Goal: Task Accomplishment & Management: Complete application form

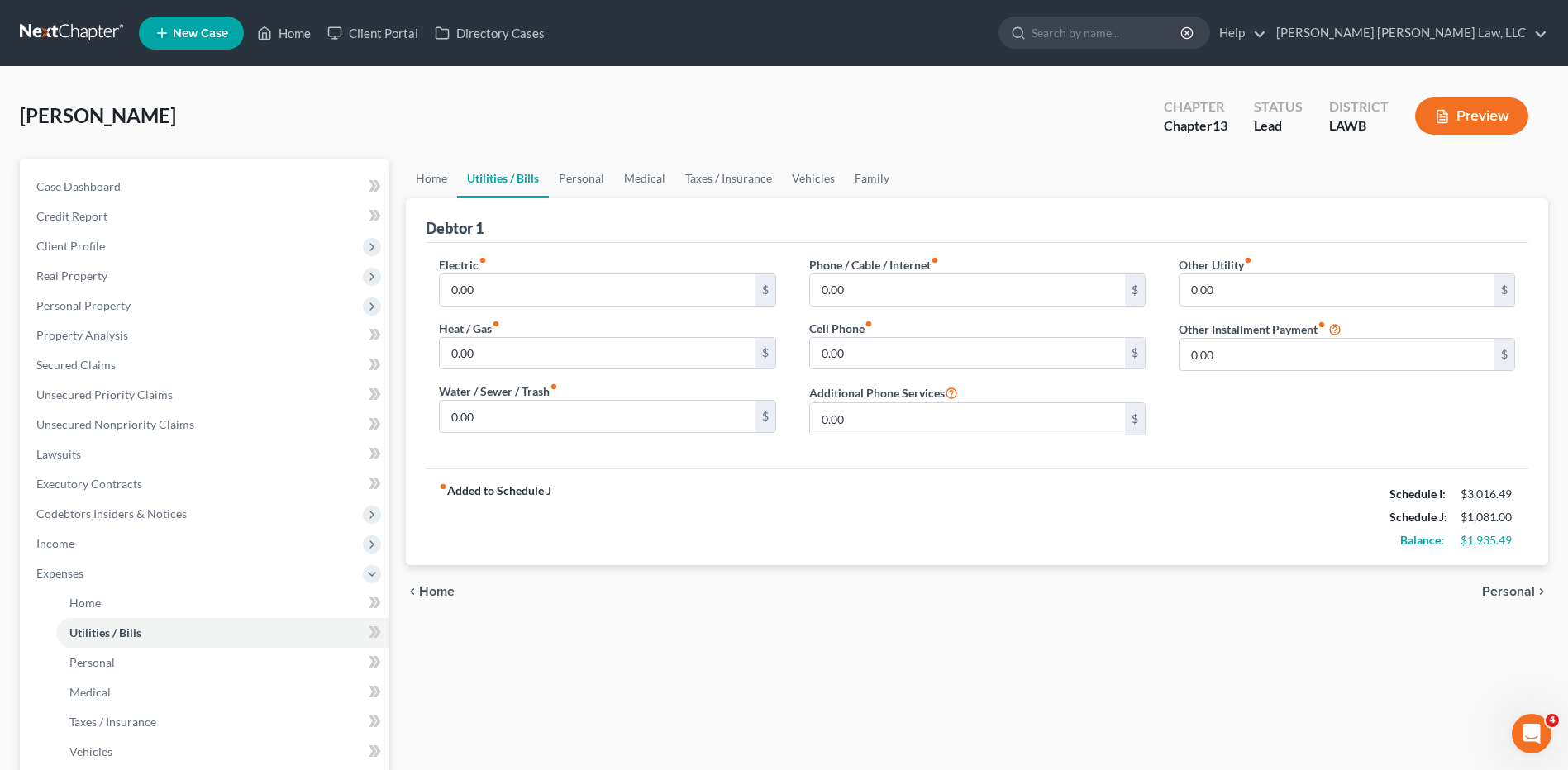
drag, startPoint x: 0, startPoint y: 0, endPoint x: 48, endPoint y: 63, distance: 79.2
click at [37, 37] on link at bounding box center [72, 32] width 106 height 30
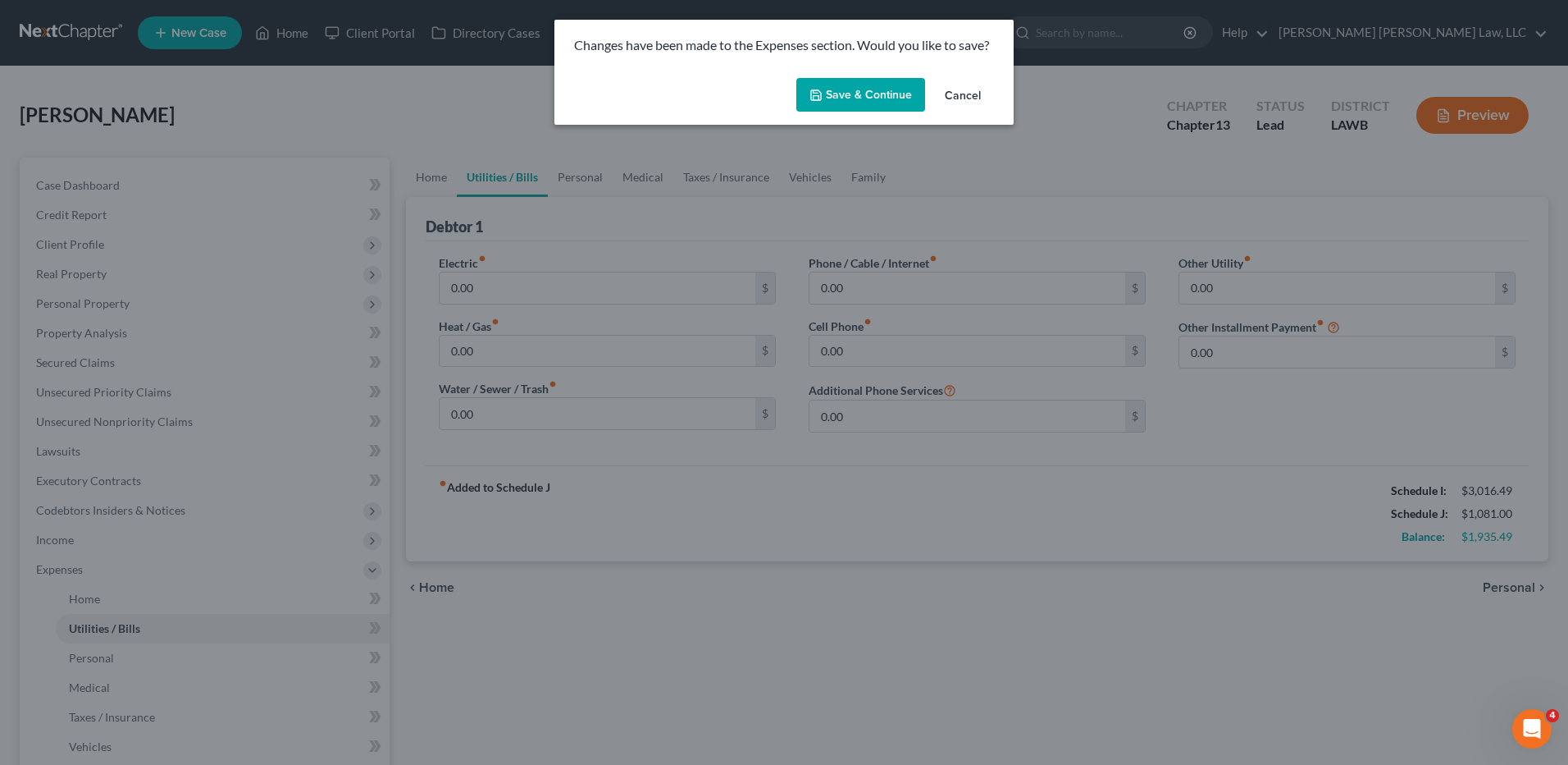
click at [848, 94] on button "Save & Continue" at bounding box center [861, 95] width 129 height 35
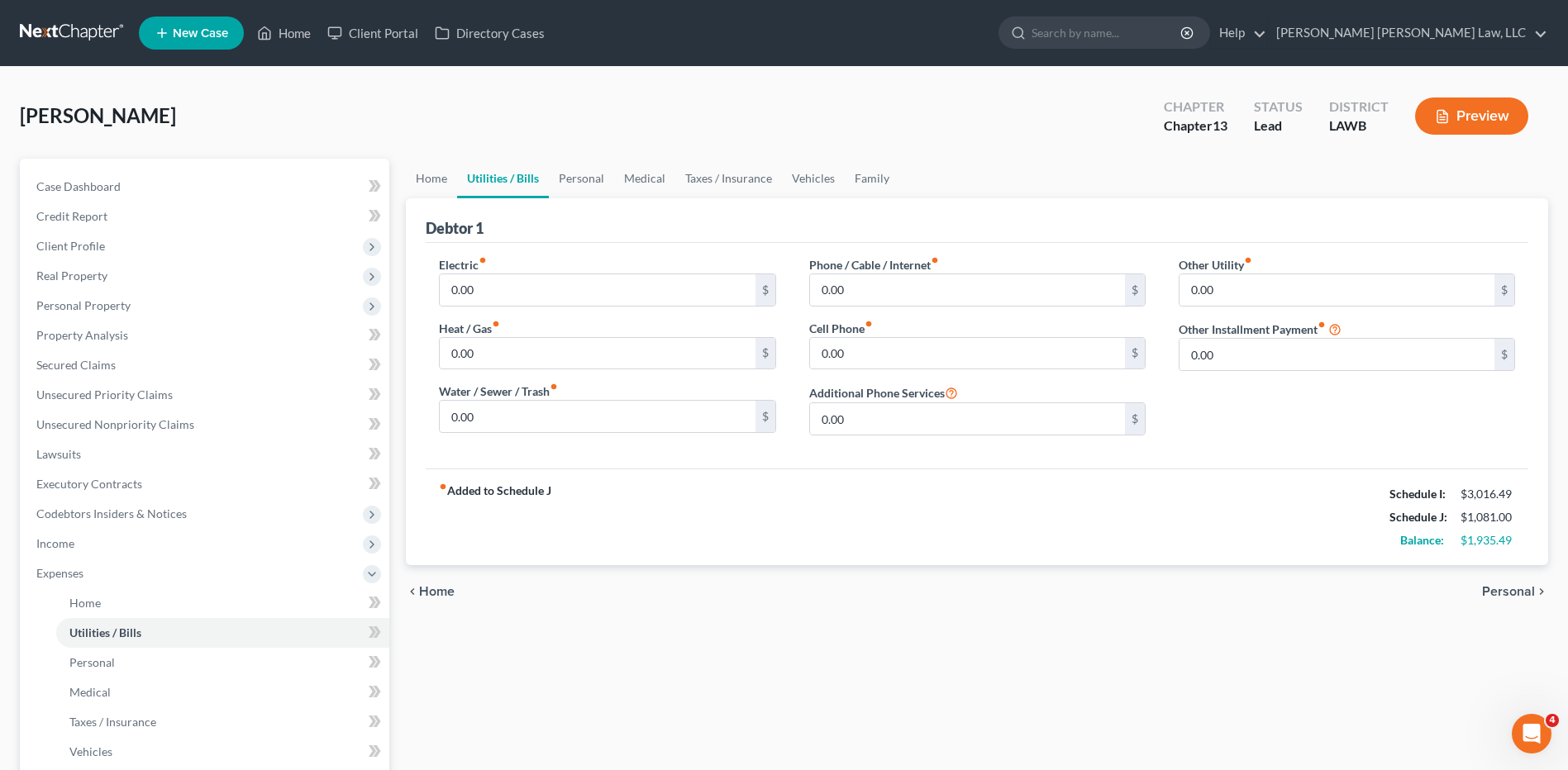
click at [80, 31] on link at bounding box center [72, 32] width 106 height 30
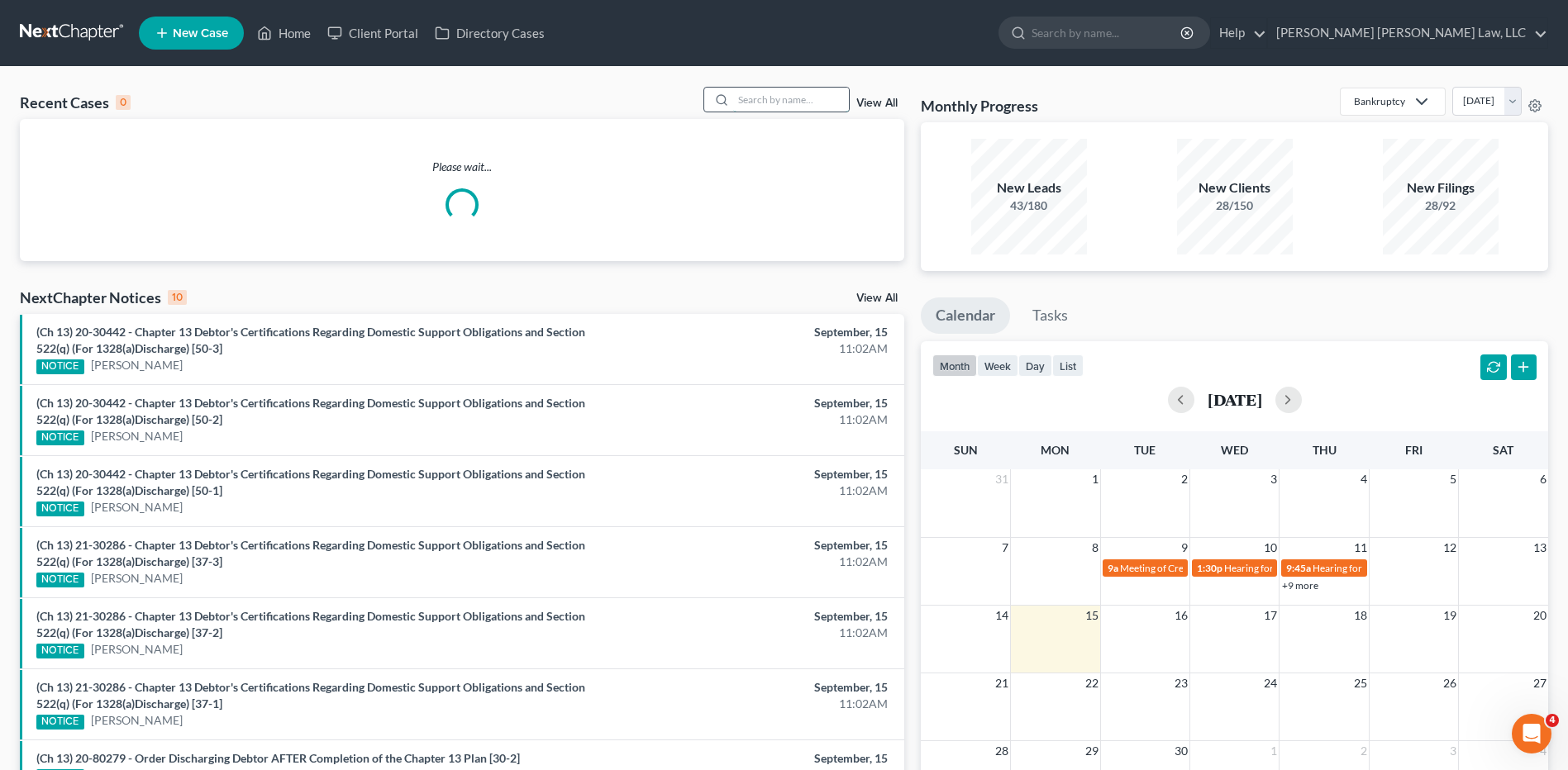
click at [748, 95] on input "search" at bounding box center [791, 99] width 115 height 24
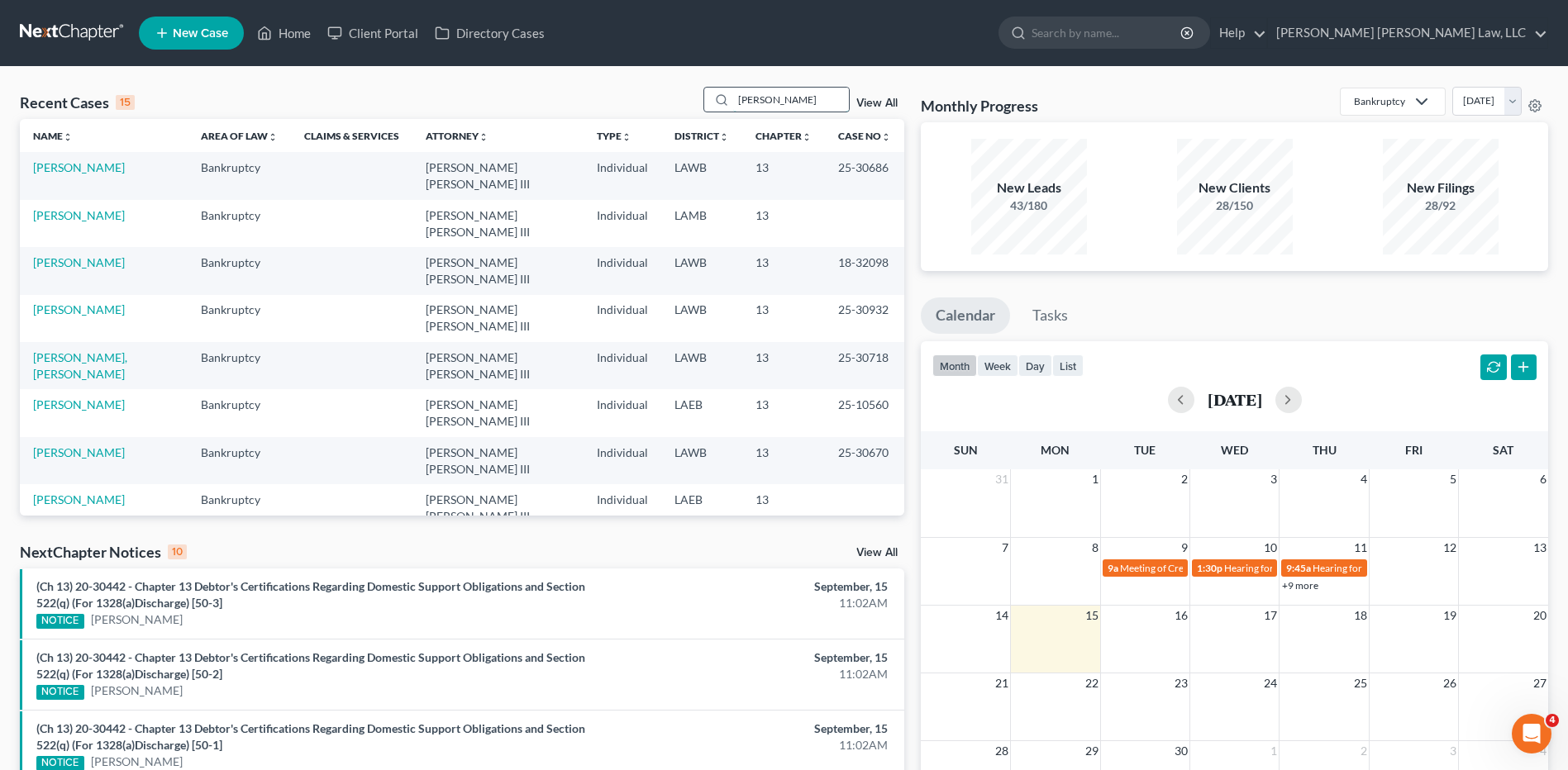
type input "martin"
click at [48, 209] on td "[PERSON_NAME]" at bounding box center [104, 224] width 168 height 47
click at [79, 208] on link "[PERSON_NAME]" at bounding box center [79, 215] width 92 height 14
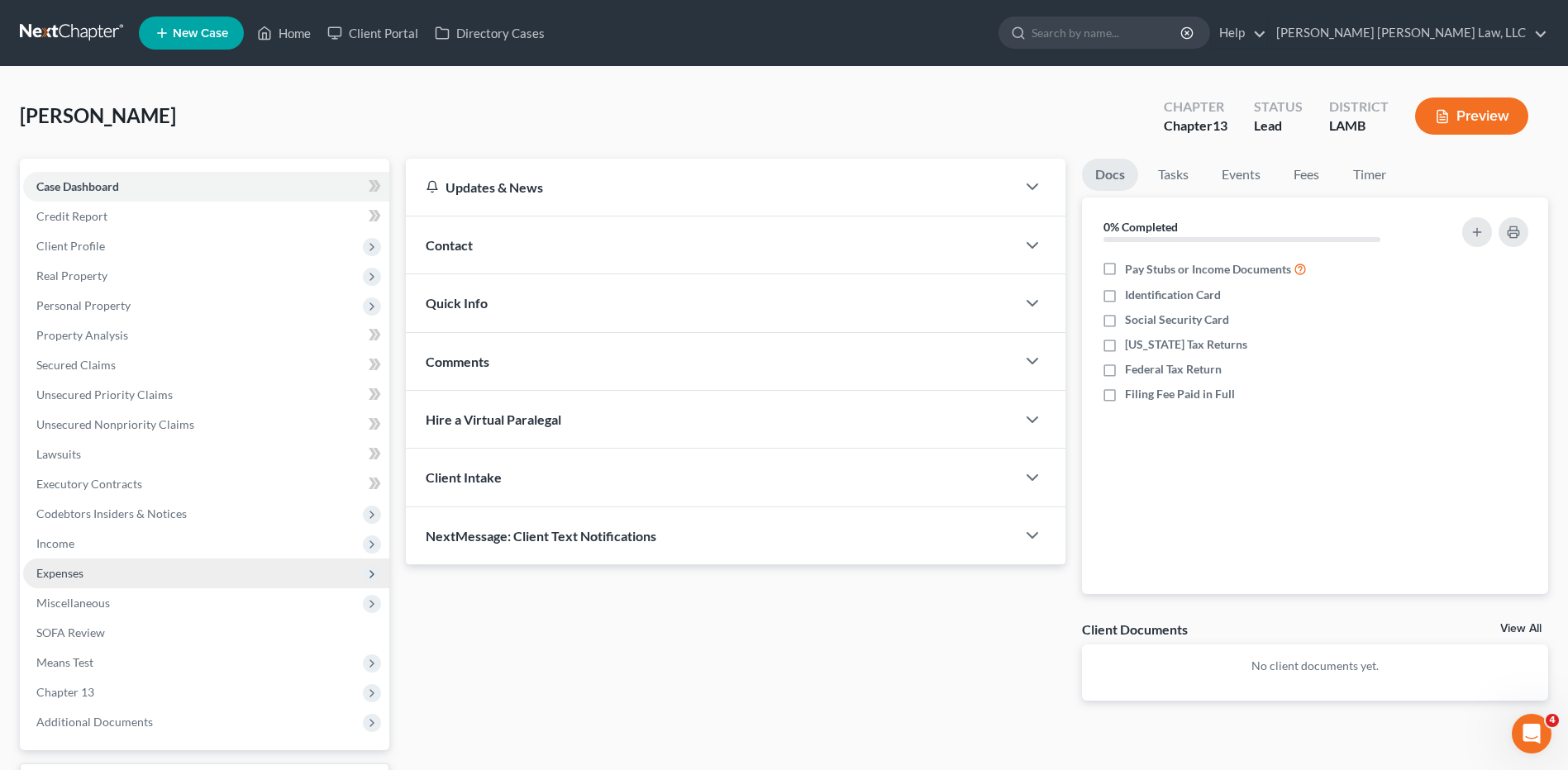
click at [44, 577] on span "Expenses" at bounding box center [60, 572] width 48 height 14
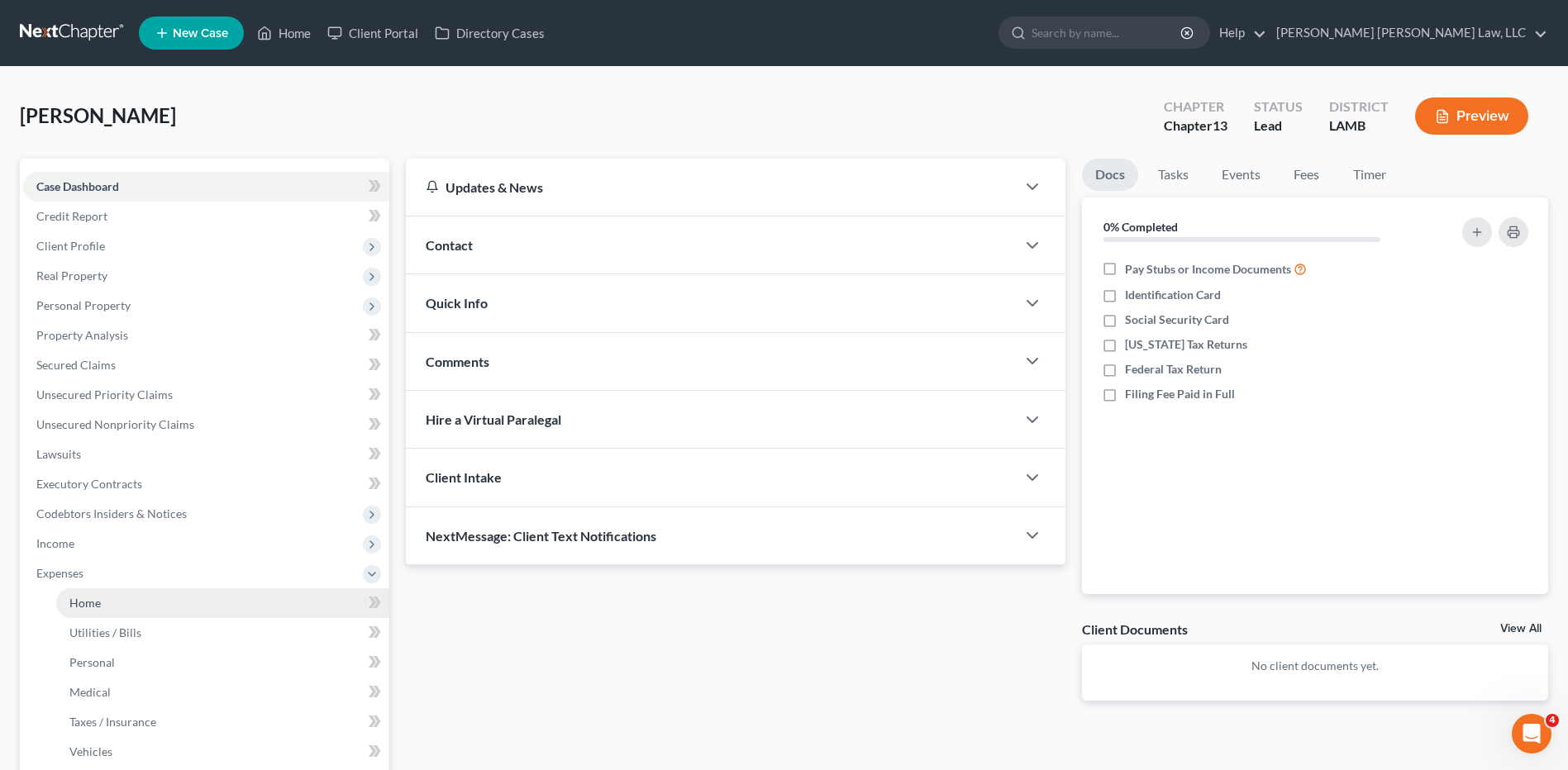
click at [88, 605] on span "Home" at bounding box center [85, 602] width 31 height 14
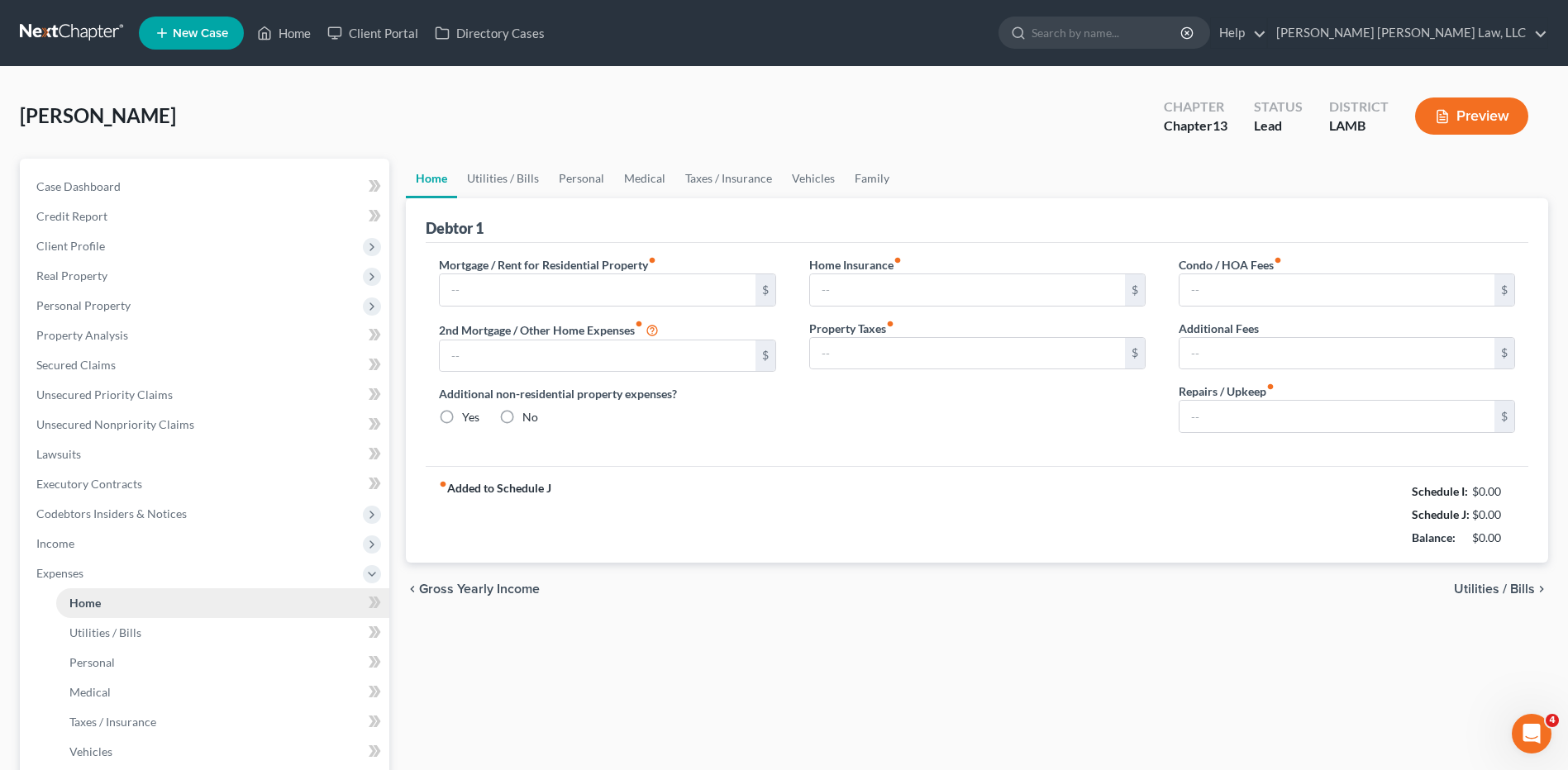
type input "0.00"
radio input "true"
type input "0.00"
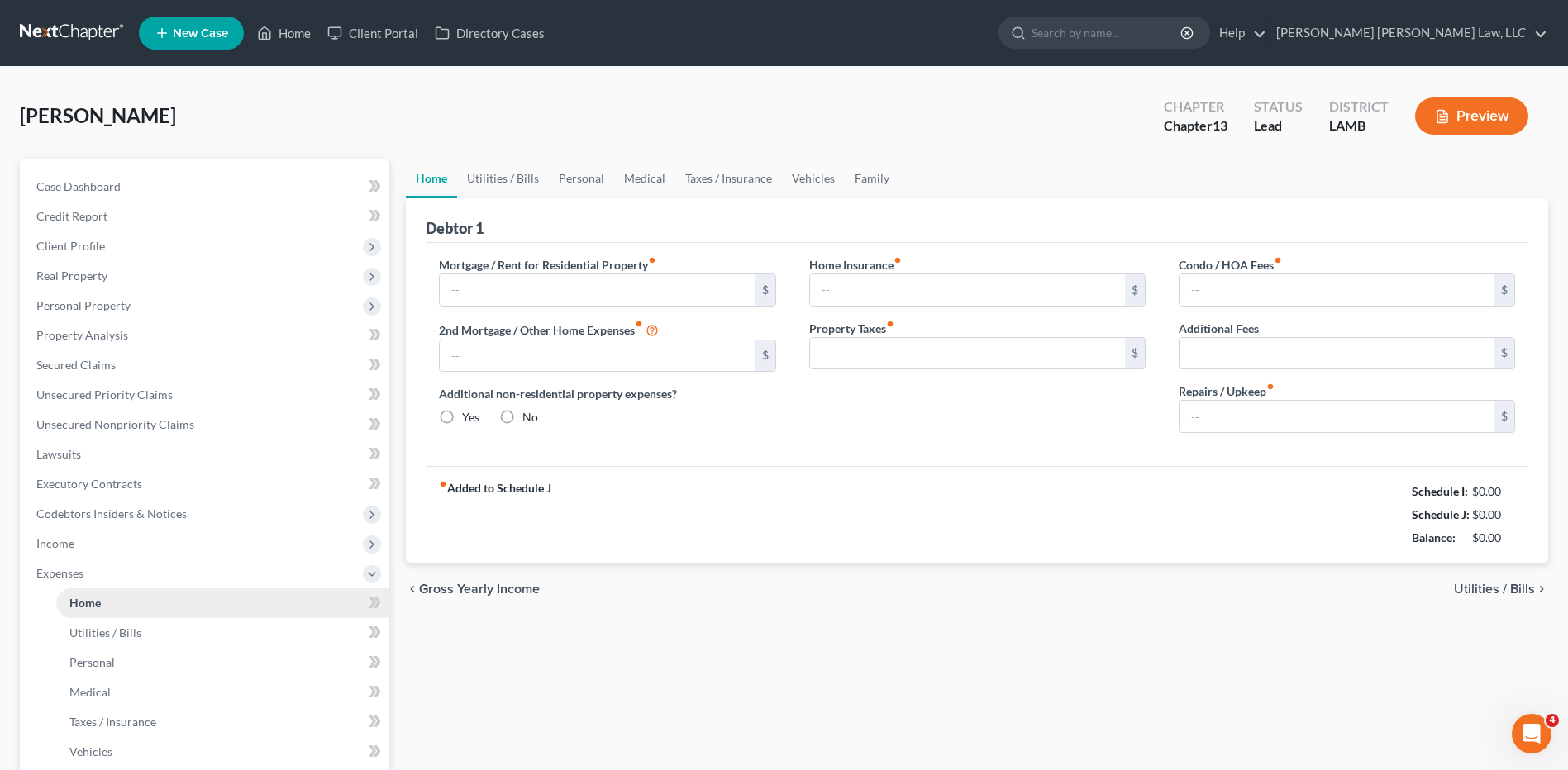
type input "0.00"
click at [492, 292] on input "text" at bounding box center [596, 289] width 315 height 31
click at [490, 179] on link "Utilities / Bills" at bounding box center [503, 178] width 92 height 40
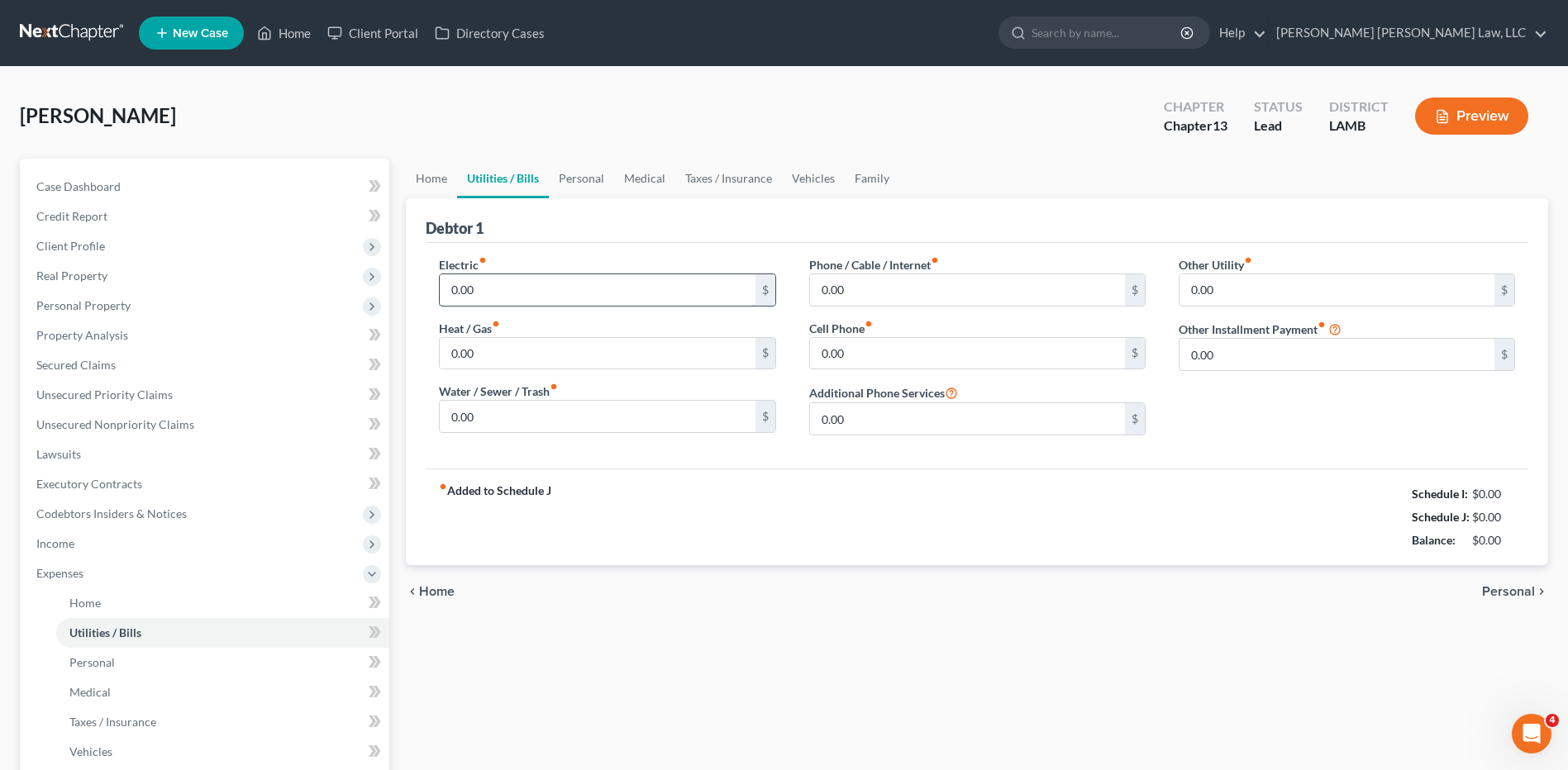
click at [495, 287] on input "0.00" at bounding box center [596, 289] width 315 height 31
type input "350.00"
type input "100.00"
type input "65.00"
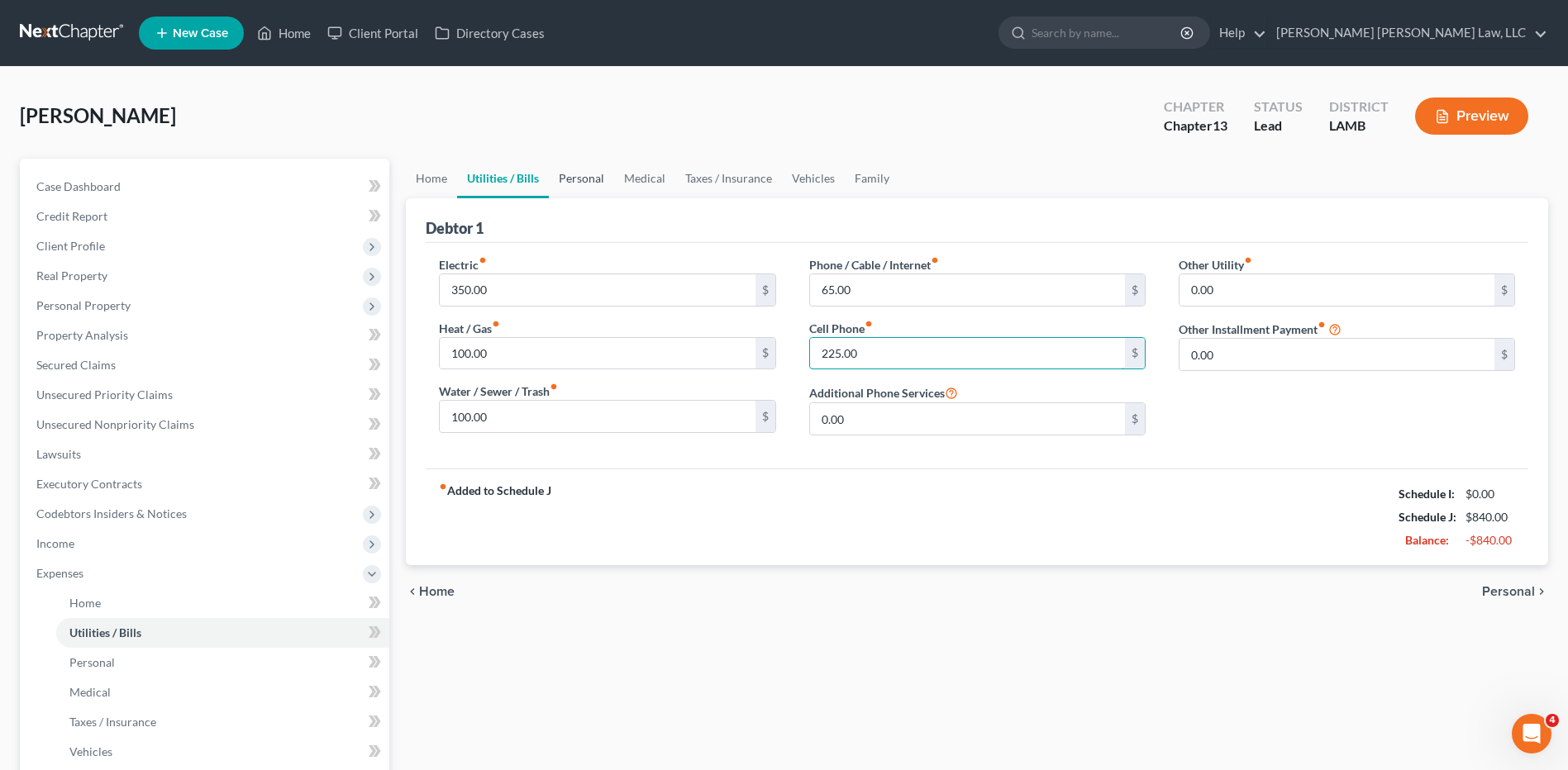
type input "225.00"
click at [578, 175] on link "Personal" at bounding box center [581, 178] width 65 height 40
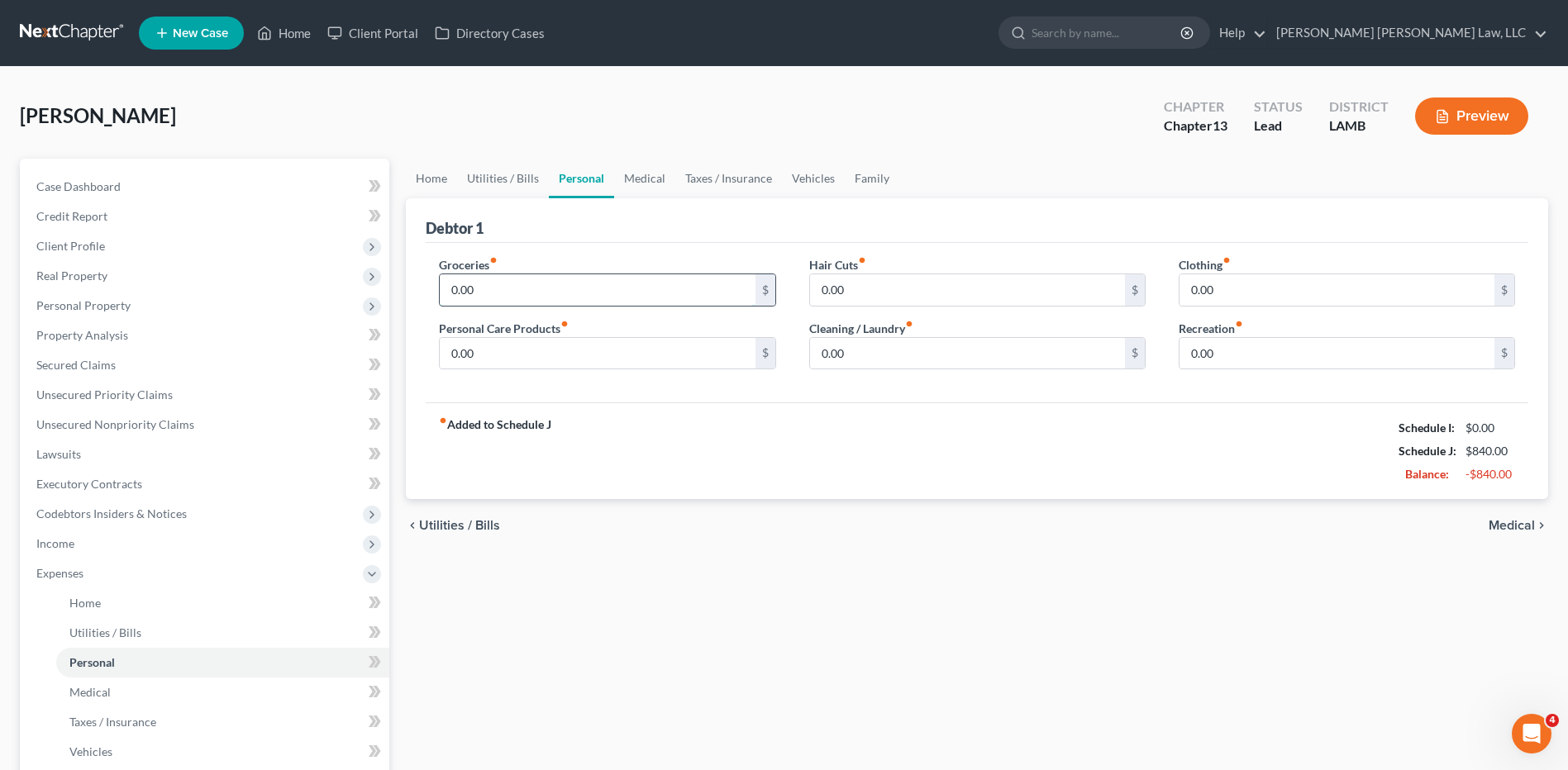
click at [515, 296] on input "0.00" at bounding box center [596, 289] width 315 height 31
type input "1,255.00"
click at [481, 351] on input "0.00" at bounding box center [596, 353] width 315 height 31
type input "117.00"
click at [1228, 288] on input "0.00" at bounding box center [1336, 289] width 315 height 31
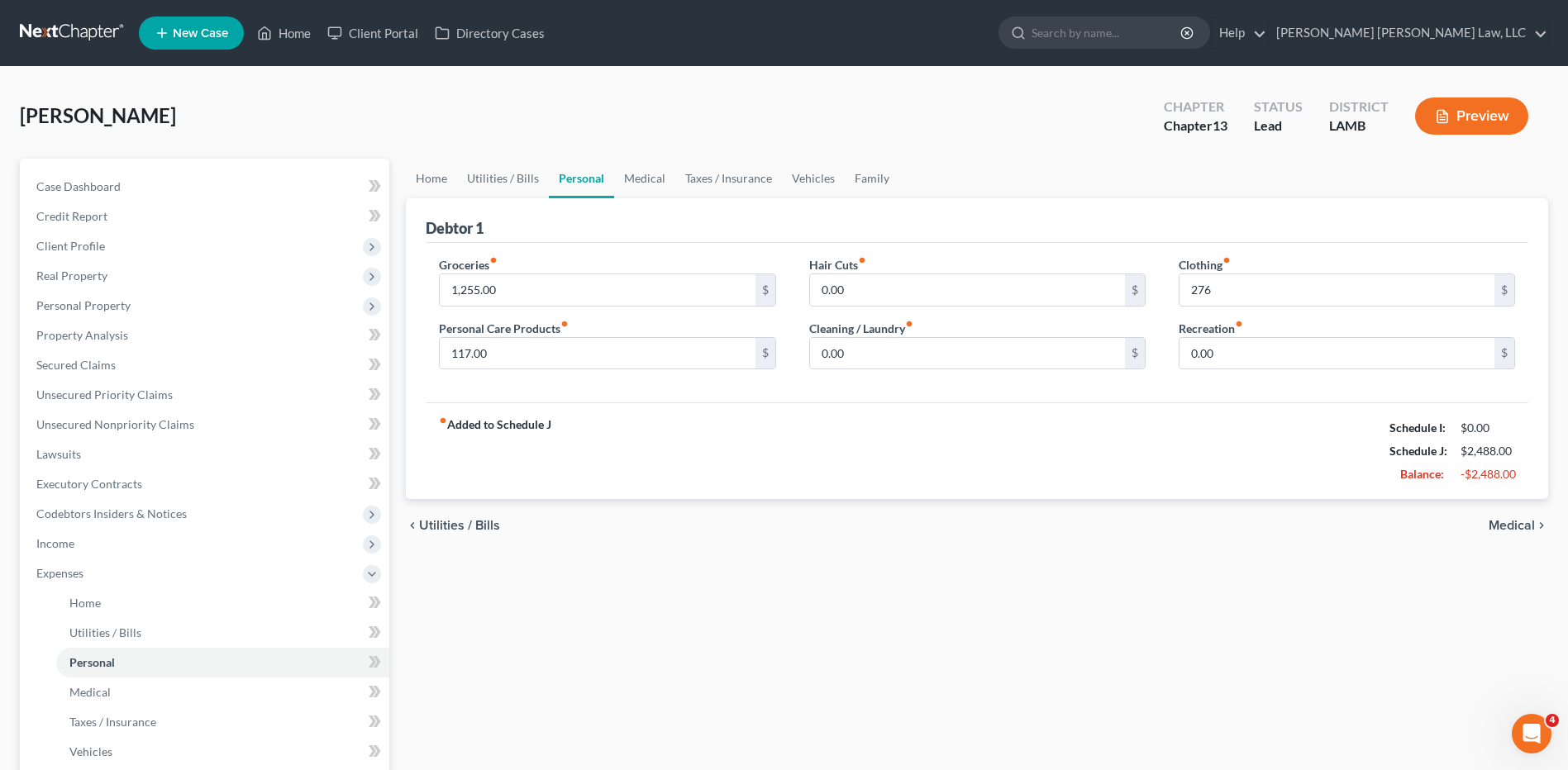
click at [1223, 443] on div "fiber_manual_record Added to Schedule J Schedule I: $0.00 Schedule J: $2,488.00…" at bounding box center [977, 450] width 1102 height 97
click at [1216, 289] on input "276" at bounding box center [1336, 289] width 315 height 31
type input "276.00"
click at [816, 180] on link "Vehicles" at bounding box center [813, 178] width 63 height 40
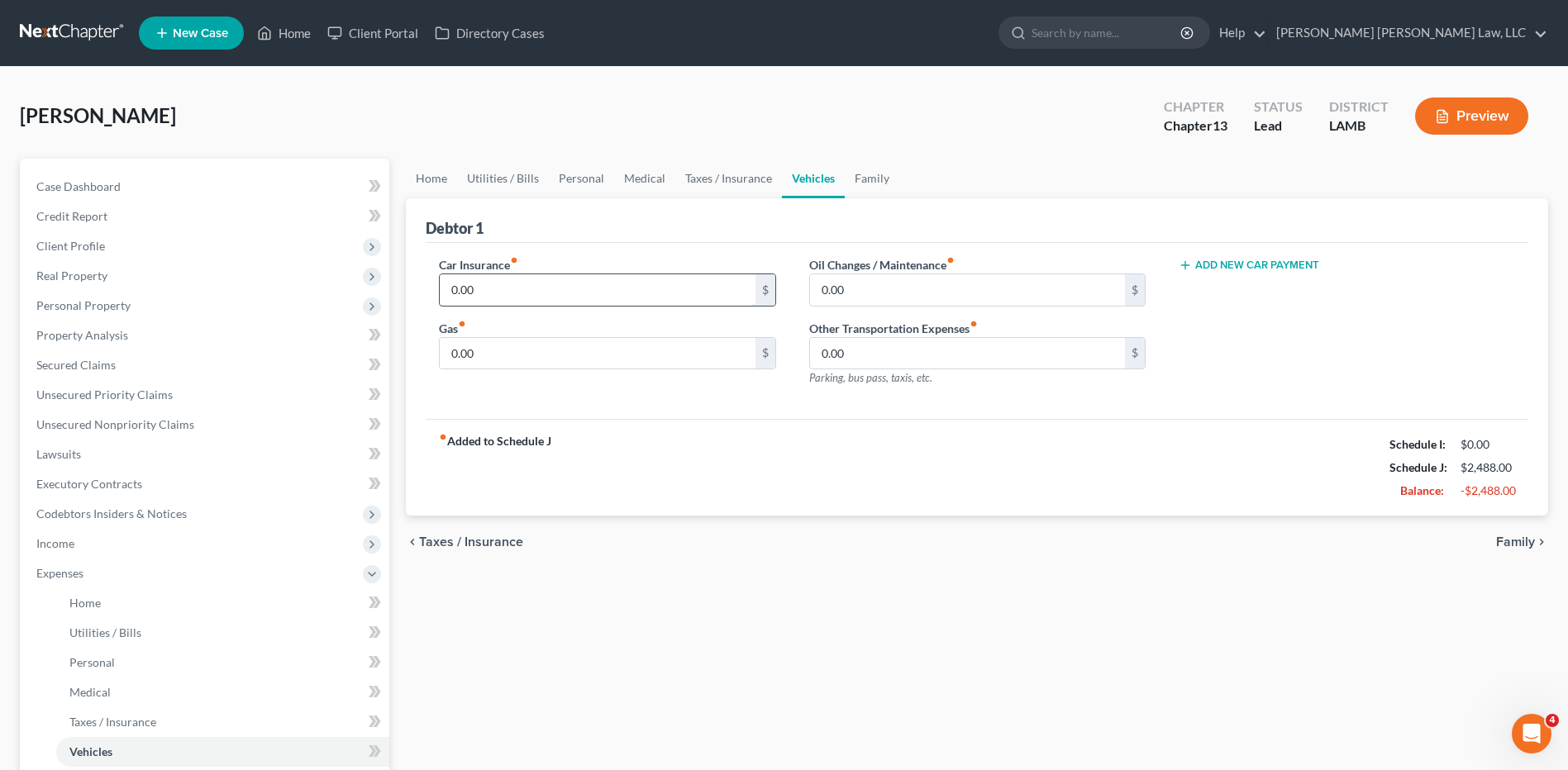
click at [501, 293] on input "0.00" at bounding box center [596, 289] width 315 height 31
type input "289.00"
click at [484, 359] on input "0.00" at bounding box center [596, 353] width 315 height 31
type input "300.00"
click at [637, 393] on div "Car Insurance fiber_manual_record 289.00 $ Gas fiber_manual_record 300.00 $" at bounding box center [607, 327] width 369 height 143
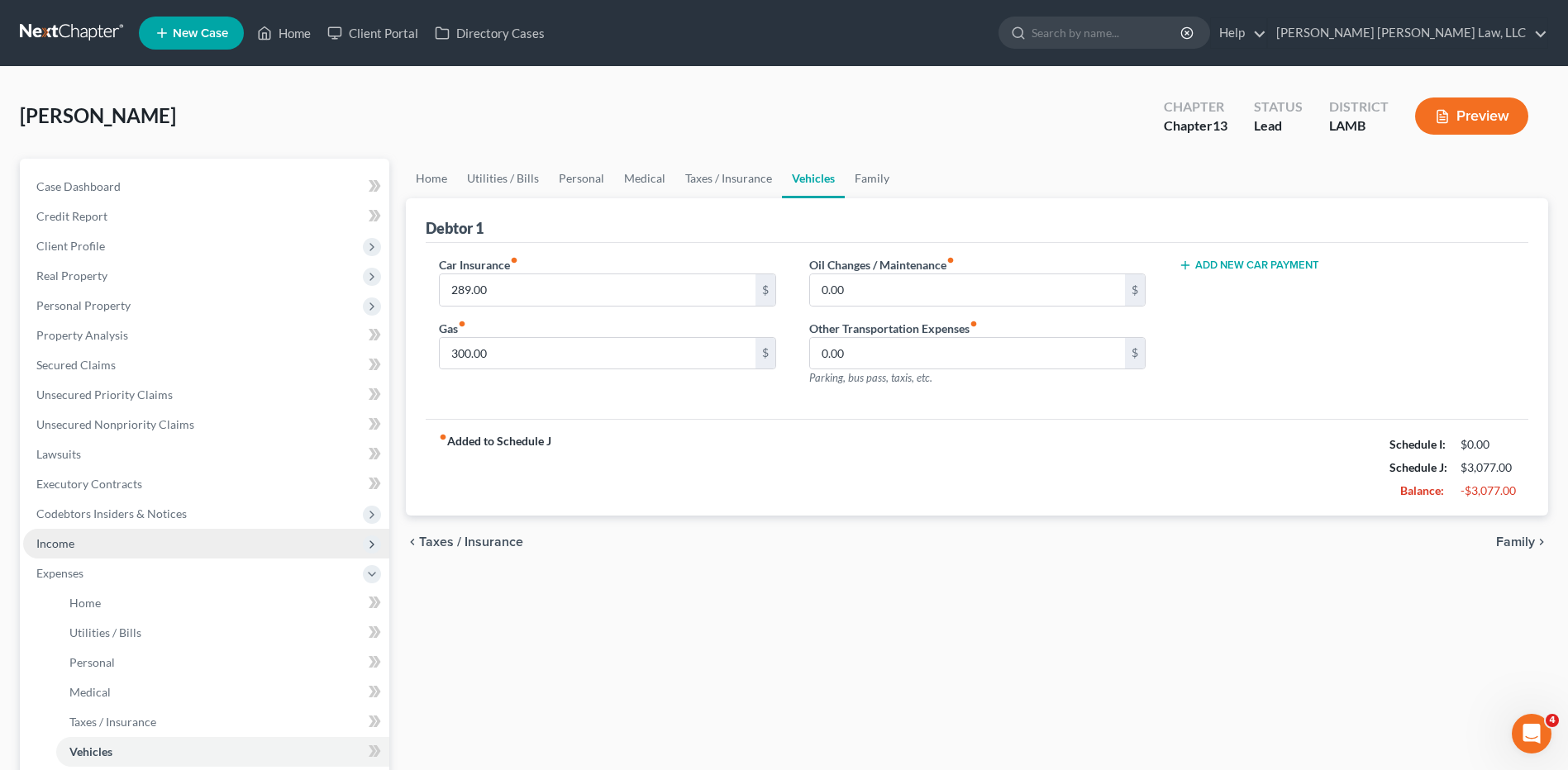
scroll to position [331, 0]
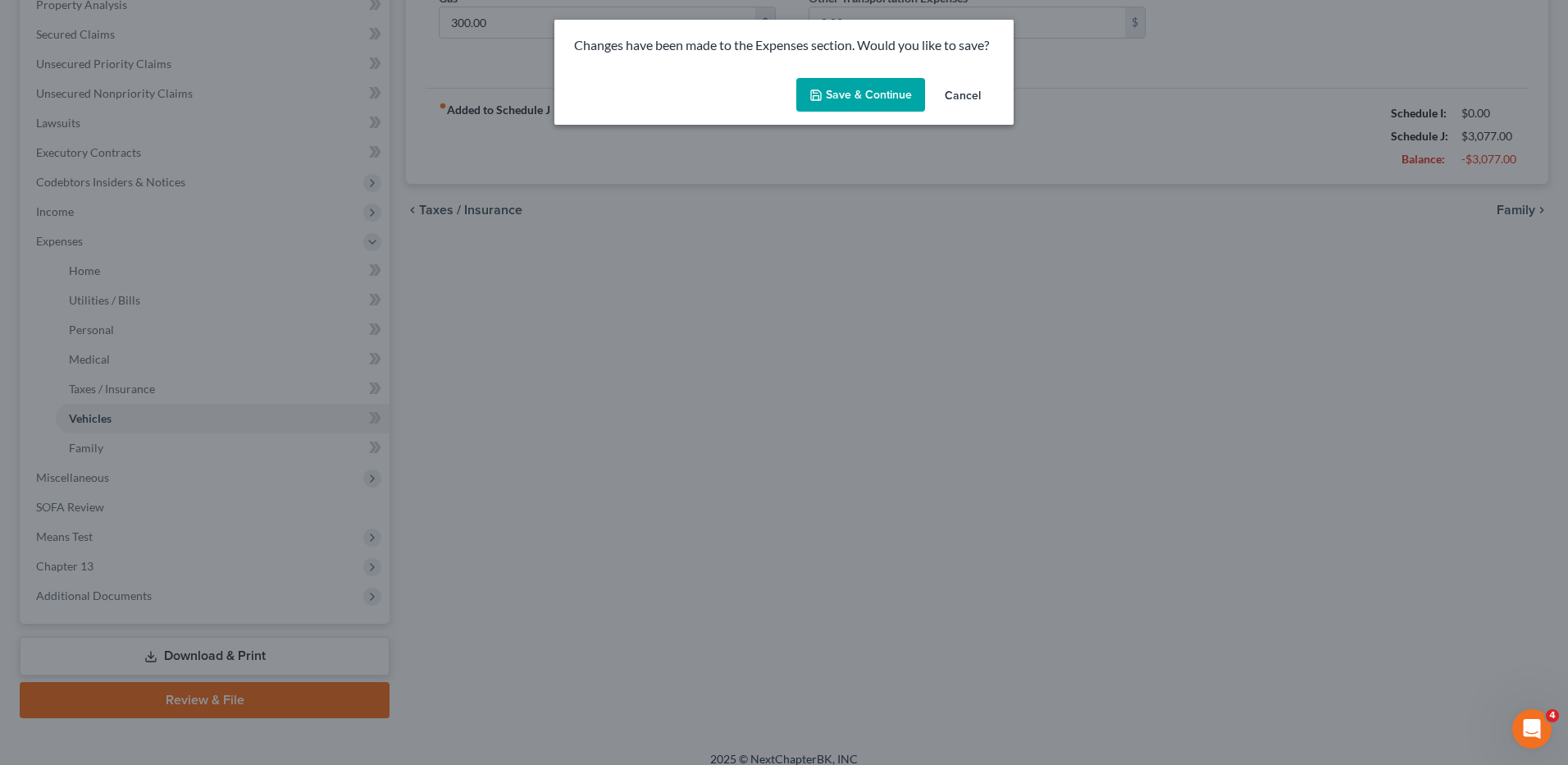
click at [839, 86] on button "Save & Continue" at bounding box center [861, 95] width 129 height 35
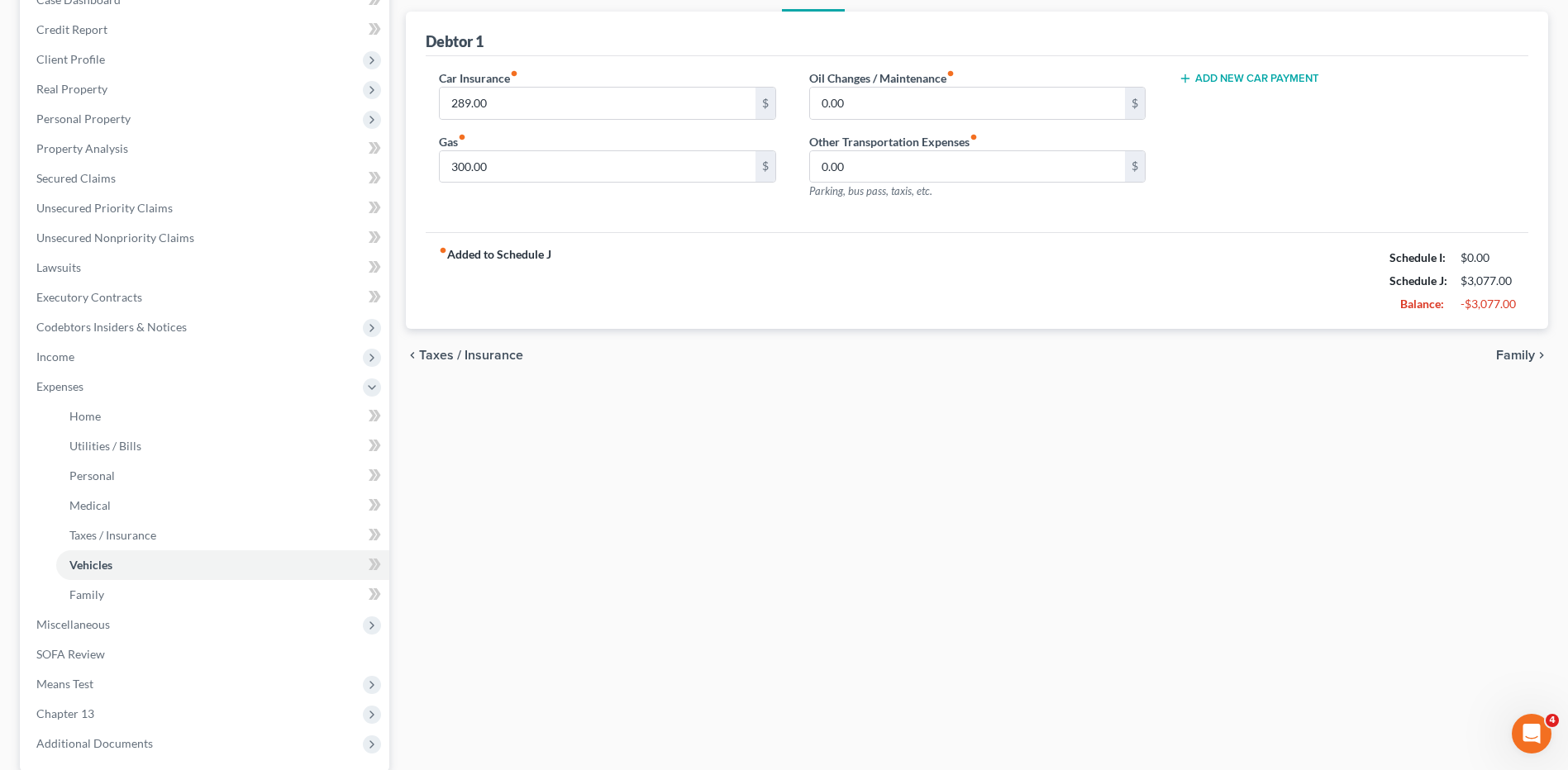
scroll to position [0, 0]
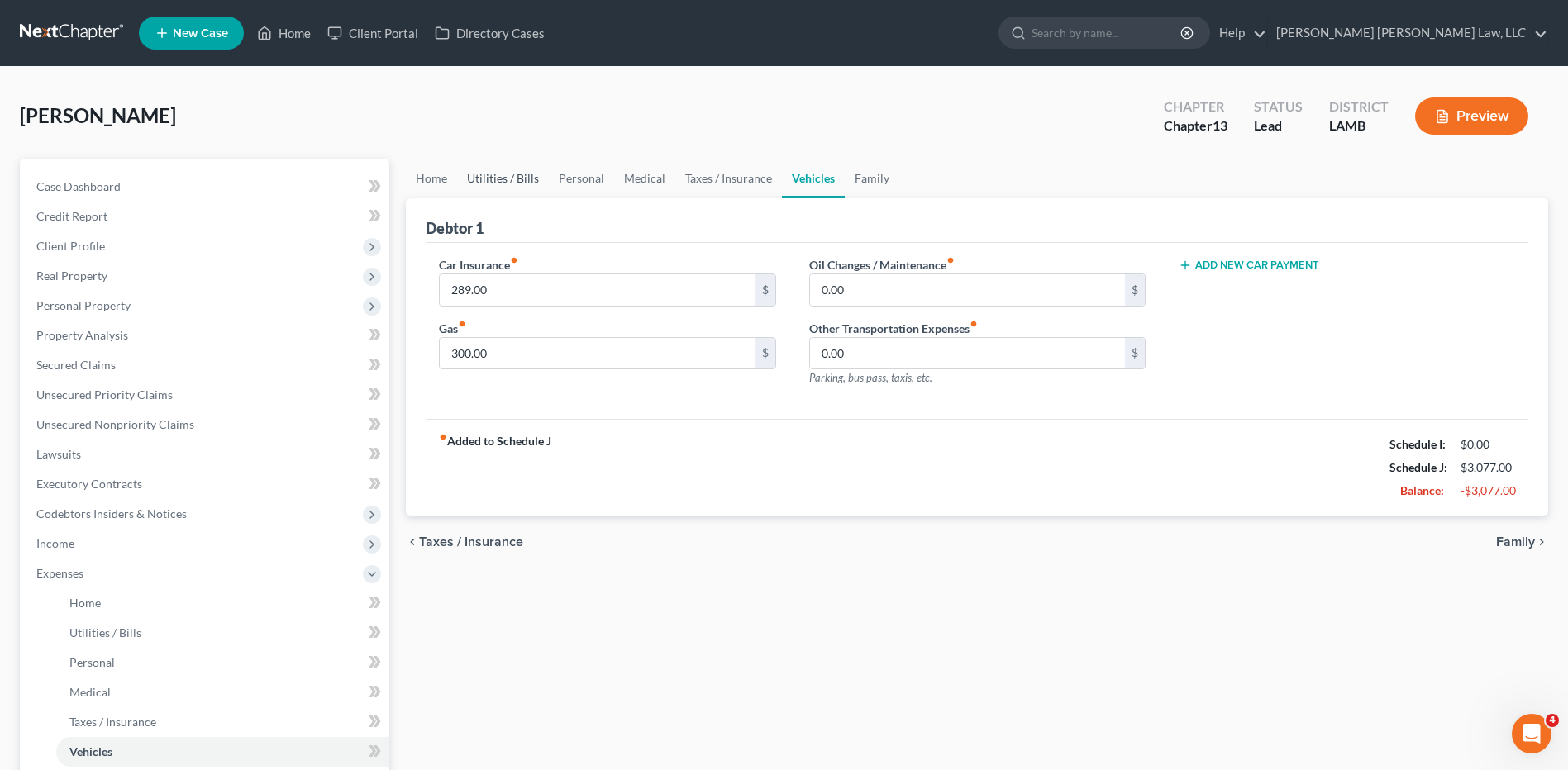
click at [483, 175] on link "Utilities / Bills" at bounding box center [503, 178] width 92 height 40
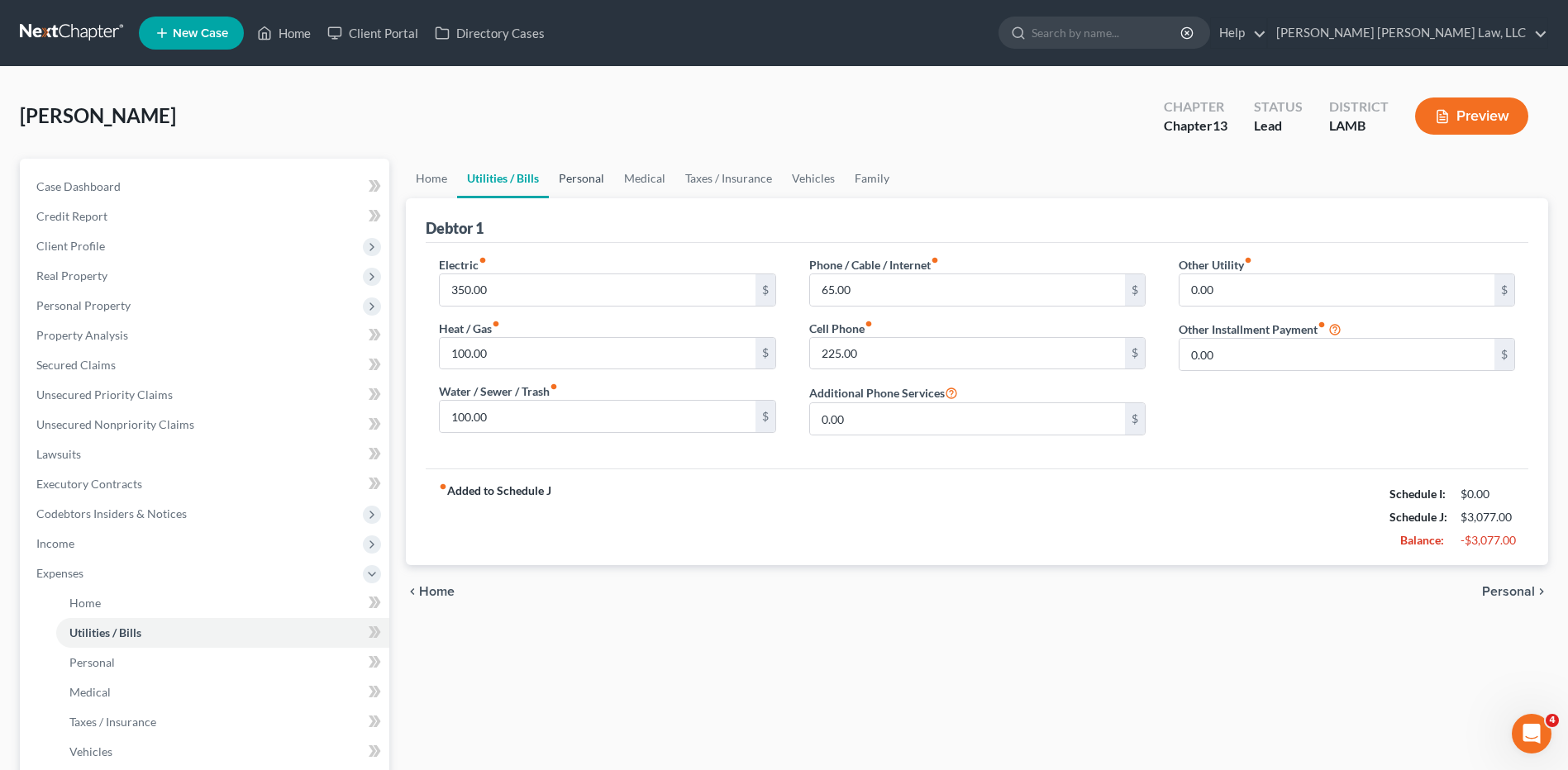
click at [569, 181] on link "Personal" at bounding box center [581, 178] width 65 height 40
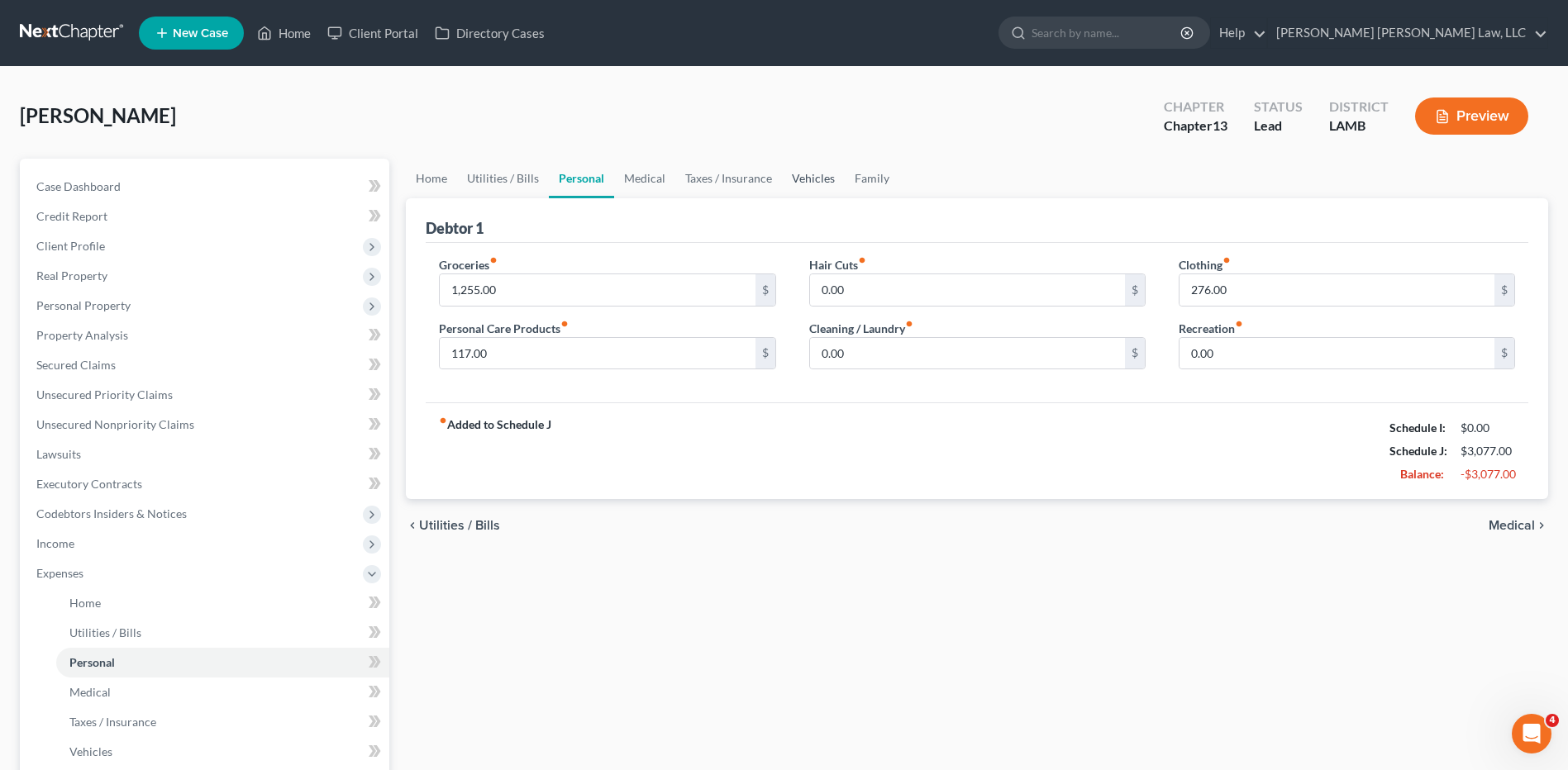
click at [803, 178] on link "Vehicles" at bounding box center [813, 178] width 63 height 40
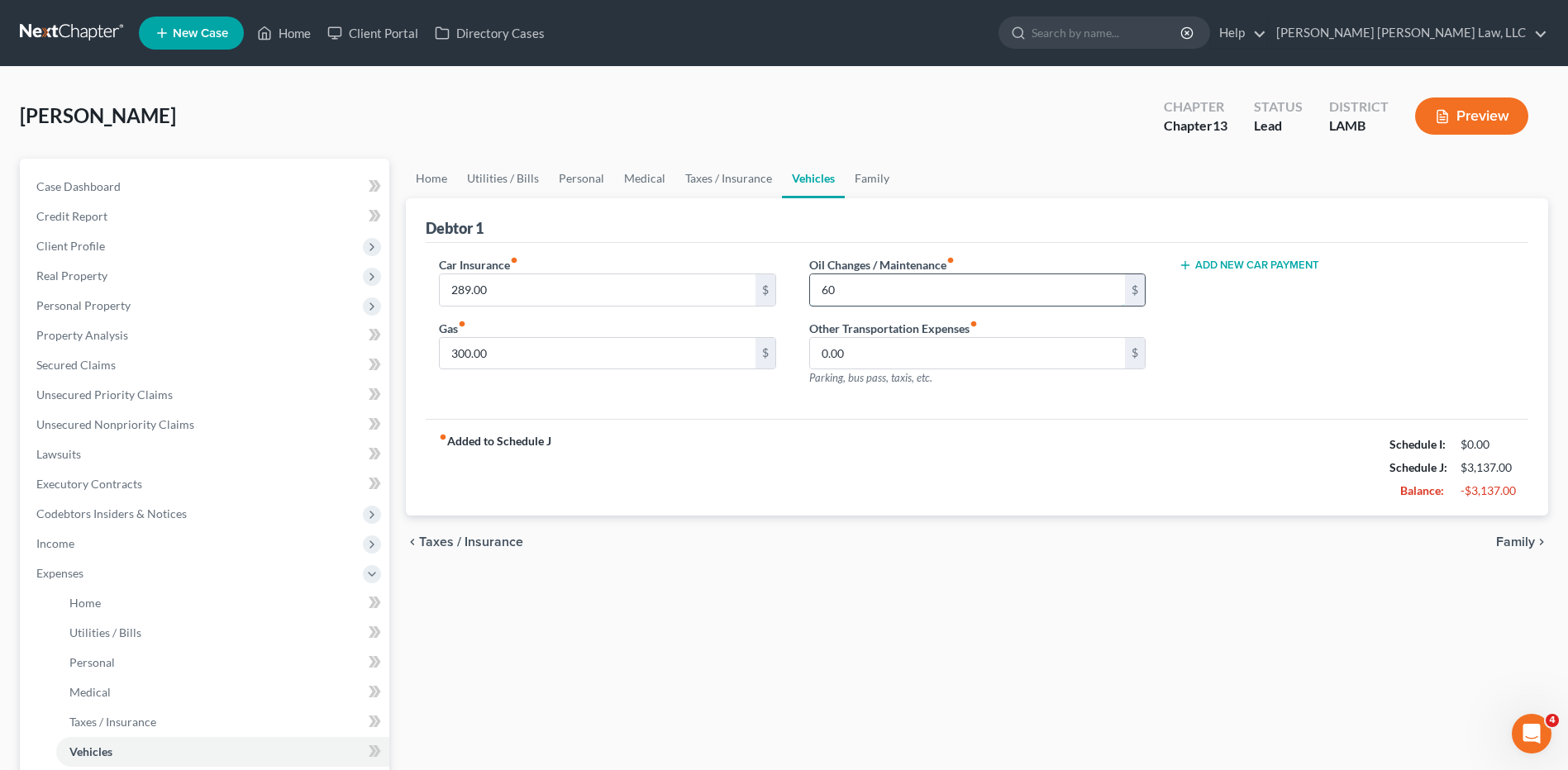
type input "6"
type input "30.00"
click at [743, 176] on link "Taxes / Insurance" at bounding box center [729, 178] width 107 height 40
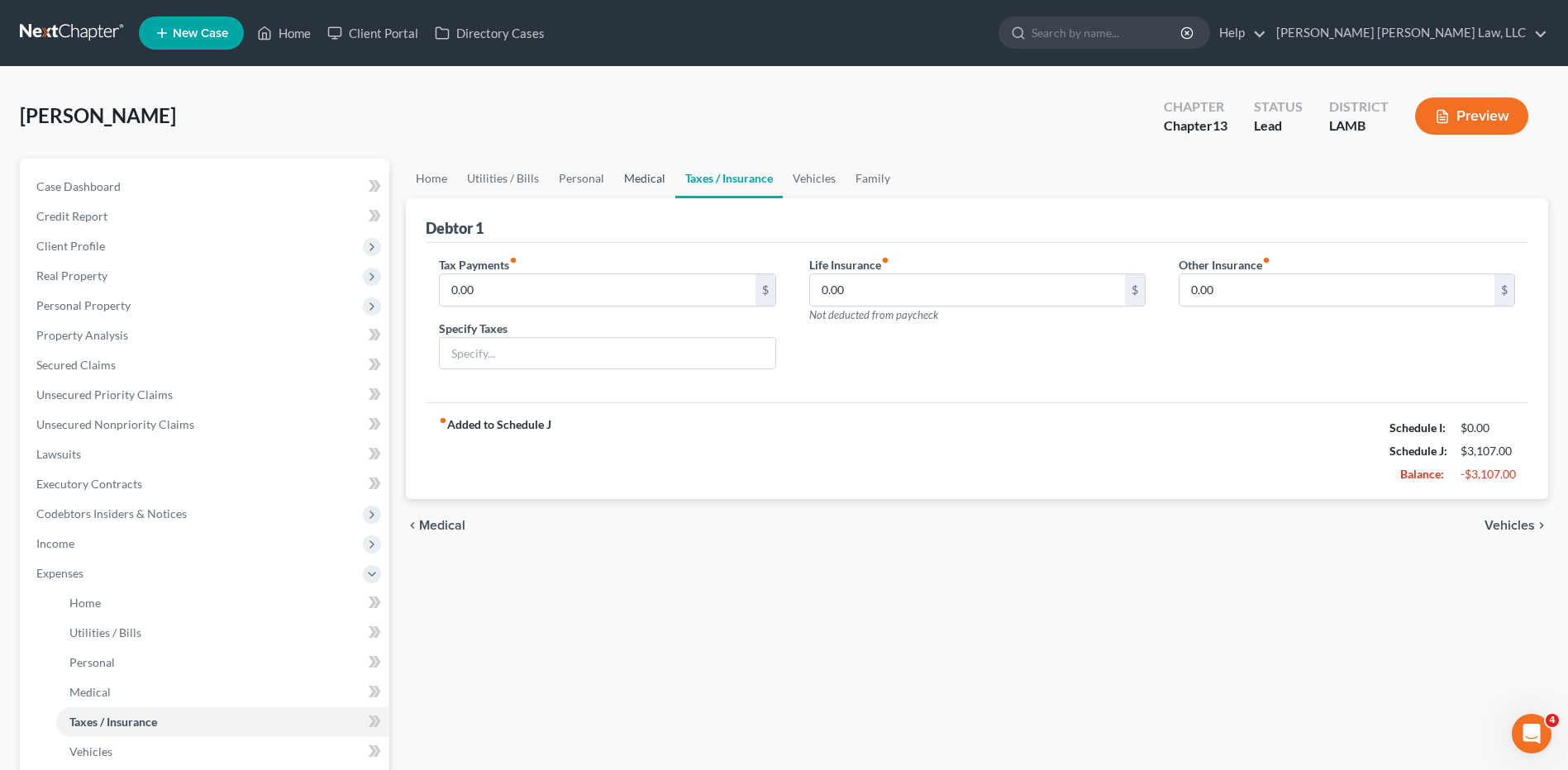
click at [641, 181] on link "Medical" at bounding box center [645, 178] width 61 height 40
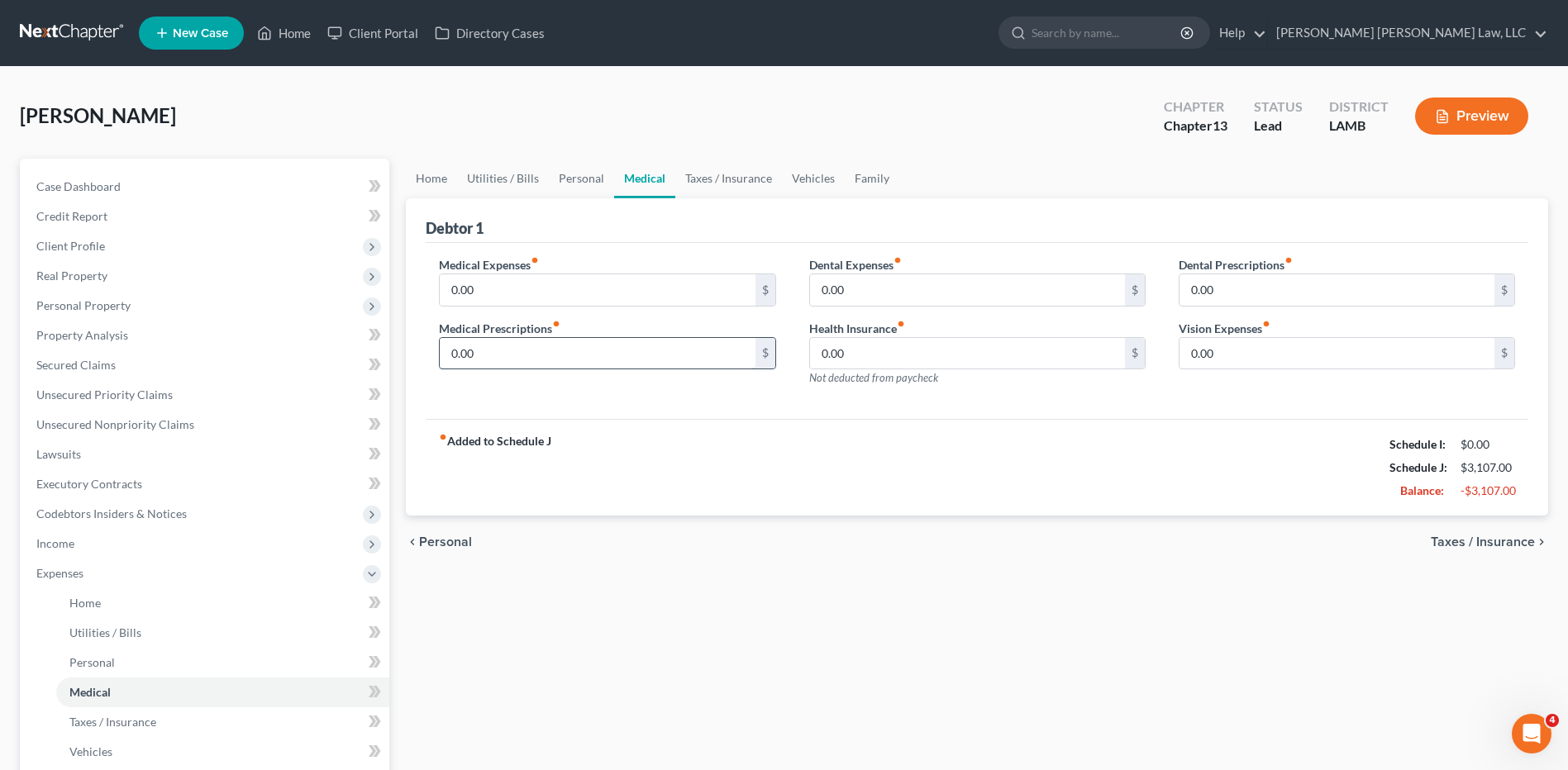
click at [485, 354] on input "0.00" at bounding box center [596, 353] width 315 height 31
drag, startPoint x: 492, startPoint y: 349, endPoint x: 378, endPoint y: 343, distance: 114.2
click at [413, 369] on div "Debtor 1 Medical Expenses fiber_manual_record 0.00 $ Medical Prescriptions fibe…" at bounding box center [977, 357] width 1142 height 318
type input "50.00"
click at [506, 178] on link "Utilities / Bills" at bounding box center [503, 178] width 92 height 40
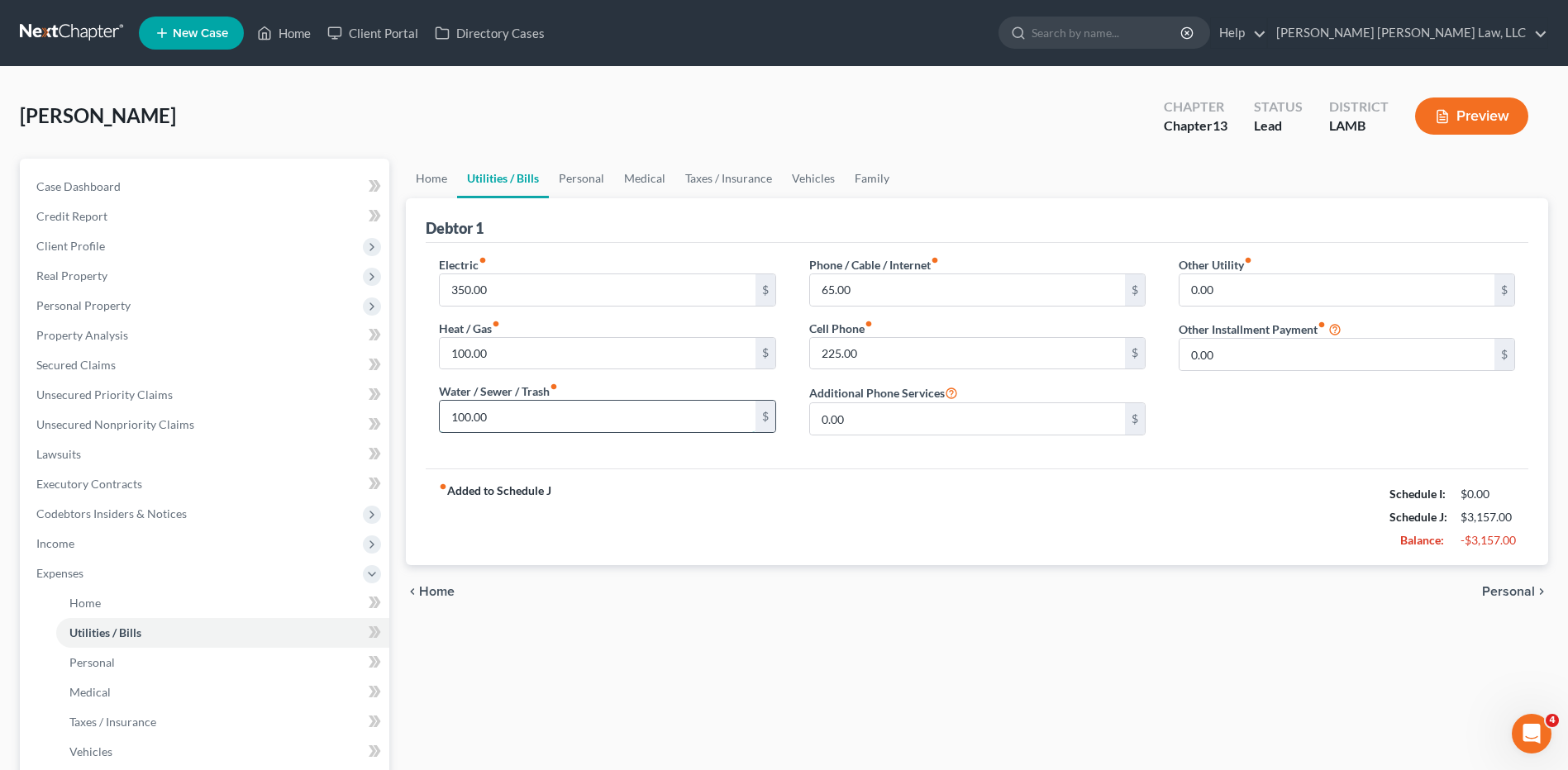
click at [500, 418] on input "100.00" at bounding box center [596, 416] width 315 height 31
type input "125.00"
click at [590, 181] on link "Personal" at bounding box center [581, 178] width 65 height 40
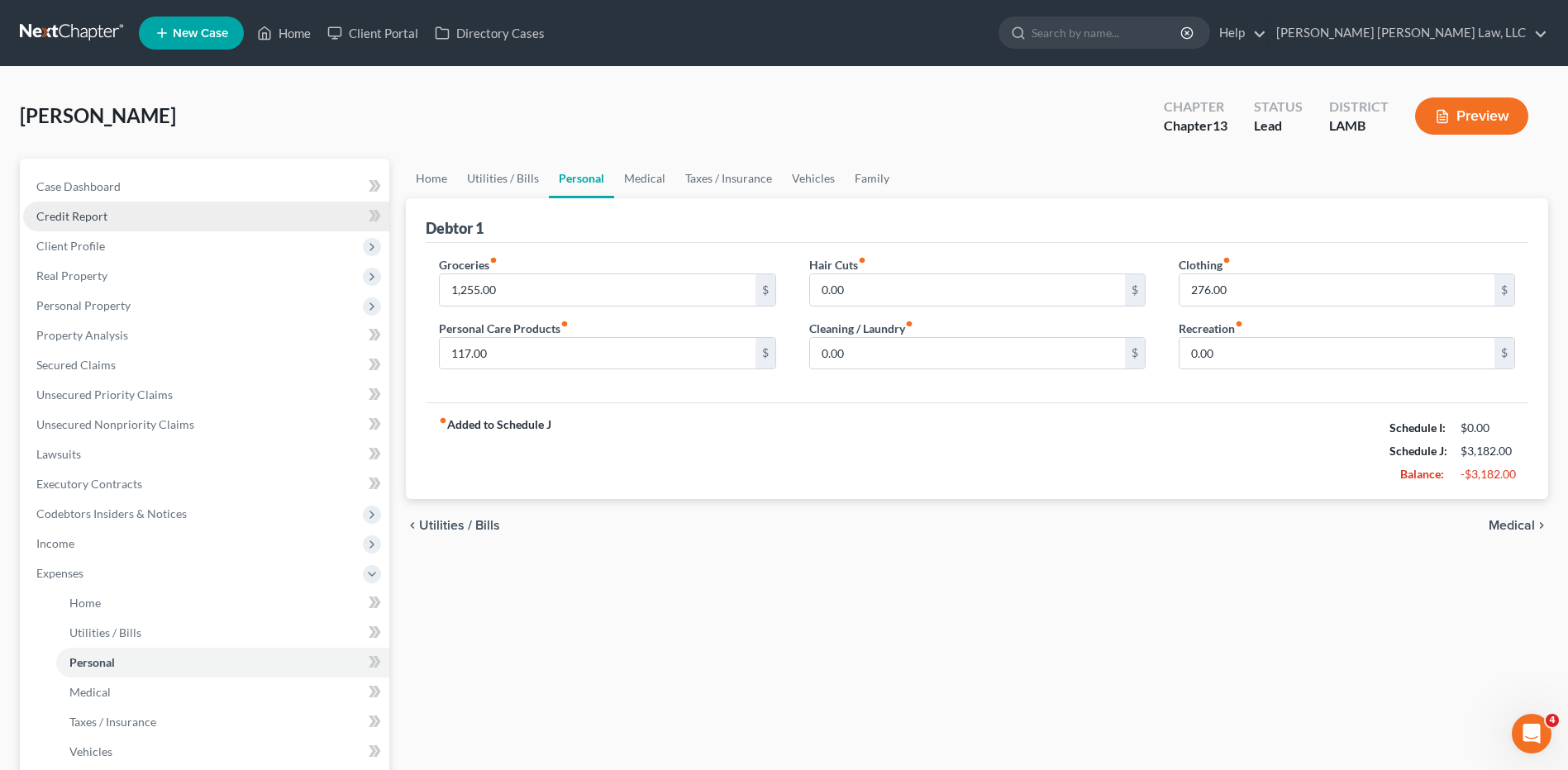
click at [52, 219] on span "Credit Report" at bounding box center [72, 215] width 71 height 14
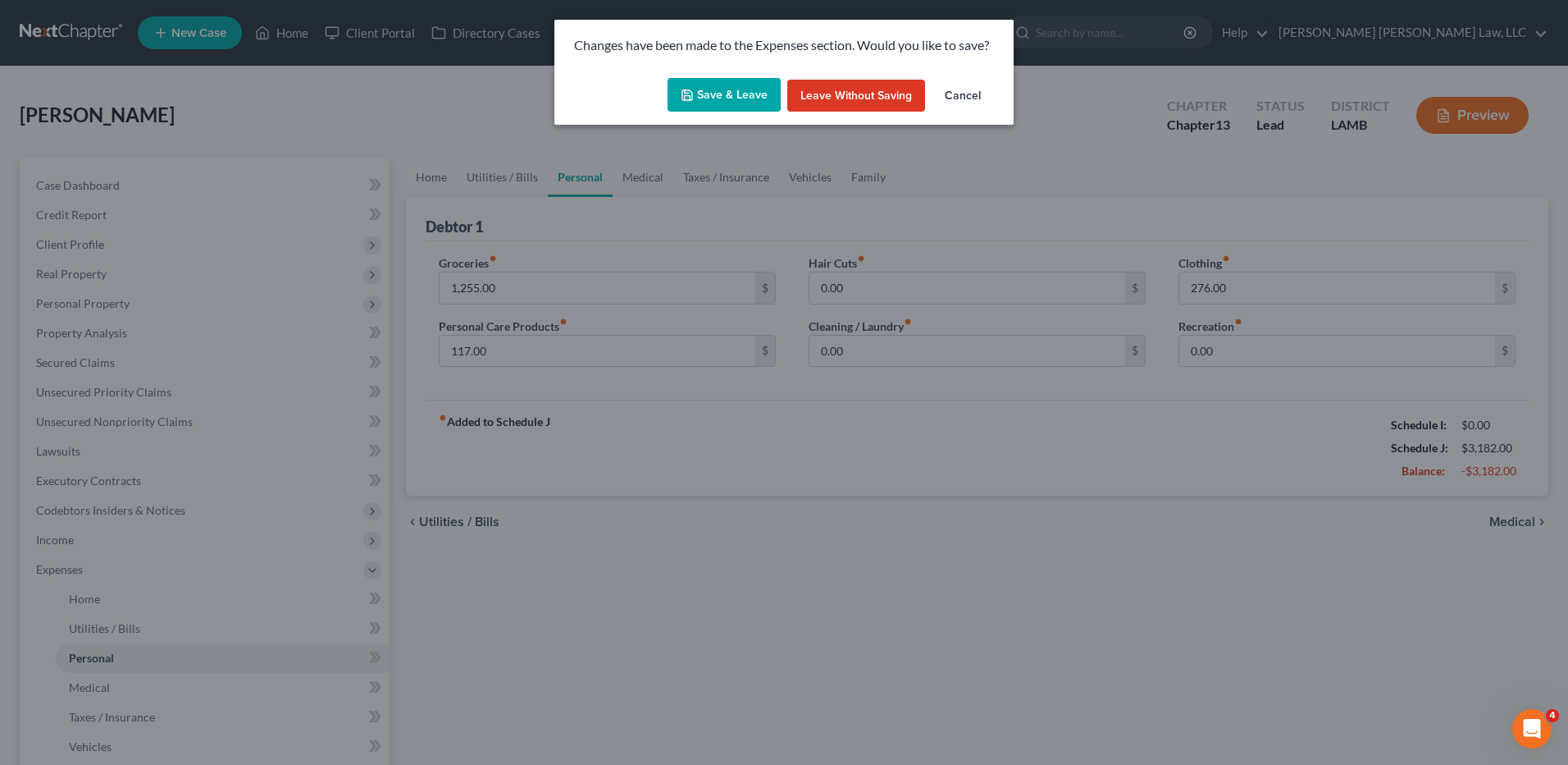
click at [687, 94] on icon "button" at bounding box center [687, 95] width 13 height 13
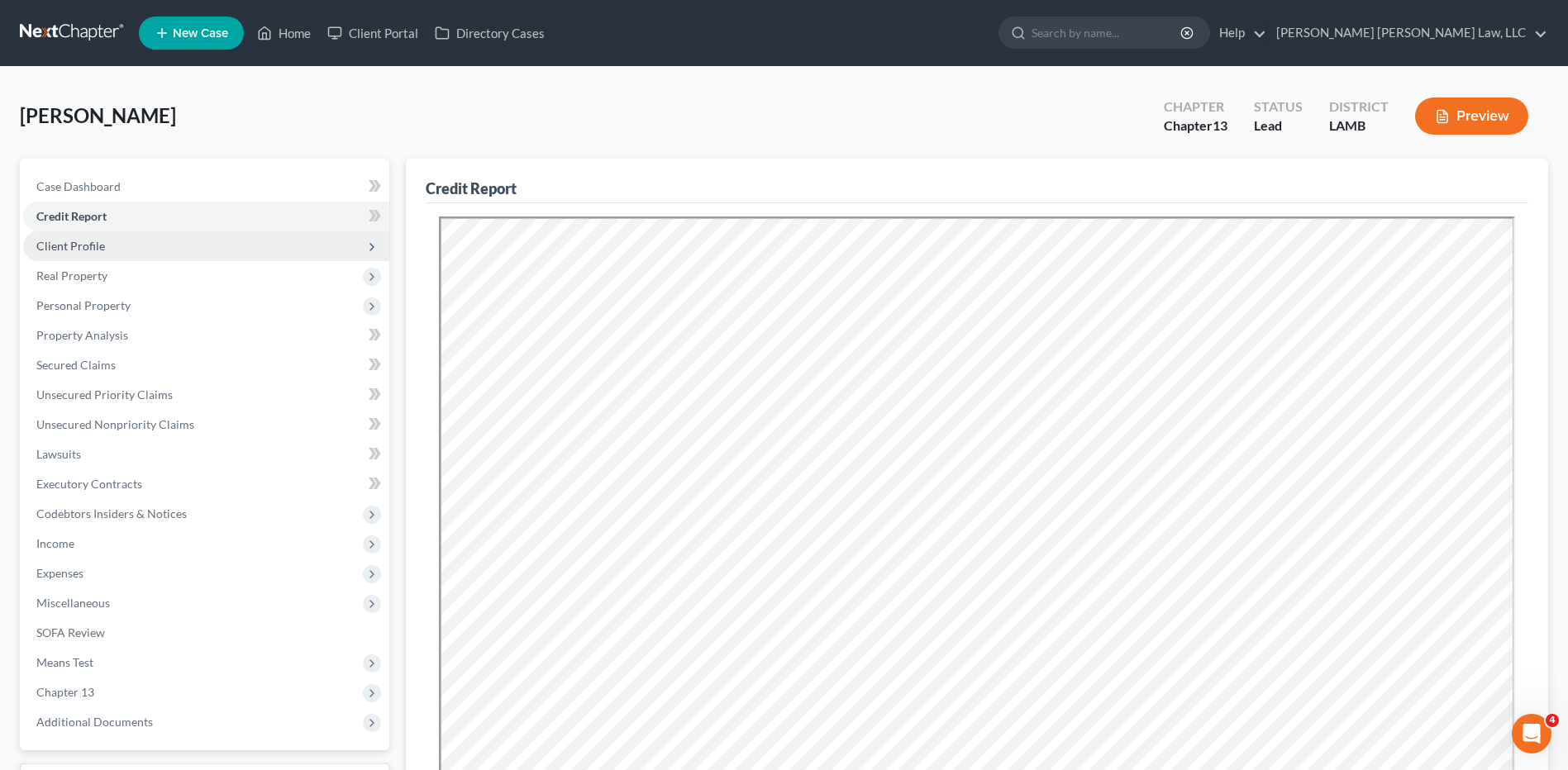
click at [85, 250] on span "Client Profile" at bounding box center [70, 246] width 69 height 14
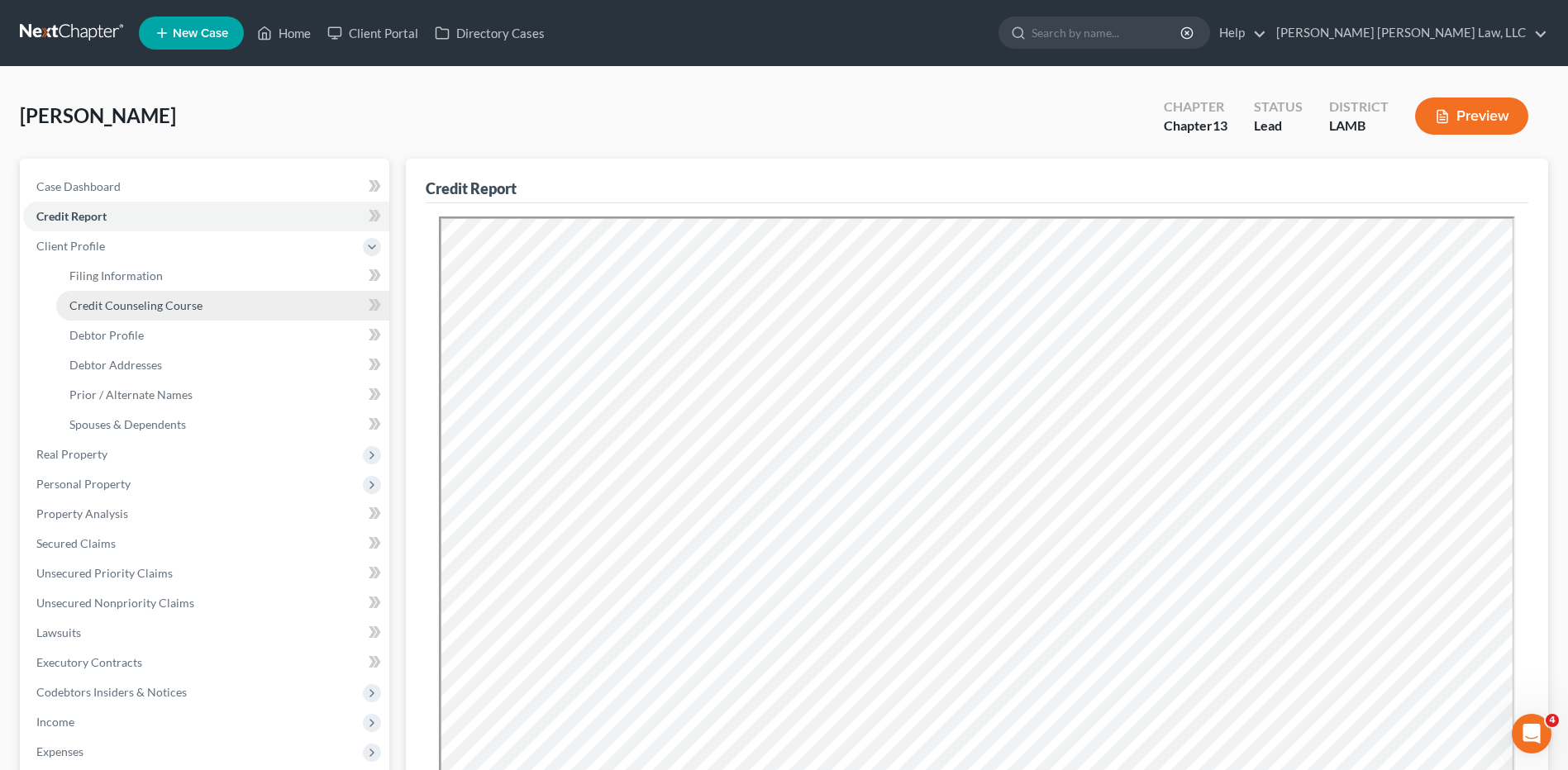
click at [102, 308] on span "Credit Counseling Course" at bounding box center [136, 305] width 133 height 14
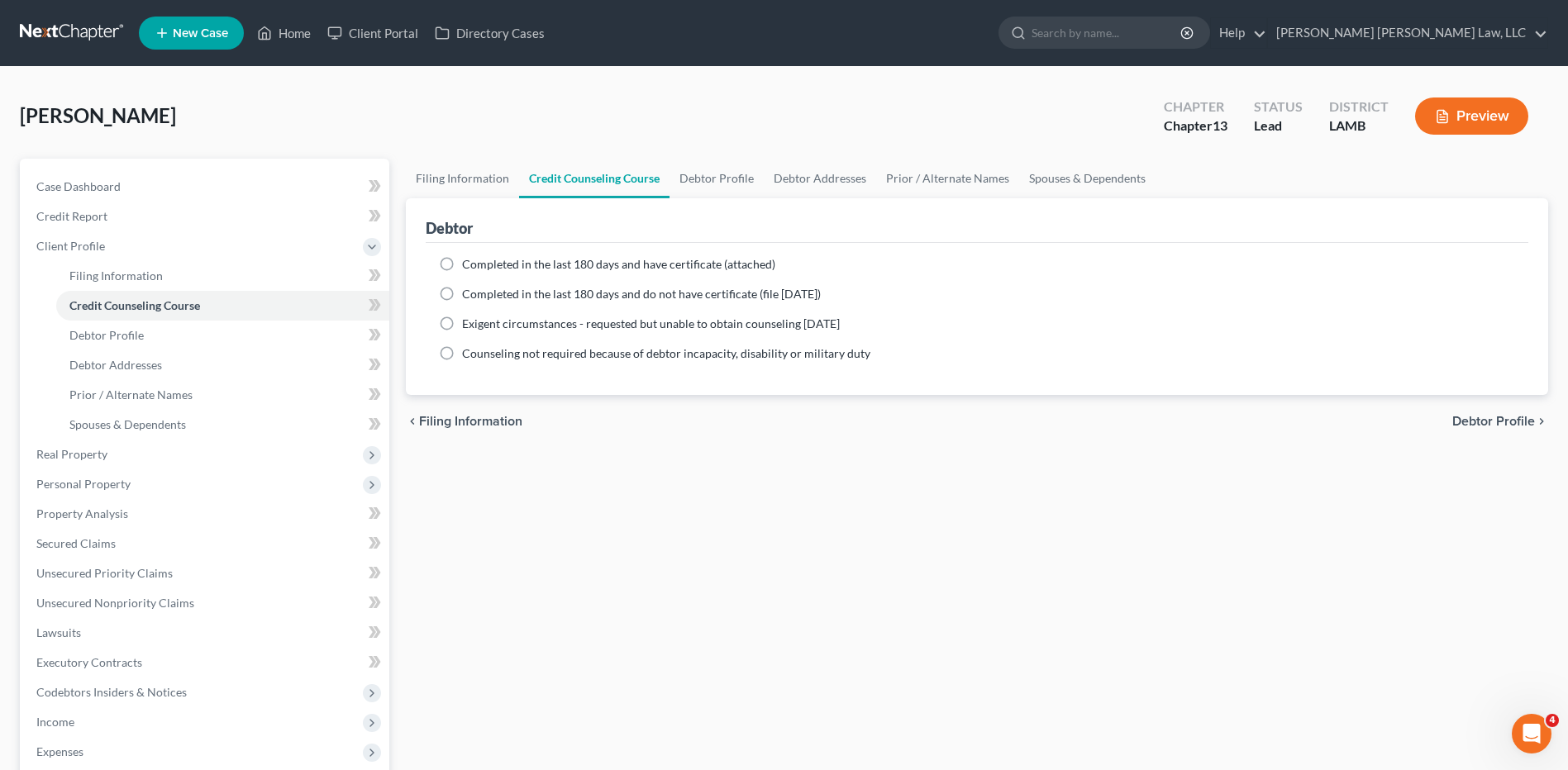
click at [462, 291] on label "Completed in the last 180 days and do not have certificate (file within 14 days)" at bounding box center [641, 293] width 359 height 16
click at [468, 291] on input "Completed in the last 180 days and do not have certificate (file within 14 days)" at bounding box center [473, 291] width 11 height 11
radio input "true"
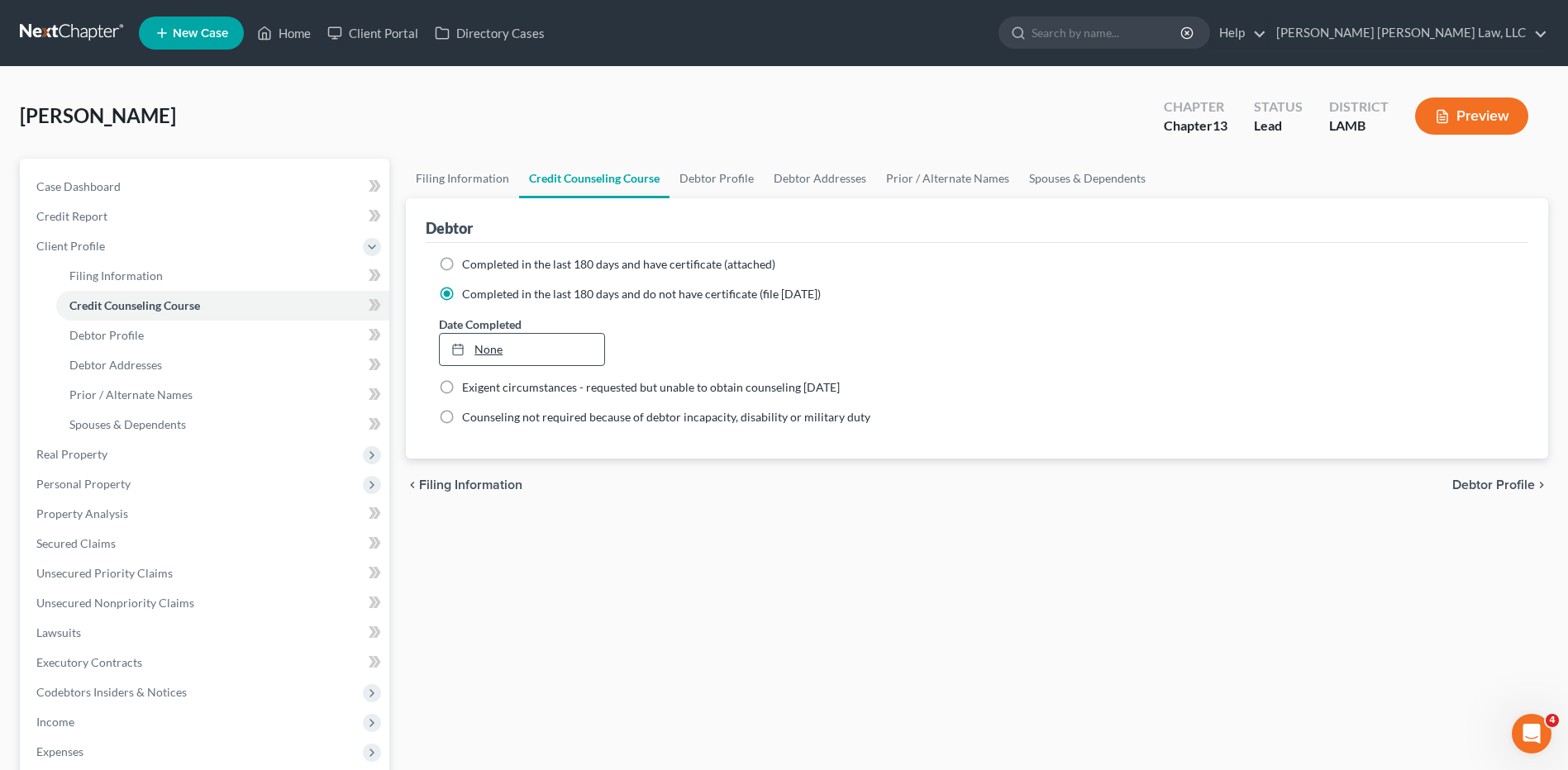
click at [462, 344] on icon at bounding box center [458, 349] width 14 height 14
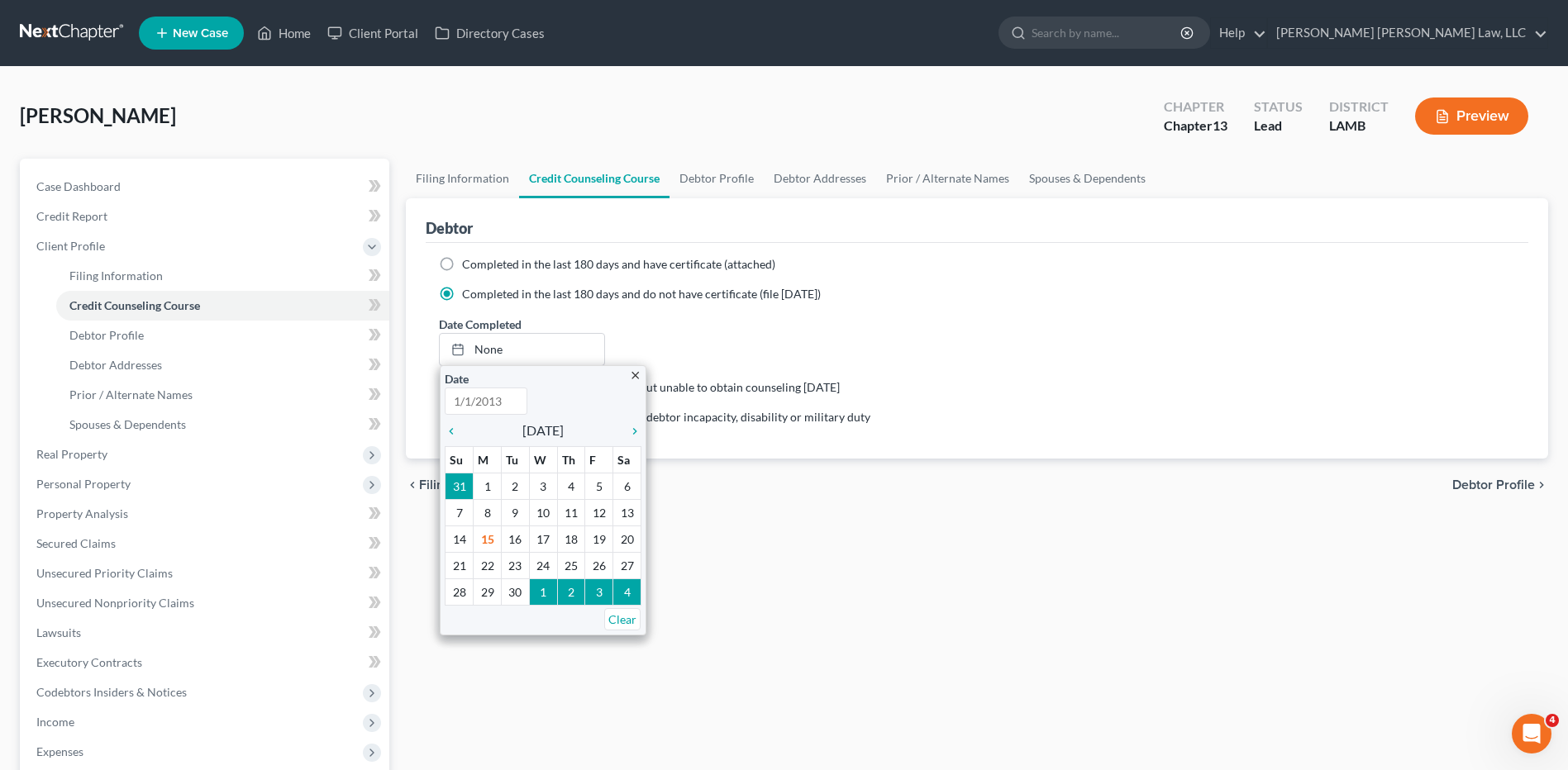
type input "9/15/2025"
click at [455, 430] on icon "chevron_left" at bounding box center [455, 432] width 21 height 14
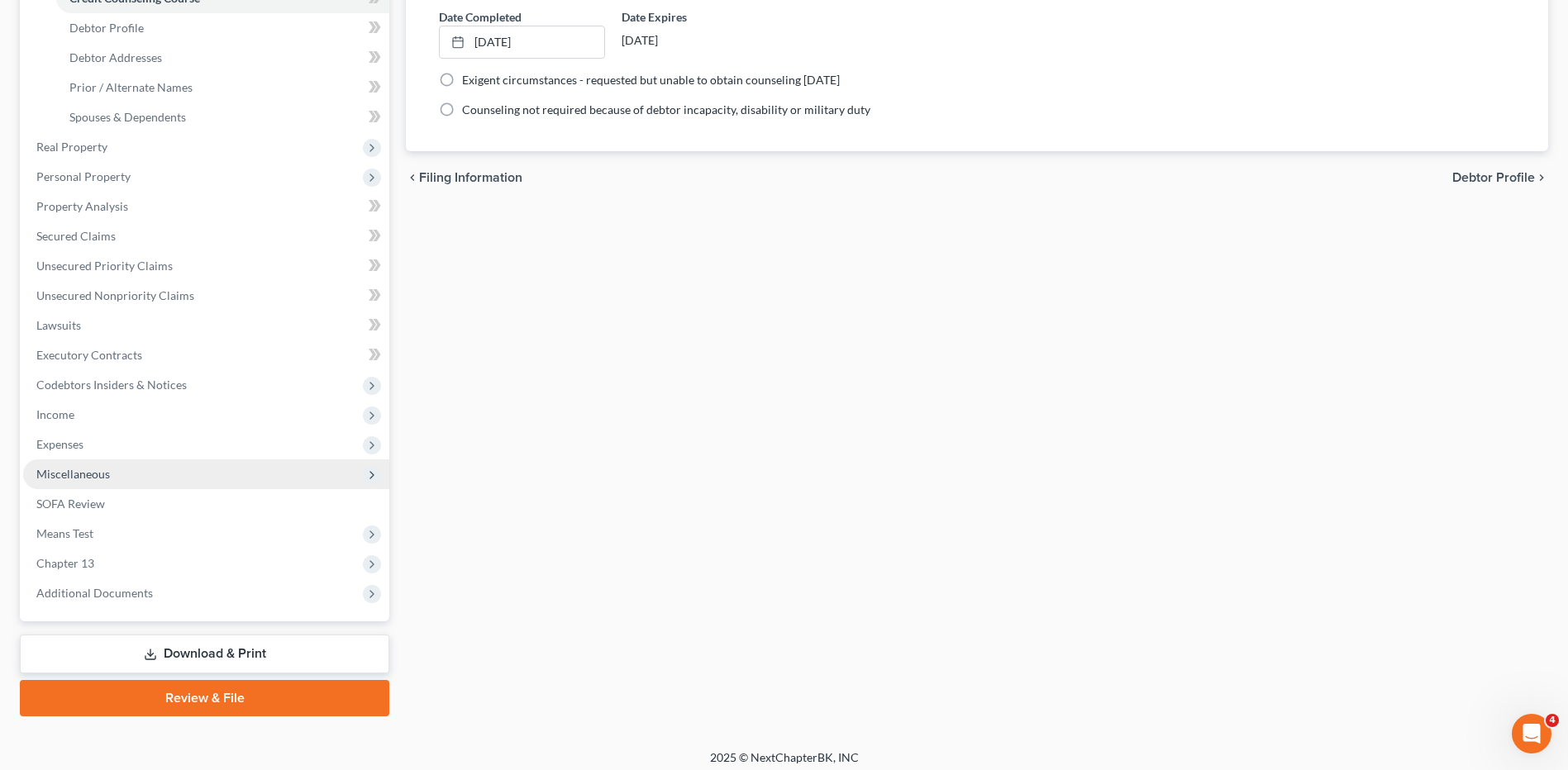
scroll to position [316, 0]
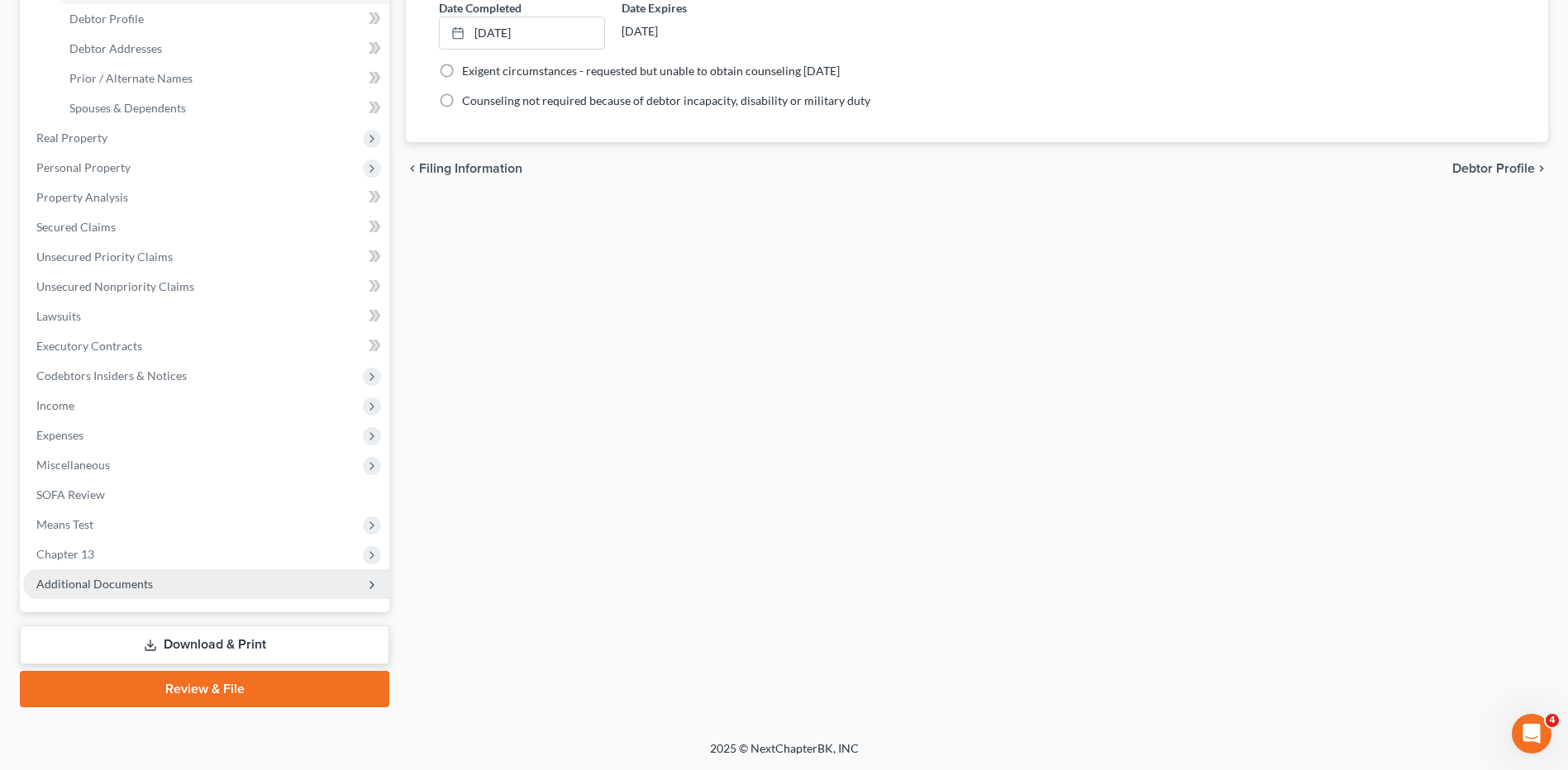
click at [93, 584] on span "Additional Documents" at bounding box center [94, 583] width 116 height 14
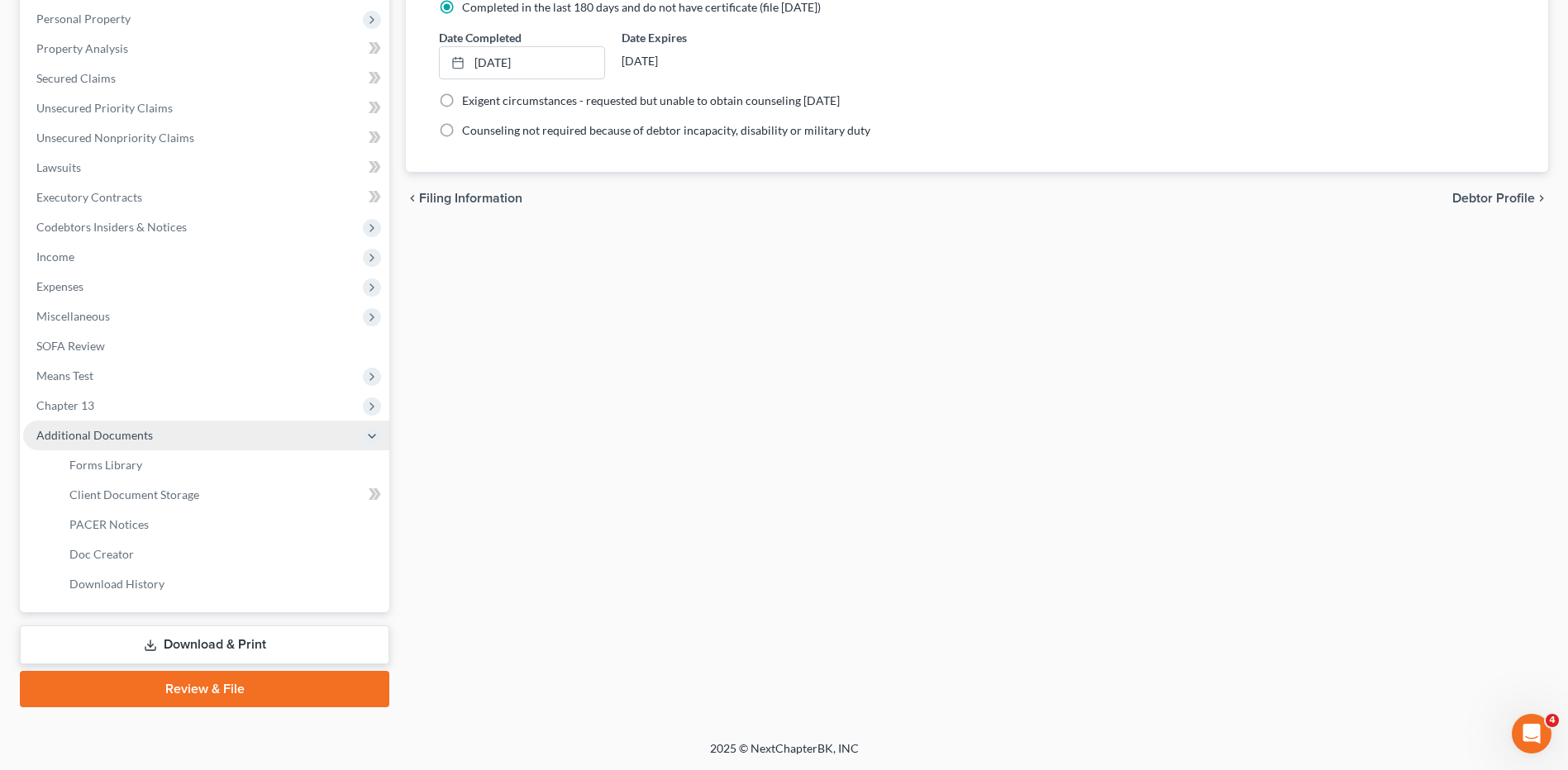
scroll to position [287, 0]
click at [130, 494] on span "Client Document Storage" at bounding box center [134, 494] width 130 height 14
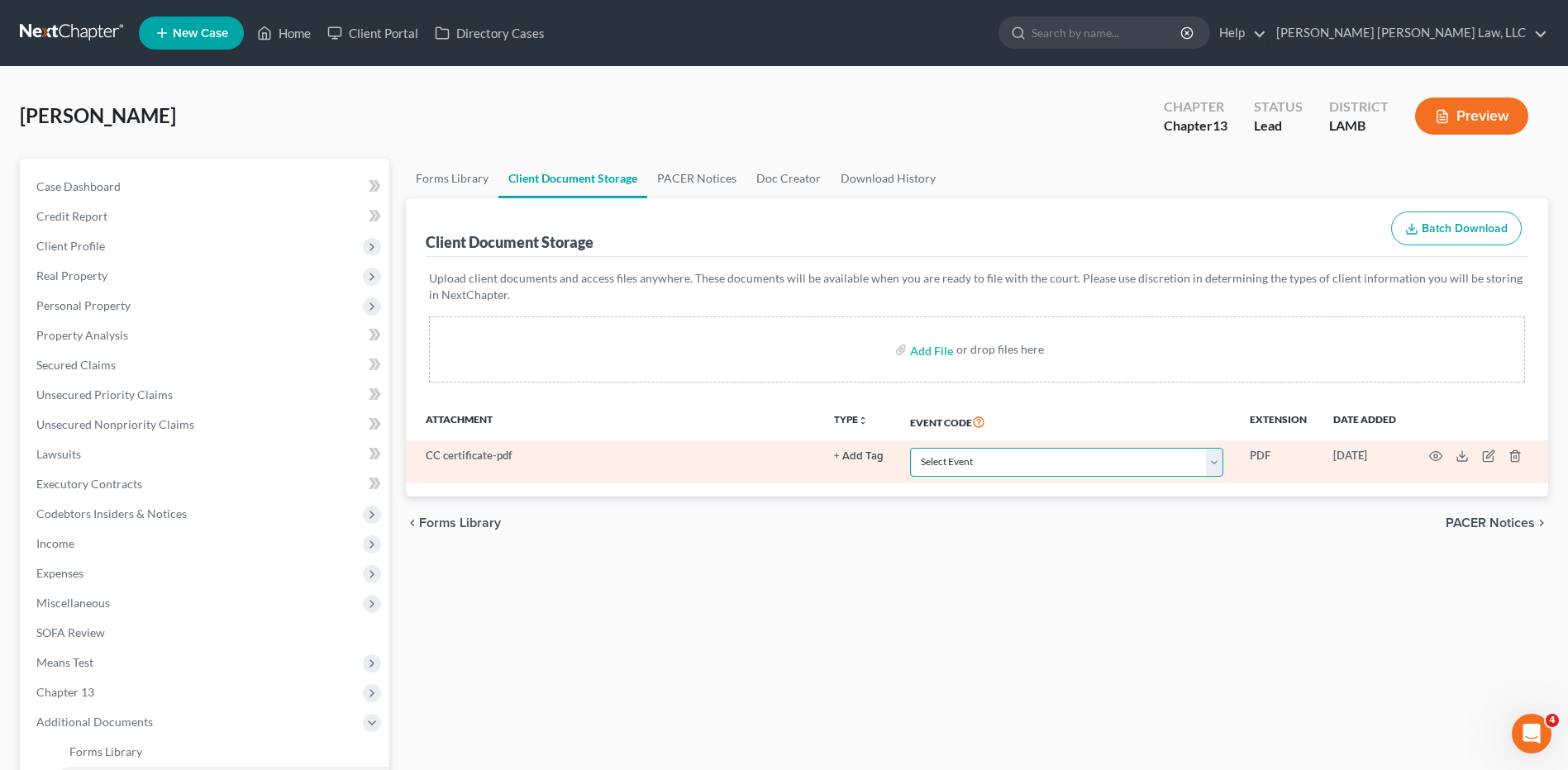
click at [941, 459] on select "Select Event 20 Largest Unsecured Creditors Amended List of Creditors Amended L…" at bounding box center [1066, 462] width 313 height 29
select select "13"
click at [910, 448] on select "Select Event 20 Largest Unsecured Creditors Amended List of Creditors Amended L…" at bounding box center [1066, 462] width 313 height 29
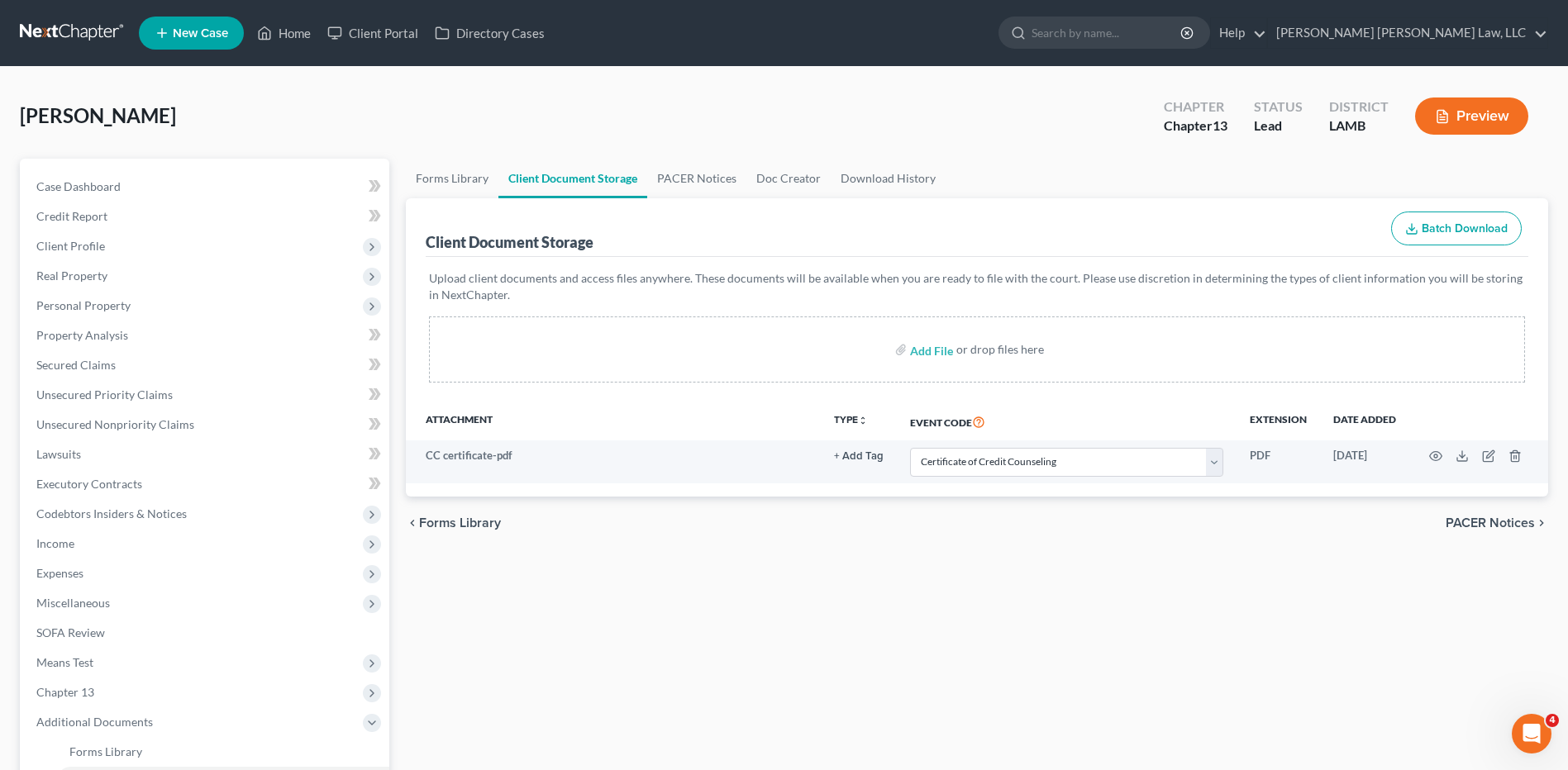
click at [1038, 542] on div "chevron_left Forms Library PACER Notices chevron_right" at bounding box center [977, 522] width 1142 height 53
drag, startPoint x: 85, startPoint y: 27, endPoint x: 162, endPoint y: 226, distance: 213.4
click at [85, 27] on link at bounding box center [72, 32] width 106 height 30
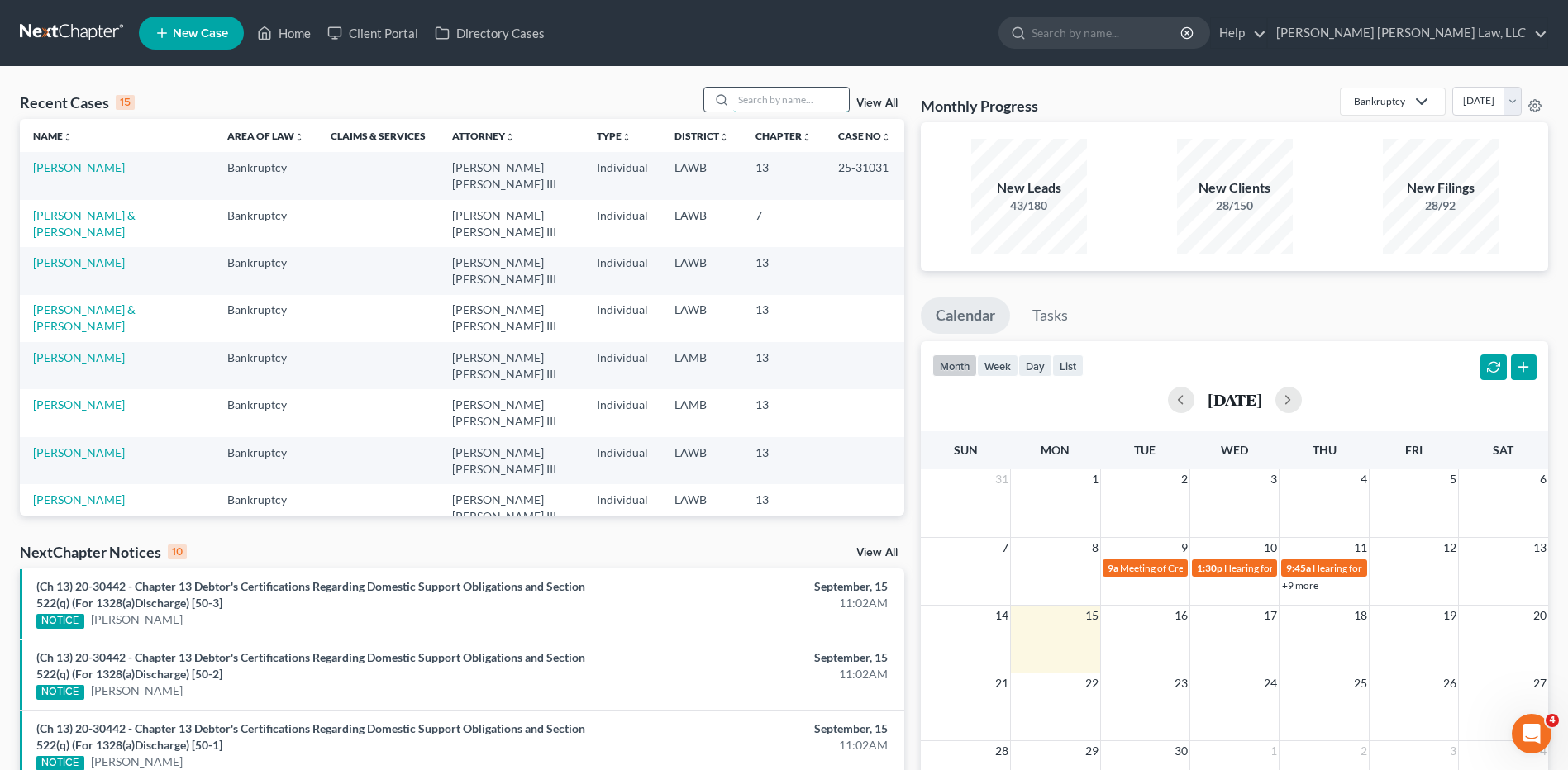
click at [776, 98] on input "search" at bounding box center [791, 99] width 115 height 24
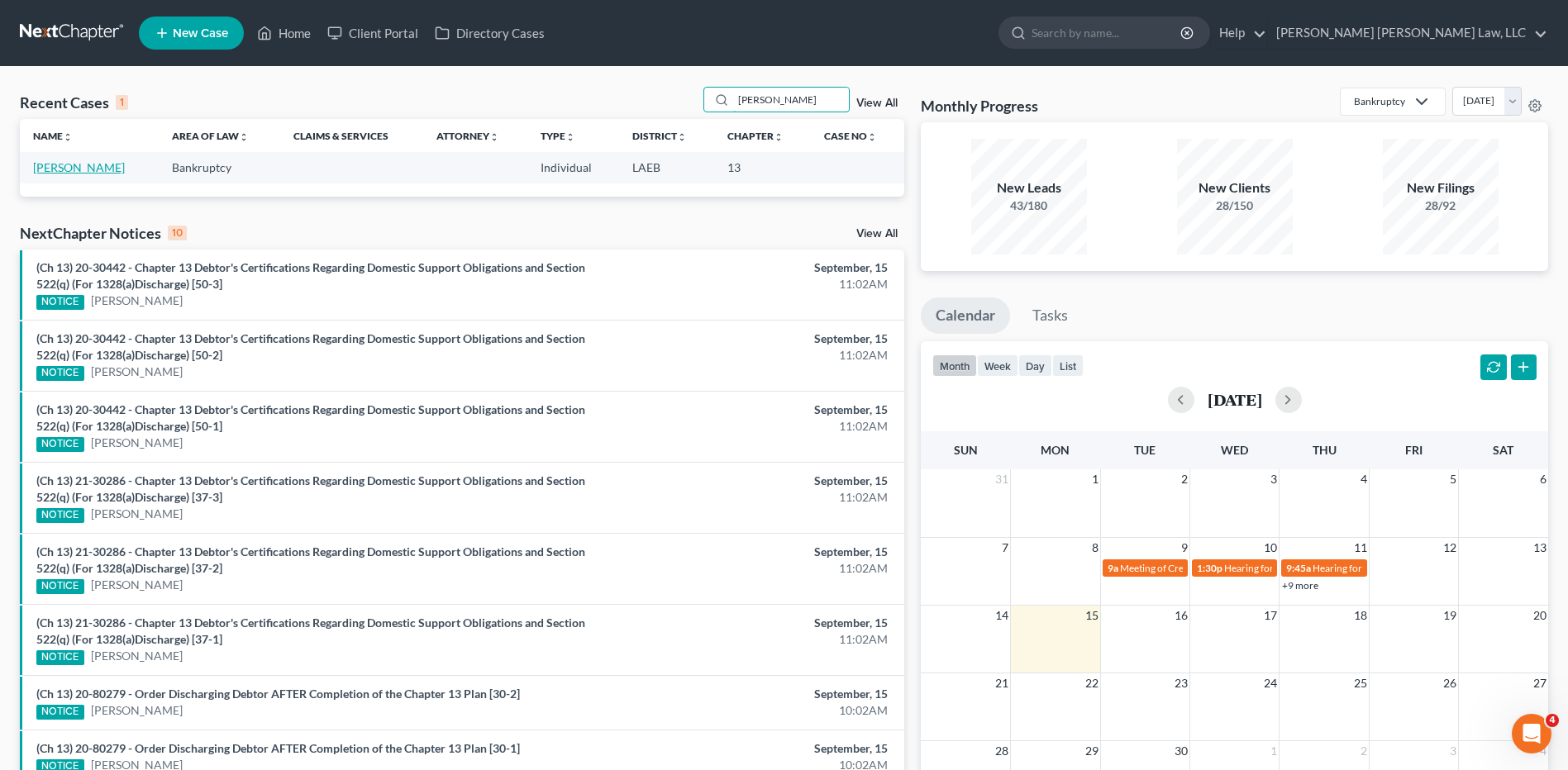
type input "[PERSON_NAME]"
click at [91, 165] on link "[PERSON_NAME]" at bounding box center [79, 167] width 92 height 14
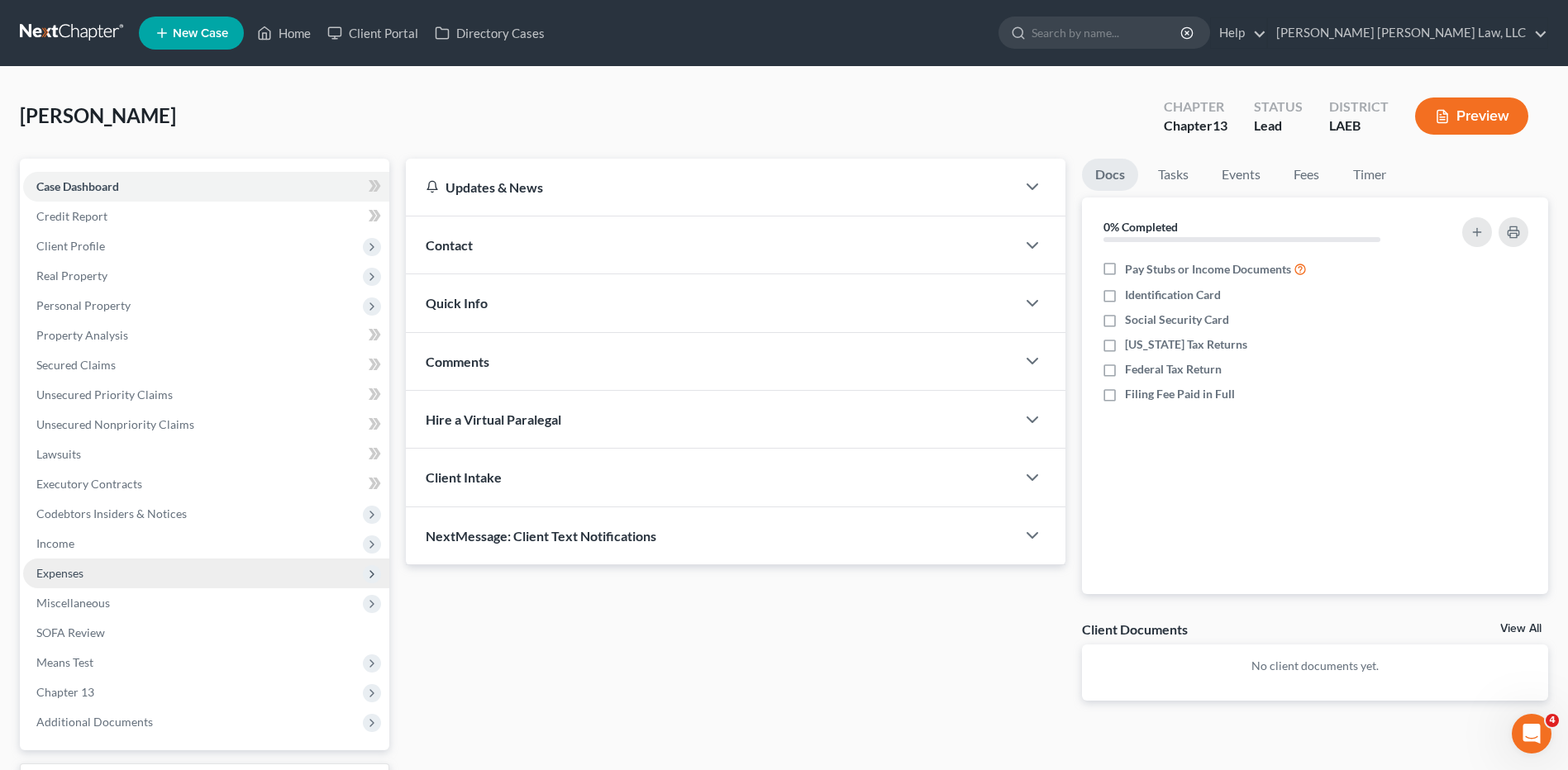
click at [74, 578] on span "Expenses" at bounding box center [60, 572] width 48 height 14
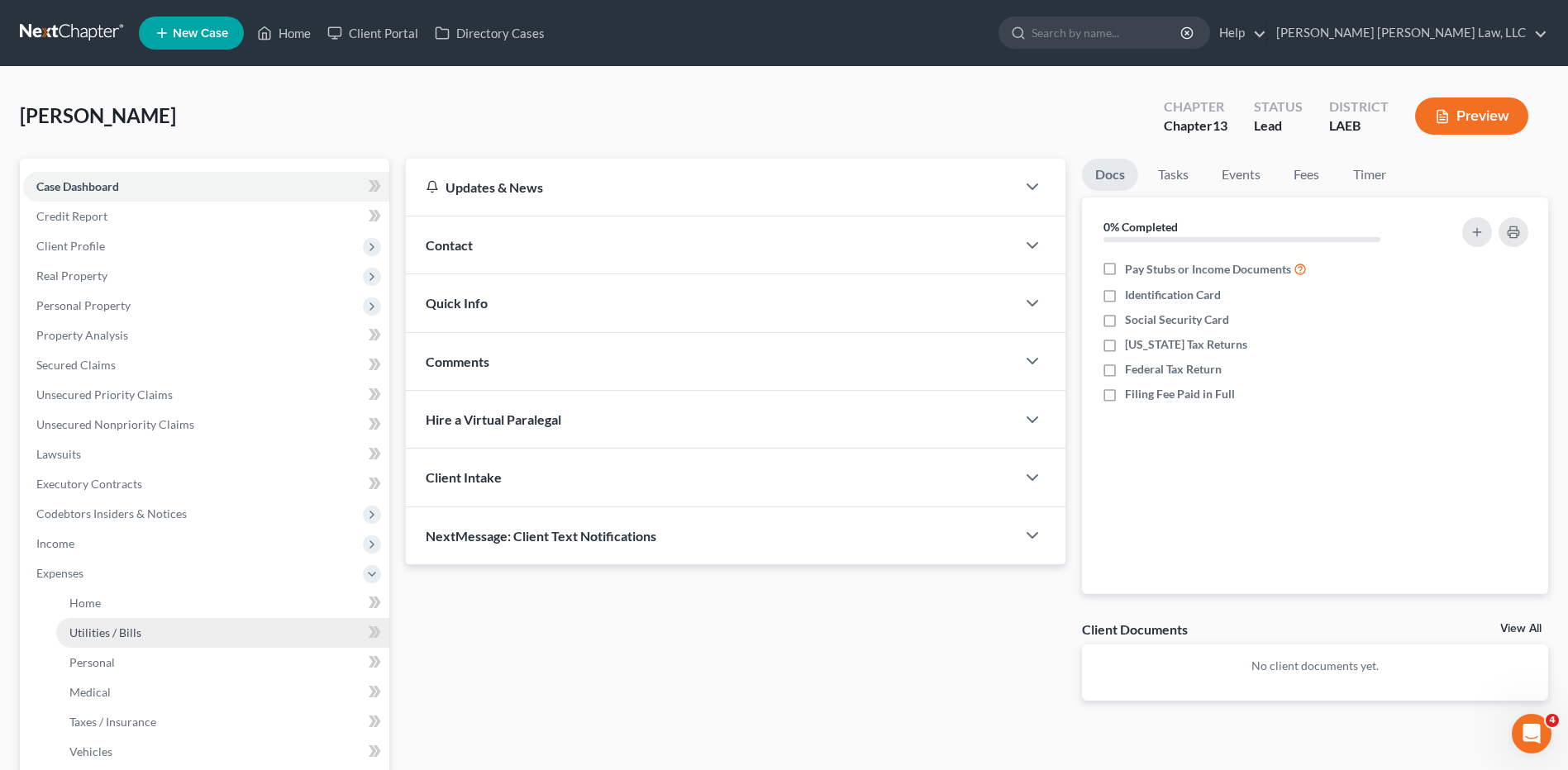
click at [76, 639] on span "Utilities / Bills" at bounding box center [105, 632] width 72 height 14
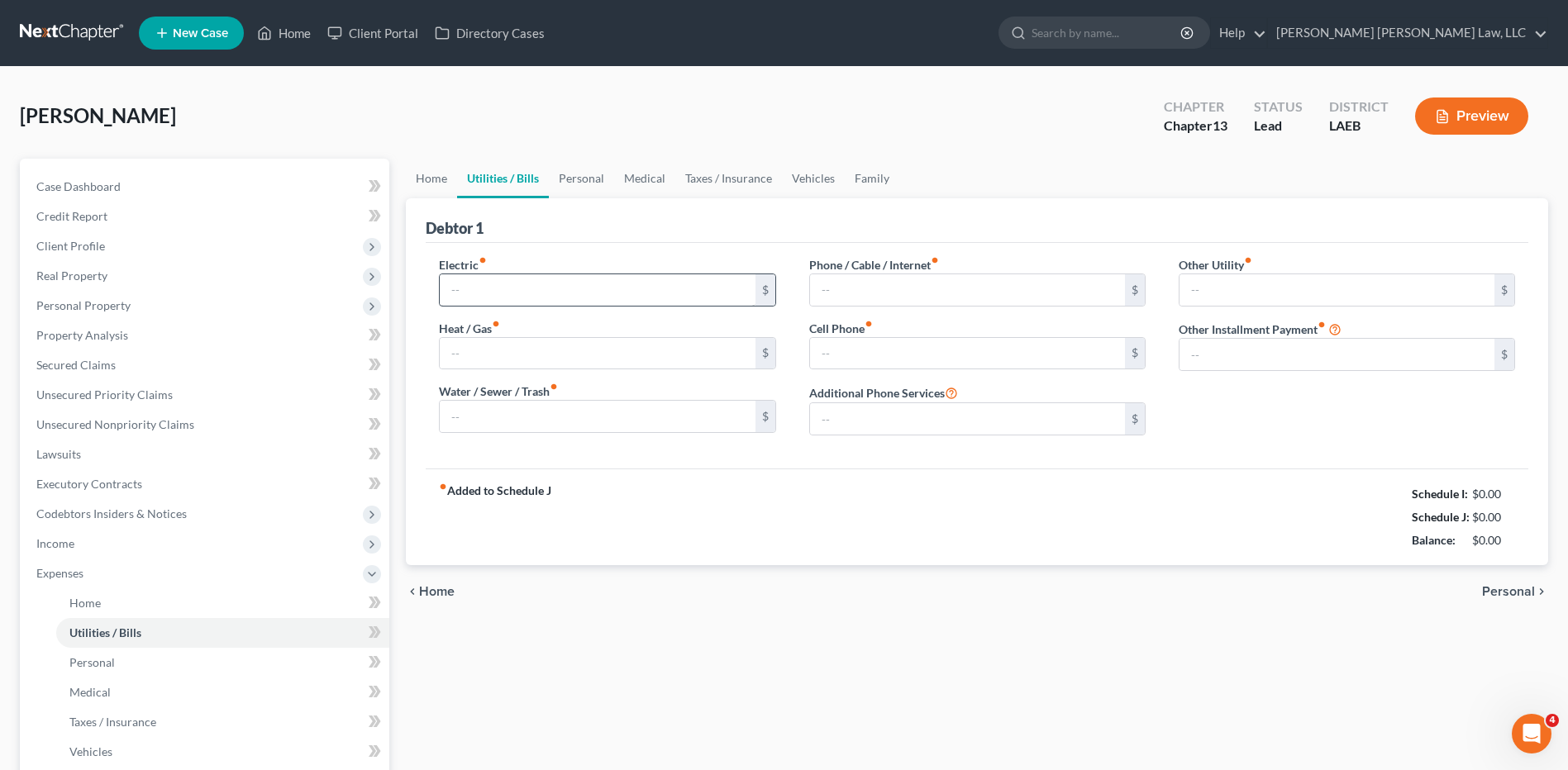
type input "323.00"
type input "0.00"
type input "66.00"
type input "0.00"
type input "90.00"
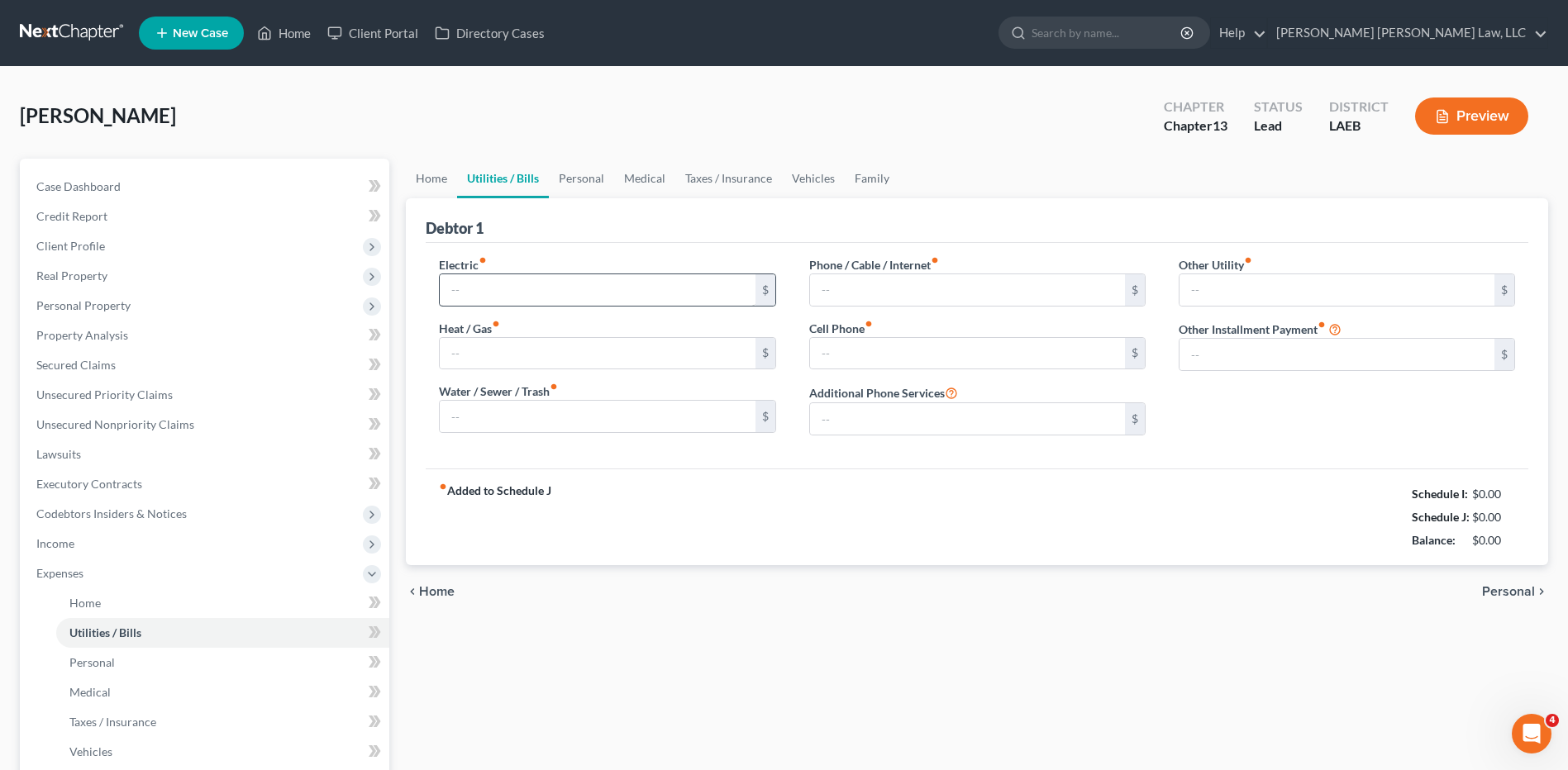
type input "0.00"
click at [589, 175] on link "Personal" at bounding box center [581, 178] width 65 height 40
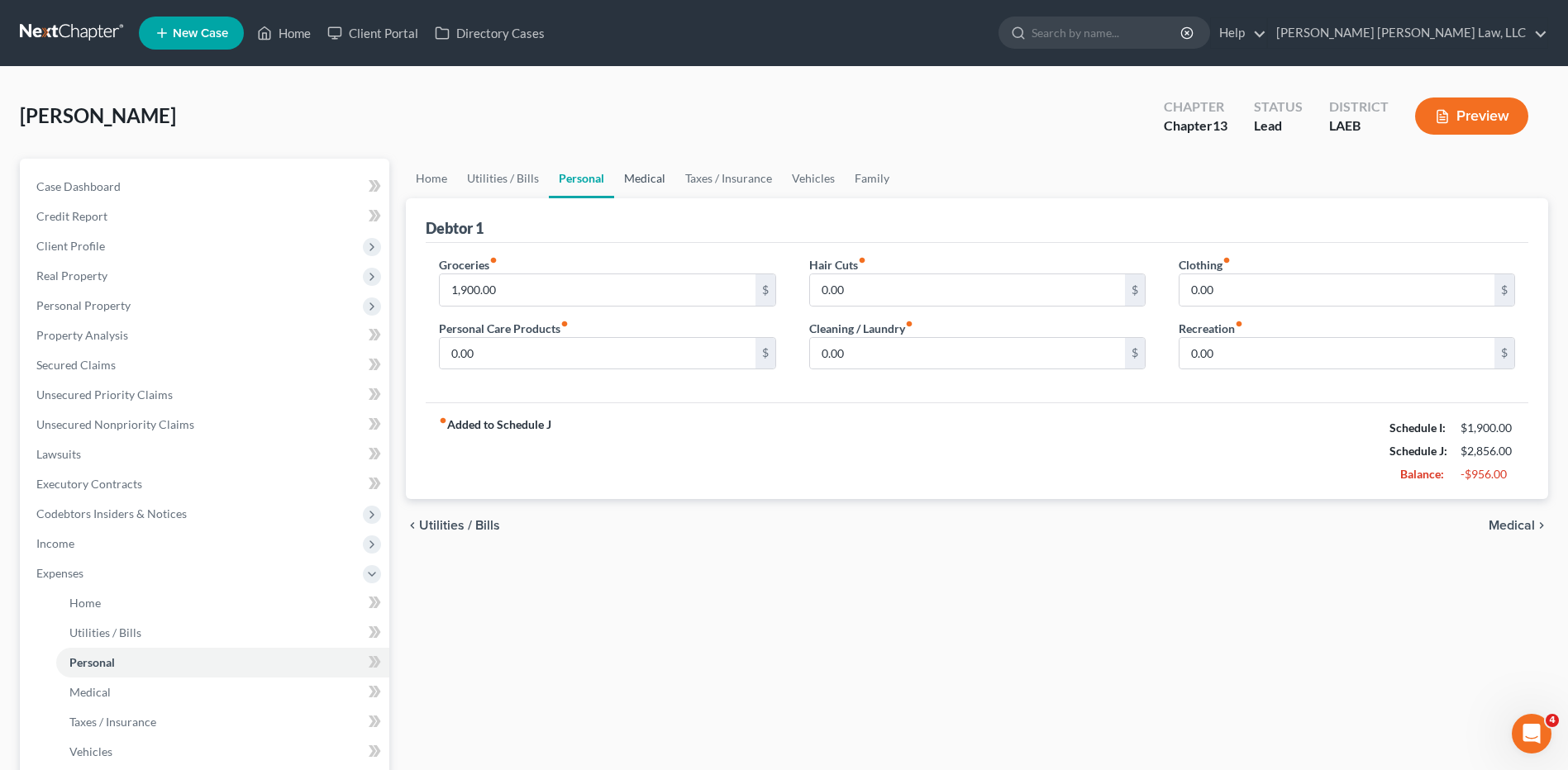
click at [647, 176] on link "Medical" at bounding box center [645, 178] width 61 height 40
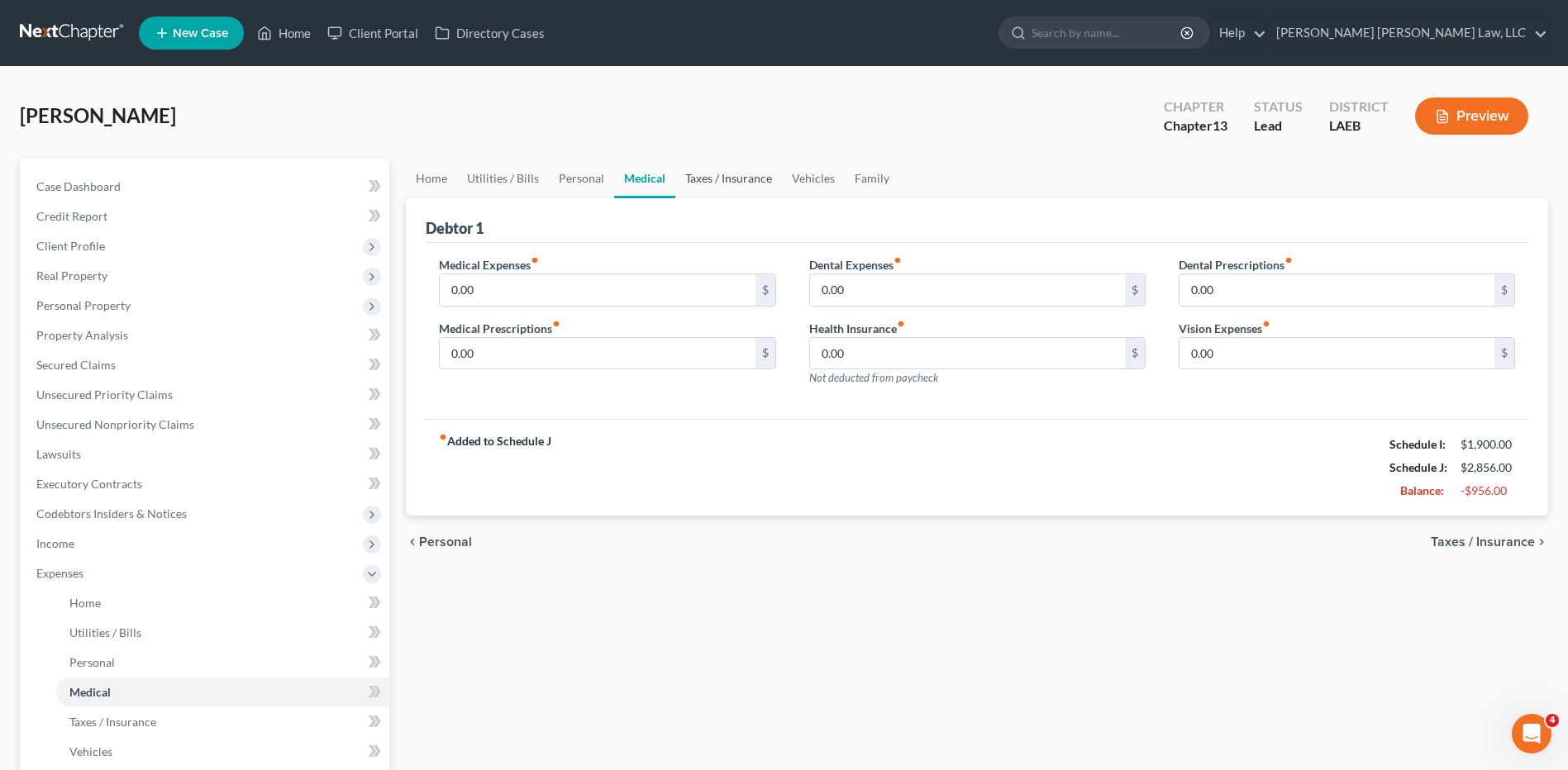
click at [698, 178] on link "Taxes / Insurance" at bounding box center [729, 178] width 107 height 40
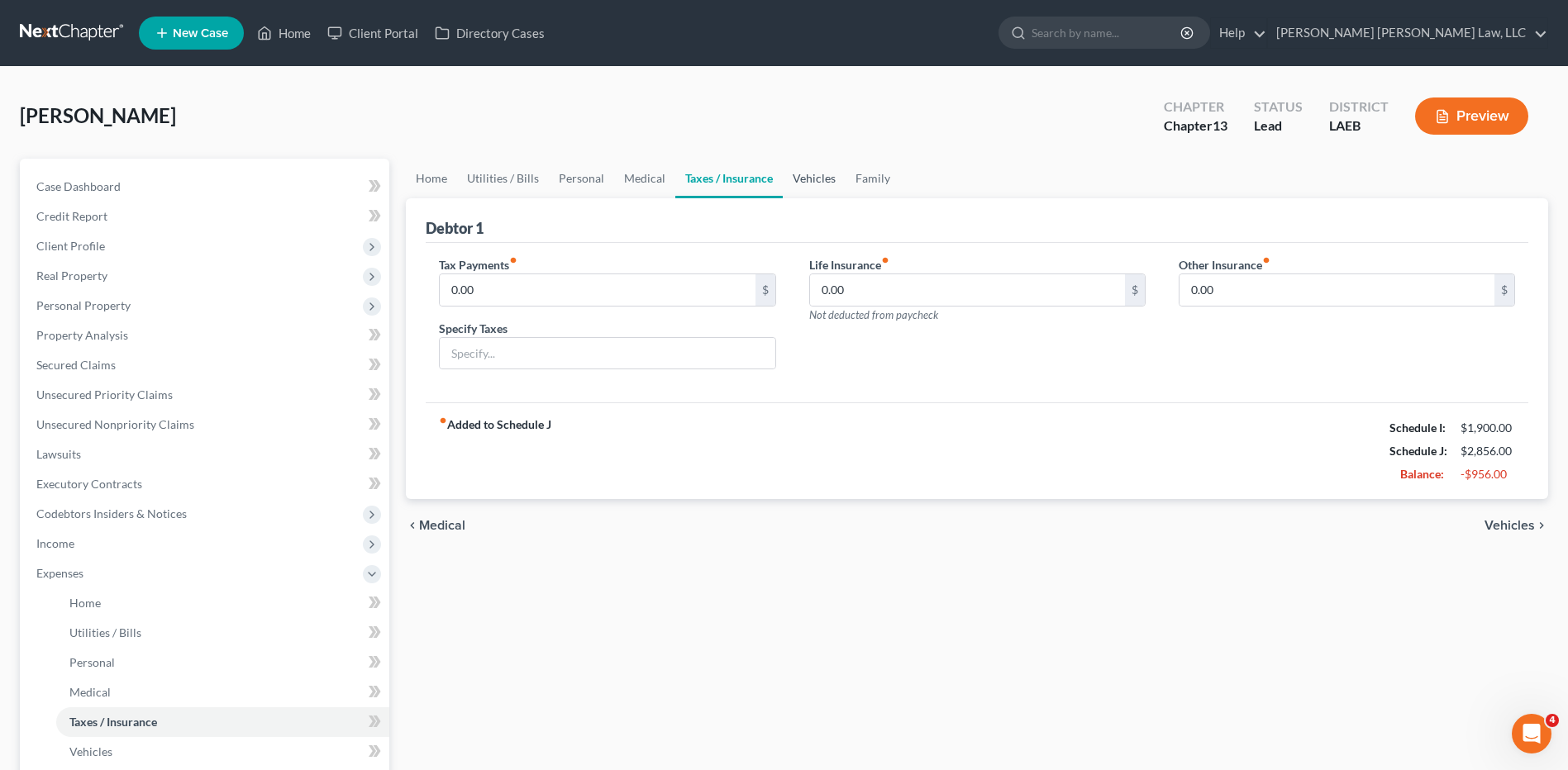
click at [784, 182] on link "Vehicles" at bounding box center [814, 178] width 63 height 40
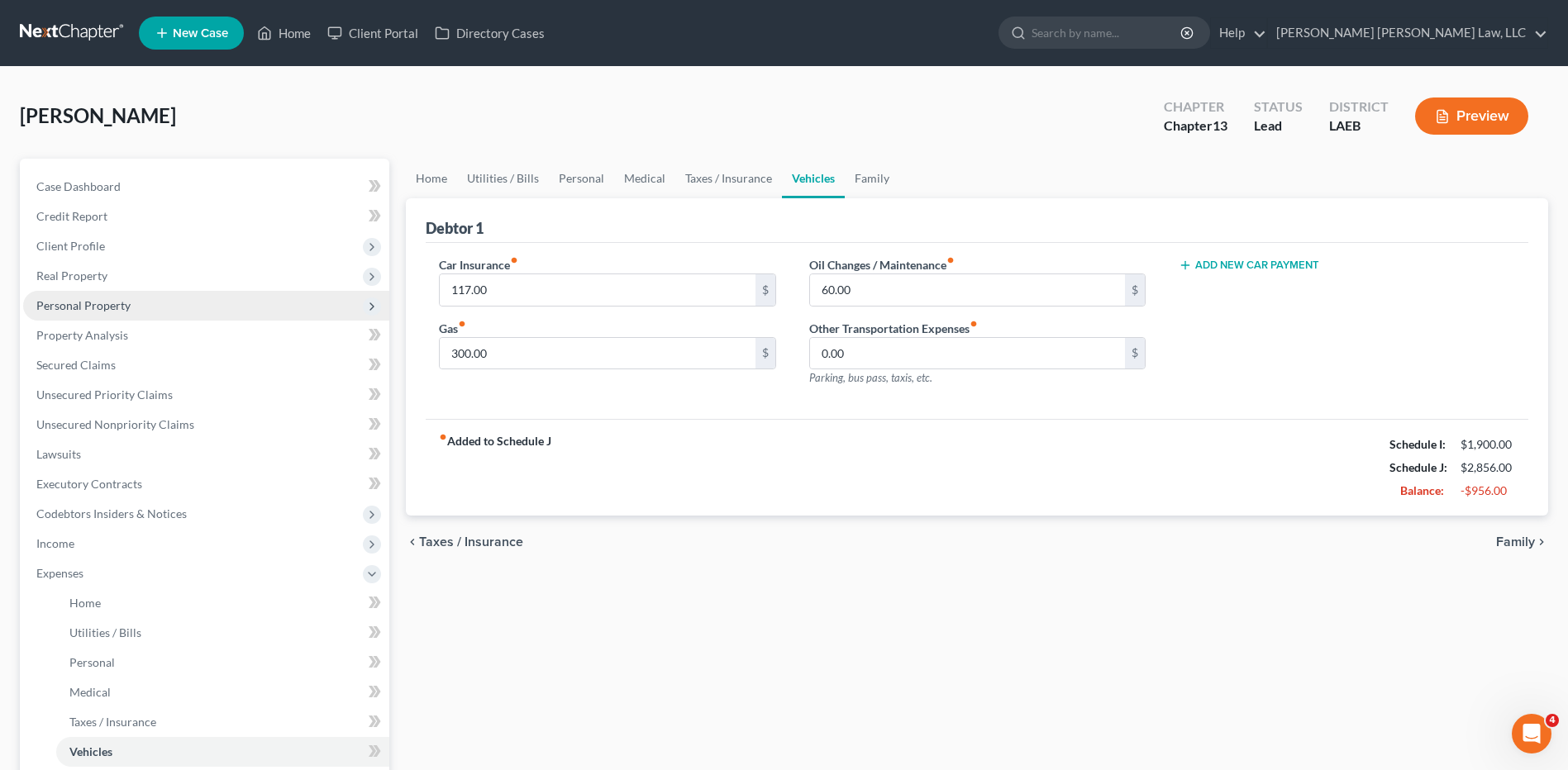
click at [64, 311] on span "Personal Property" at bounding box center [83, 305] width 94 height 14
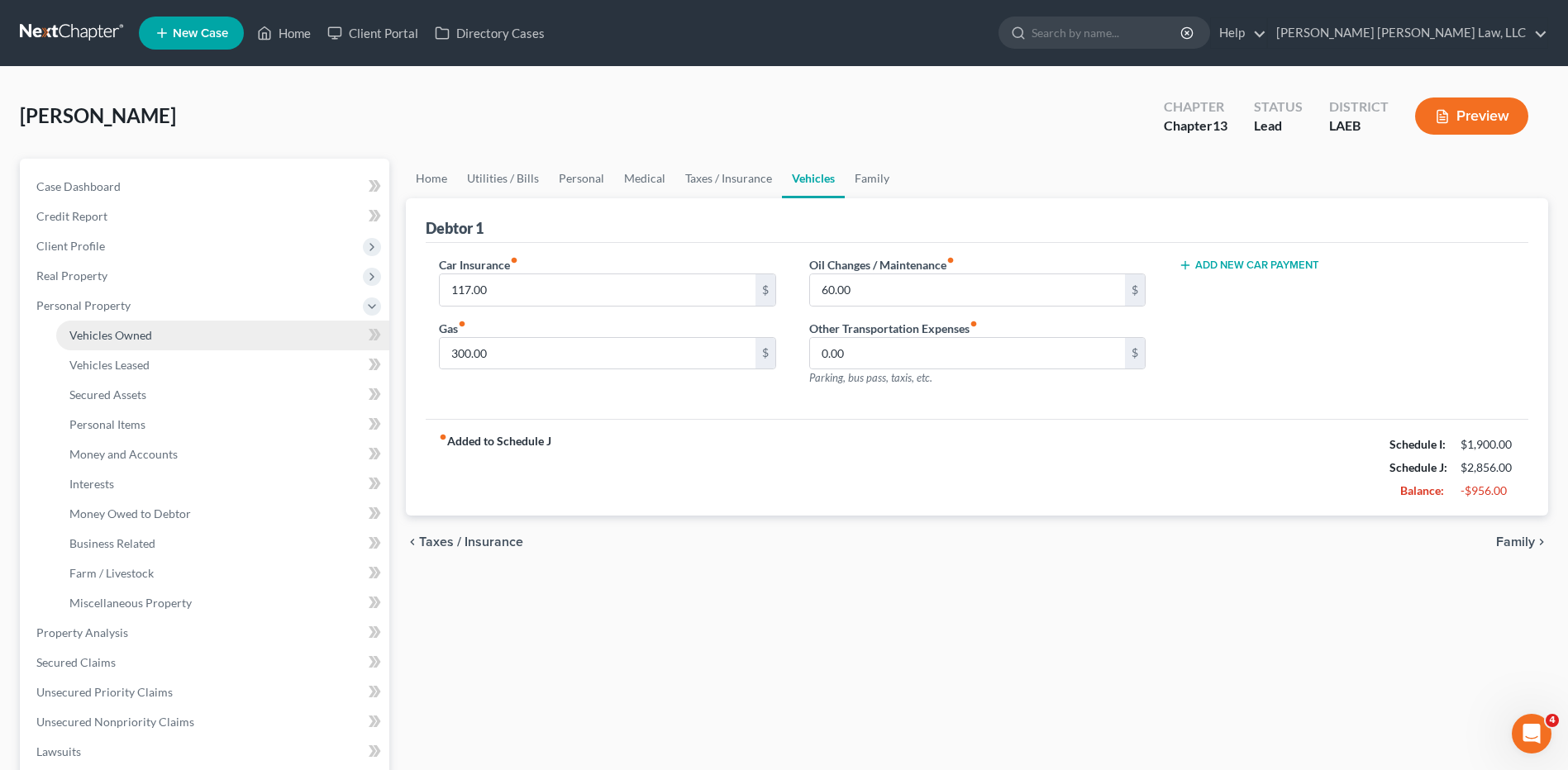
click at [89, 340] on span "Vehicles Owned" at bounding box center [110, 335] width 82 height 14
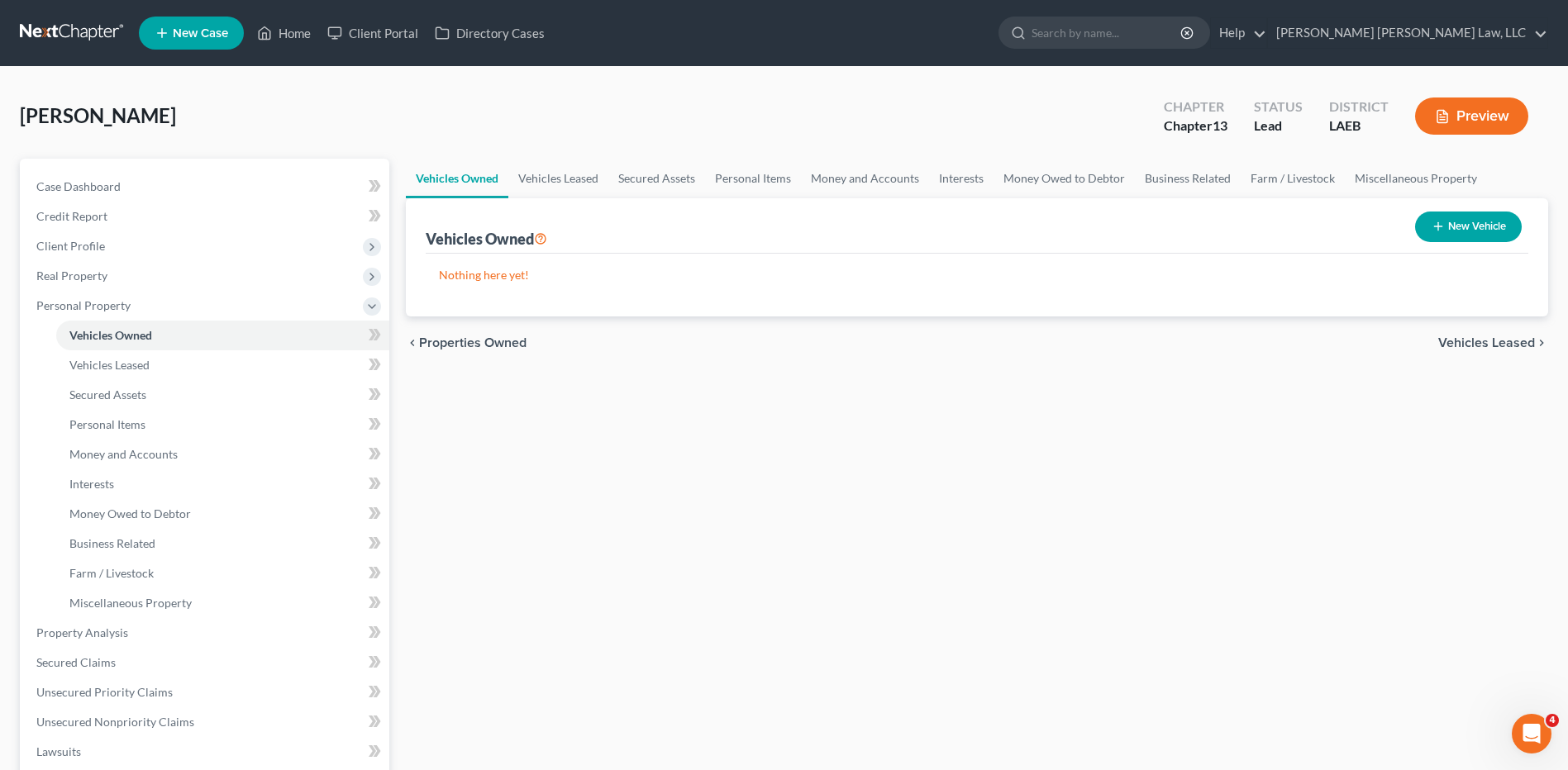
click at [1468, 220] on button "New Vehicle" at bounding box center [1469, 226] width 107 height 31
select select "0"
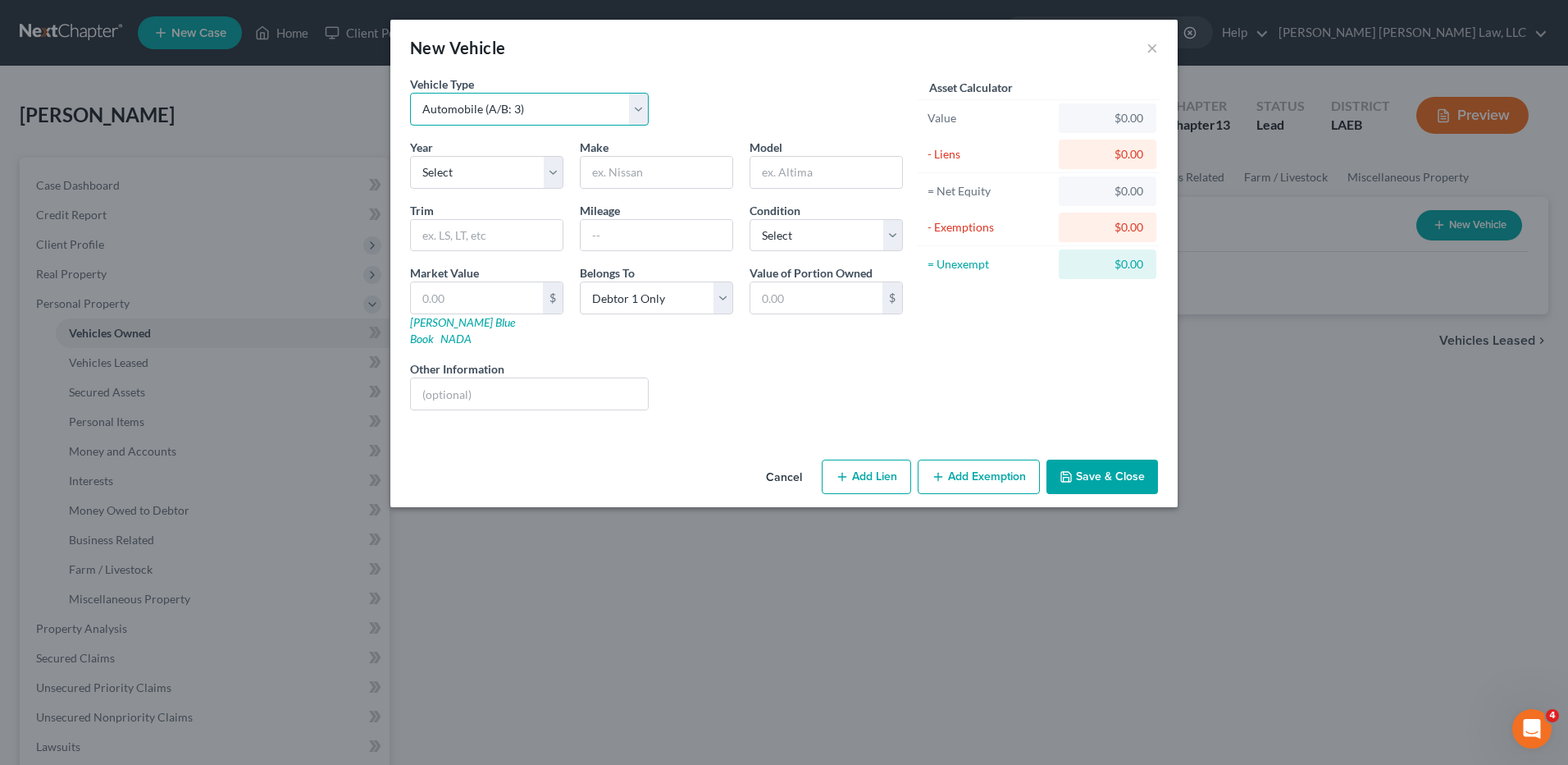
click at [476, 111] on select "Select Automobile (A/B: 3) Truck (A/B: 3) Trailer (A/B: 4) Watercraft (A/B: 4) …" at bounding box center [529, 109] width 238 height 33
click at [477, 174] on select "Select 2026 2025 2024 2023 2022 2021 2020 2019 2018 2017 2016 2015 2014 2013 20…" at bounding box center [487, 172] width 153 height 33
select select "17"
click at [410, 156] on select "Select 2026 2025 2024 2023 2022 2021 2020 2019 2018 2017 2016 2015 2014 2013 20…" at bounding box center [487, 172] width 153 height 33
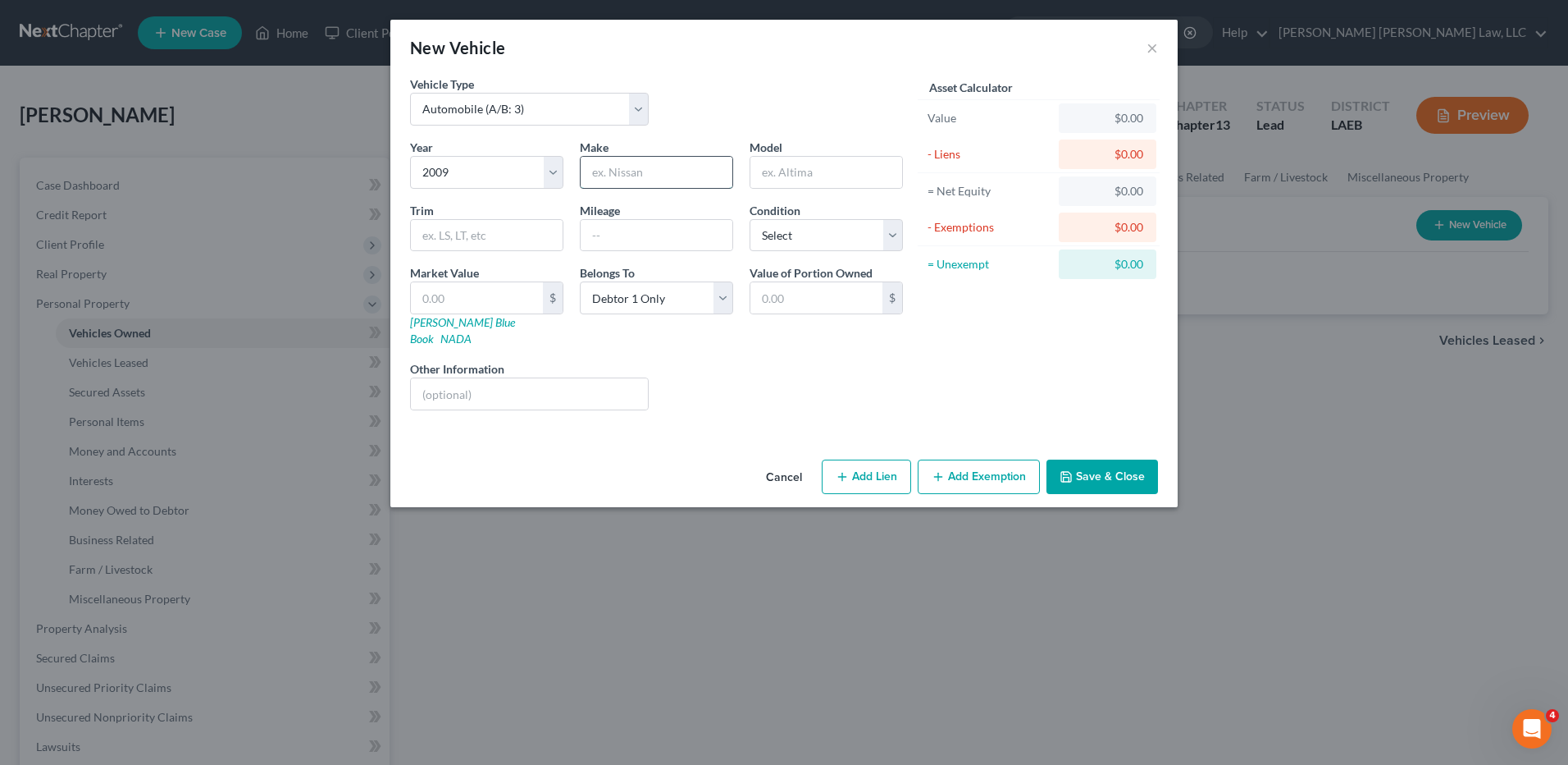
click at [622, 169] on input "text" at bounding box center [657, 172] width 152 height 31
type input "Pontiac"
type input "Vibe"
click at [596, 238] on input "text" at bounding box center [657, 235] width 152 height 31
type input "200,000"
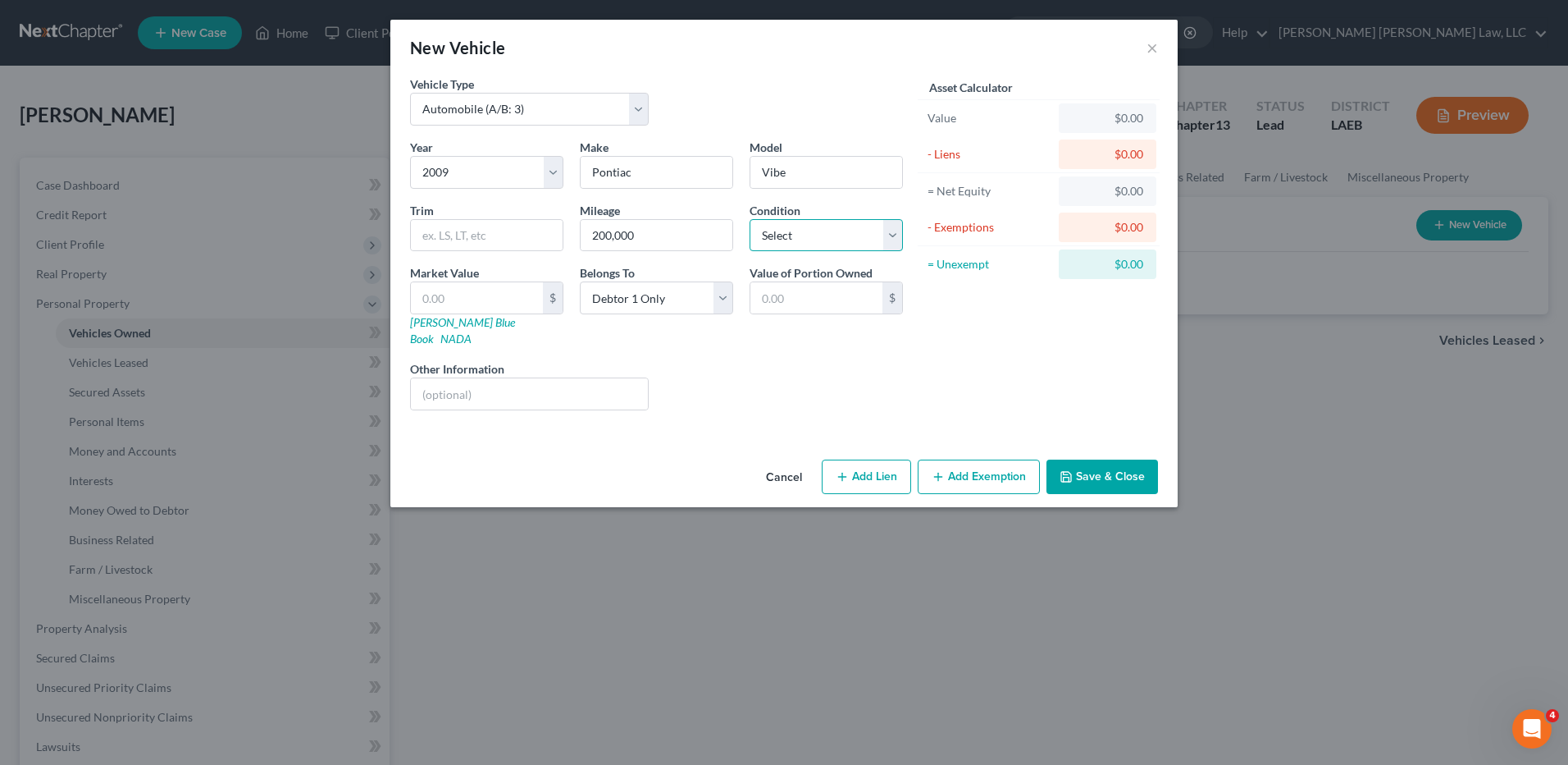
click at [827, 230] on select "Select Excellent Very Good Good Fair Poor" at bounding box center [826, 235] width 153 height 33
select select "4"
click at [749, 219] on select "Select Excellent Very Good Good Fair Poor" at bounding box center [826, 235] width 153 height 33
click at [1080, 463] on button "Save & Close" at bounding box center [1102, 476] width 111 height 35
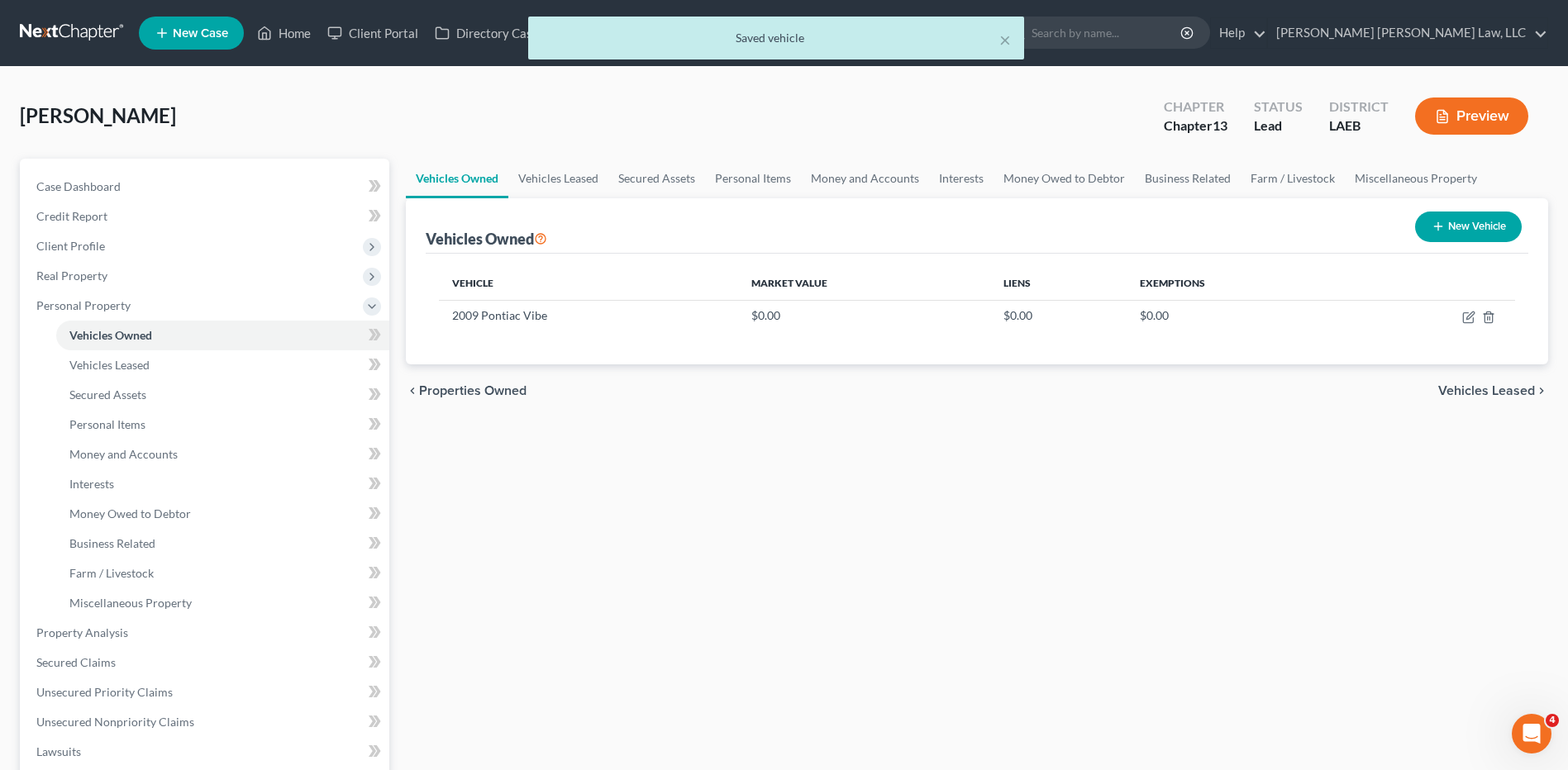
click at [1442, 225] on icon "button" at bounding box center [1438, 226] width 14 height 14
select select "0"
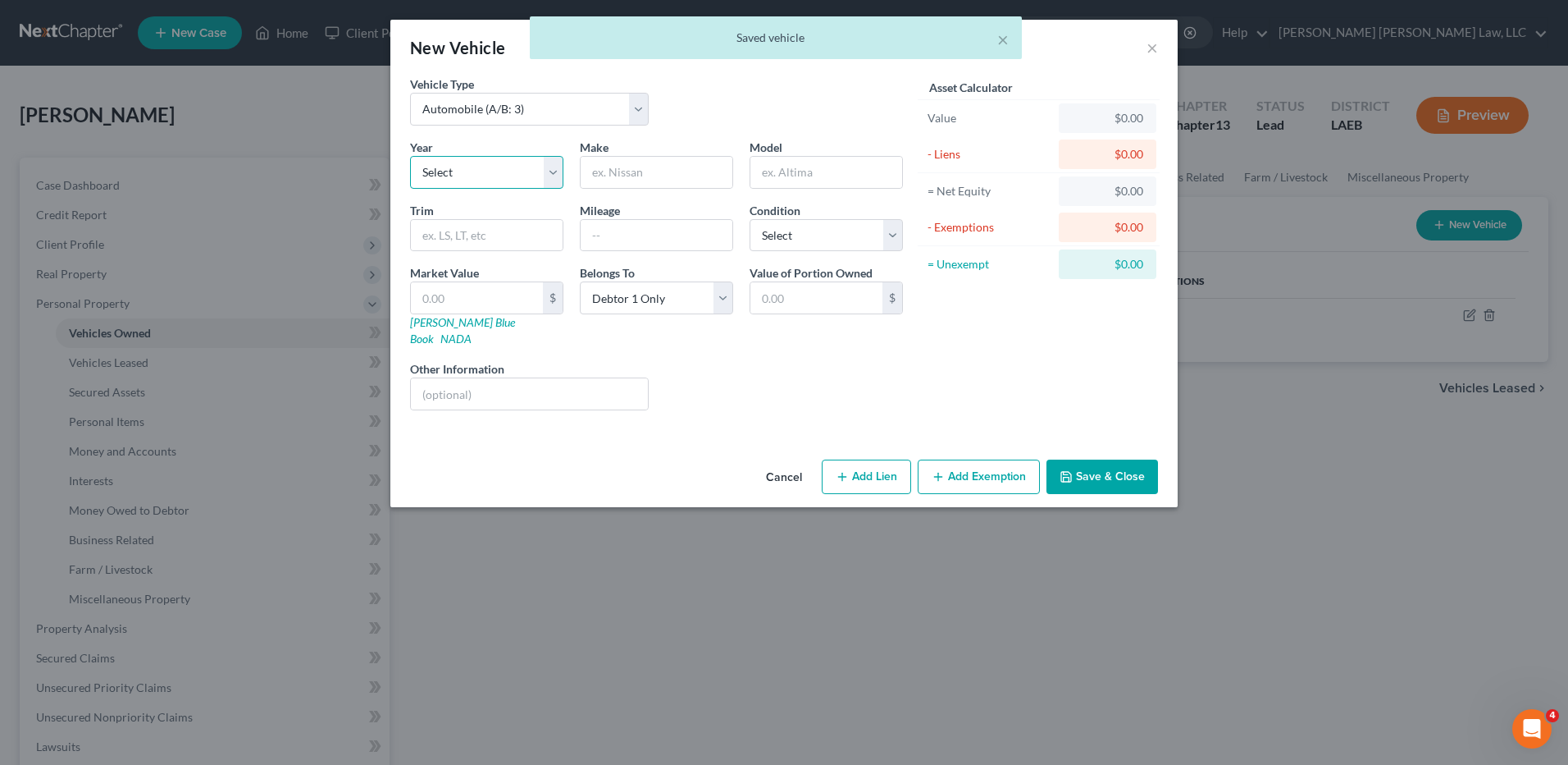
click at [499, 163] on select "Select 2026 2025 2024 2023 2022 2021 2020 2019 2018 2017 2016 2015 2014 2013 20…" at bounding box center [487, 172] width 153 height 33
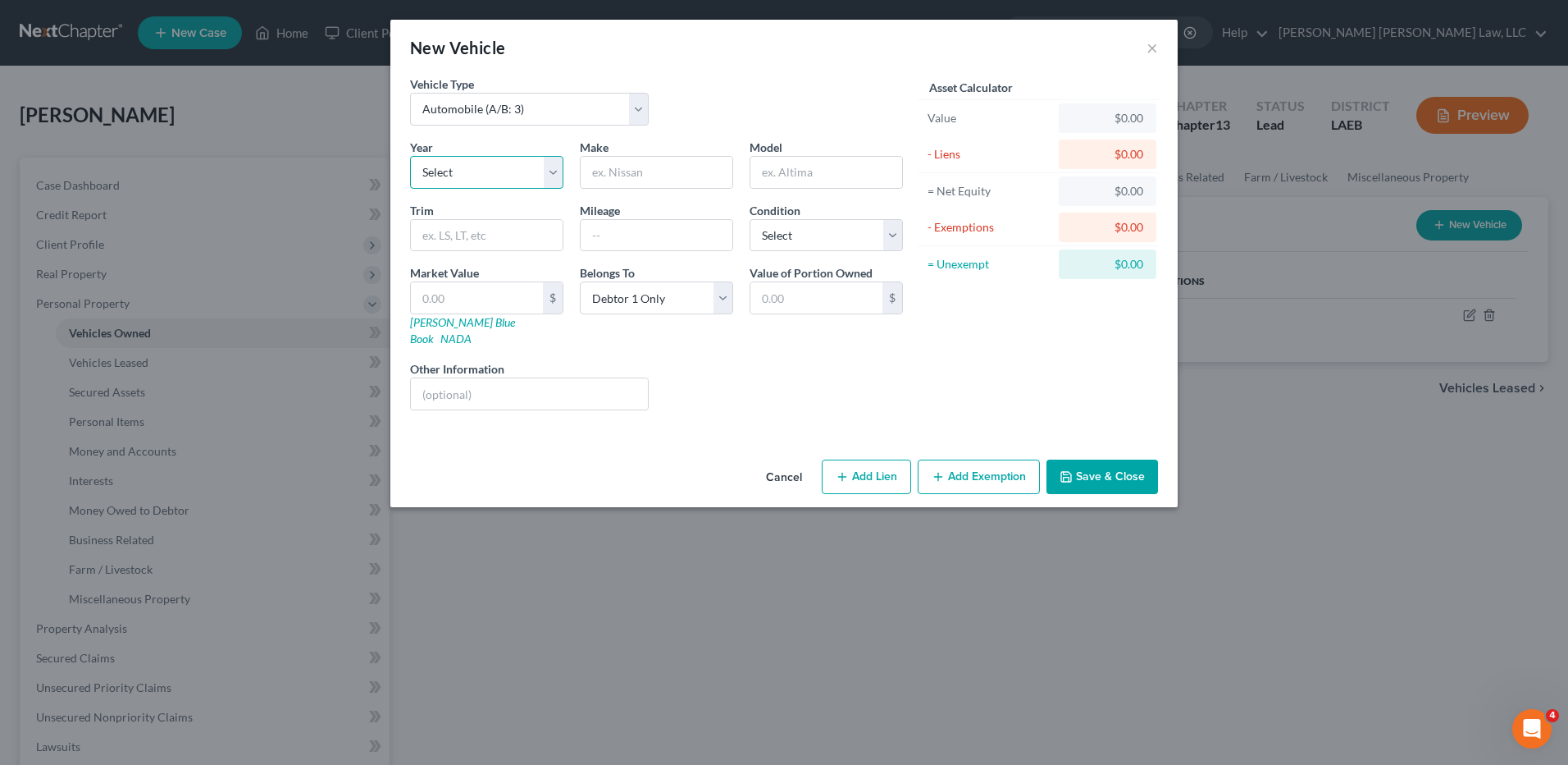
select select "23"
click at [410, 156] on select "Select 2026 2025 2024 2023 2022 2021 2020 2019 2018 2017 2016 2015 2014 2013 20…" at bounding box center [487, 172] width 153 height 33
click at [611, 166] on input "text" at bounding box center [657, 172] width 152 height 31
type input "Ford"
type input "F-150 Supercrew"
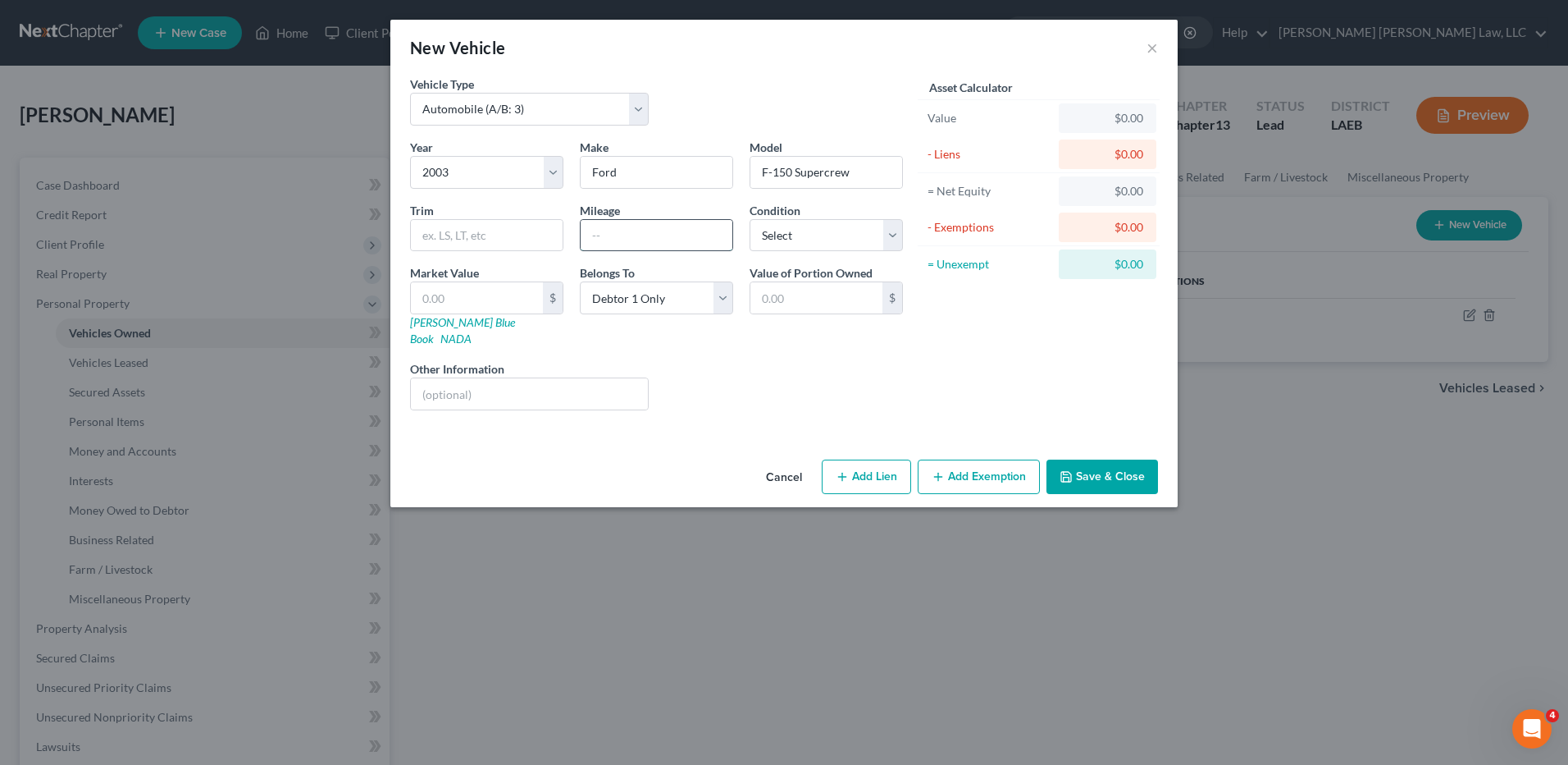
click at [631, 236] on input "text" at bounding box center [657, 235] width 152 height 31
type input "300,000"
click at [776, 238] on select "Select Excellent Very Good Good Fair Poor" at bounding box center [826, 235] width 153 height 33
select select "4"
click at [749, 219] on select "Select Excellent Very Good Good Fair Poor" at bounding box center [826, 235] width 153 height 33
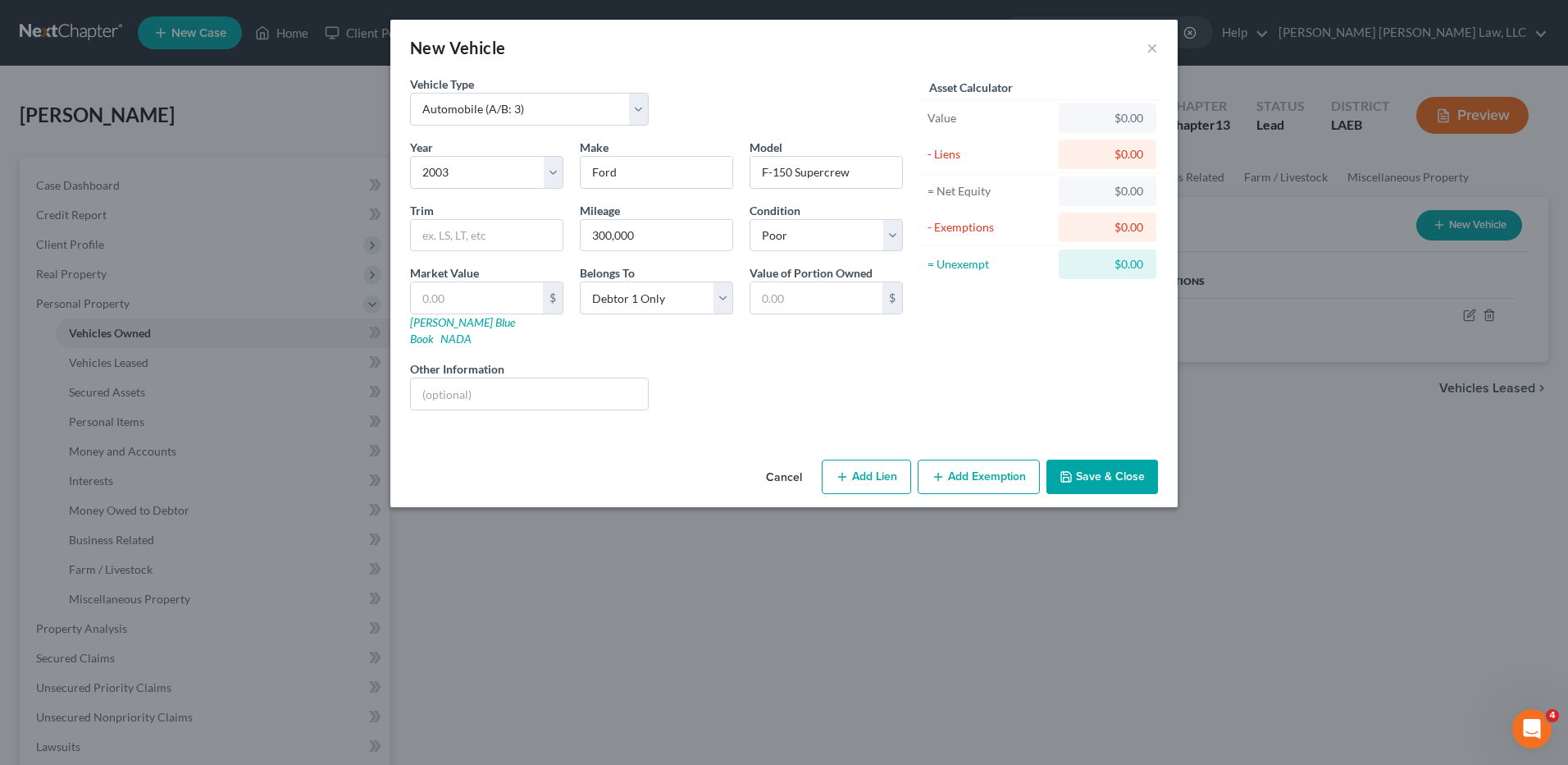
click at [1101, 460] on button "Save & Close" at bounding box center [1102, 476] width 111 height 35
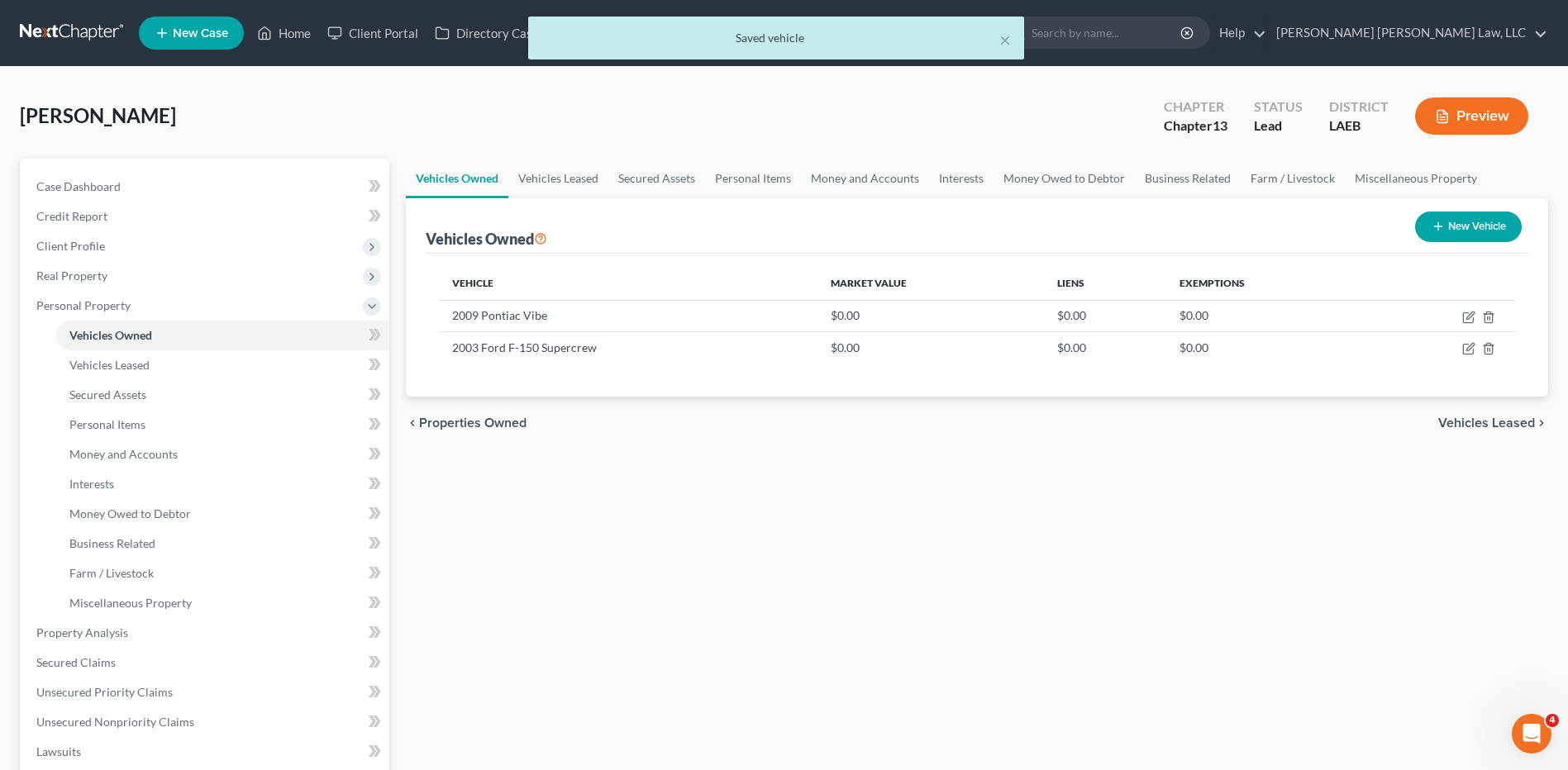
click at [1482, 213] on button "New Vehicle" at bounding box center [1469, 226] width 107 height 31
select select "0"
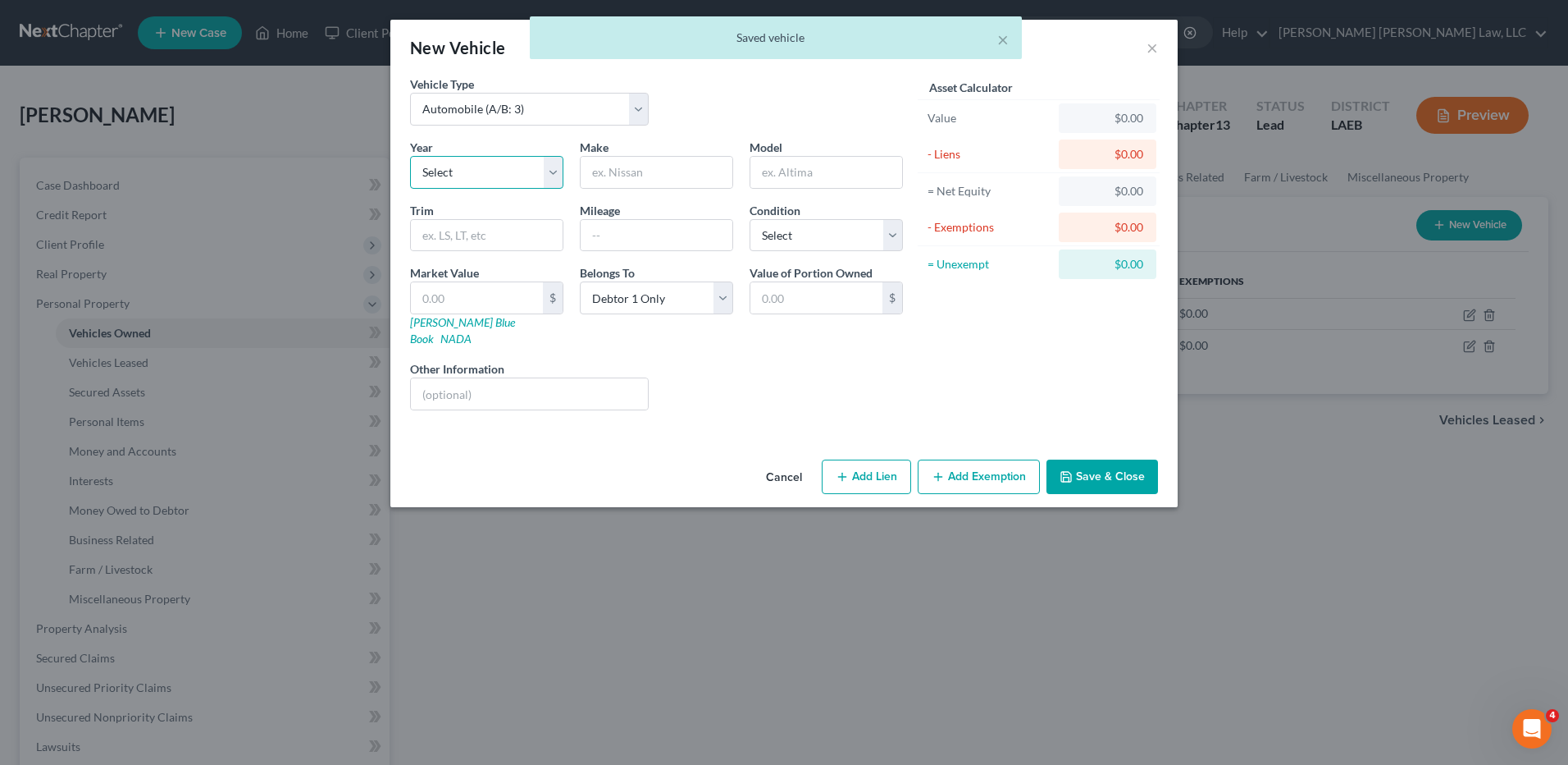
click at [440, 172] on select "Select 2026 2025 2024 2023 2022 2021 2020 2019 2018 2017 2016 2015 2014 2013 20…" at bounding box center [487, 172] width 153 height 33
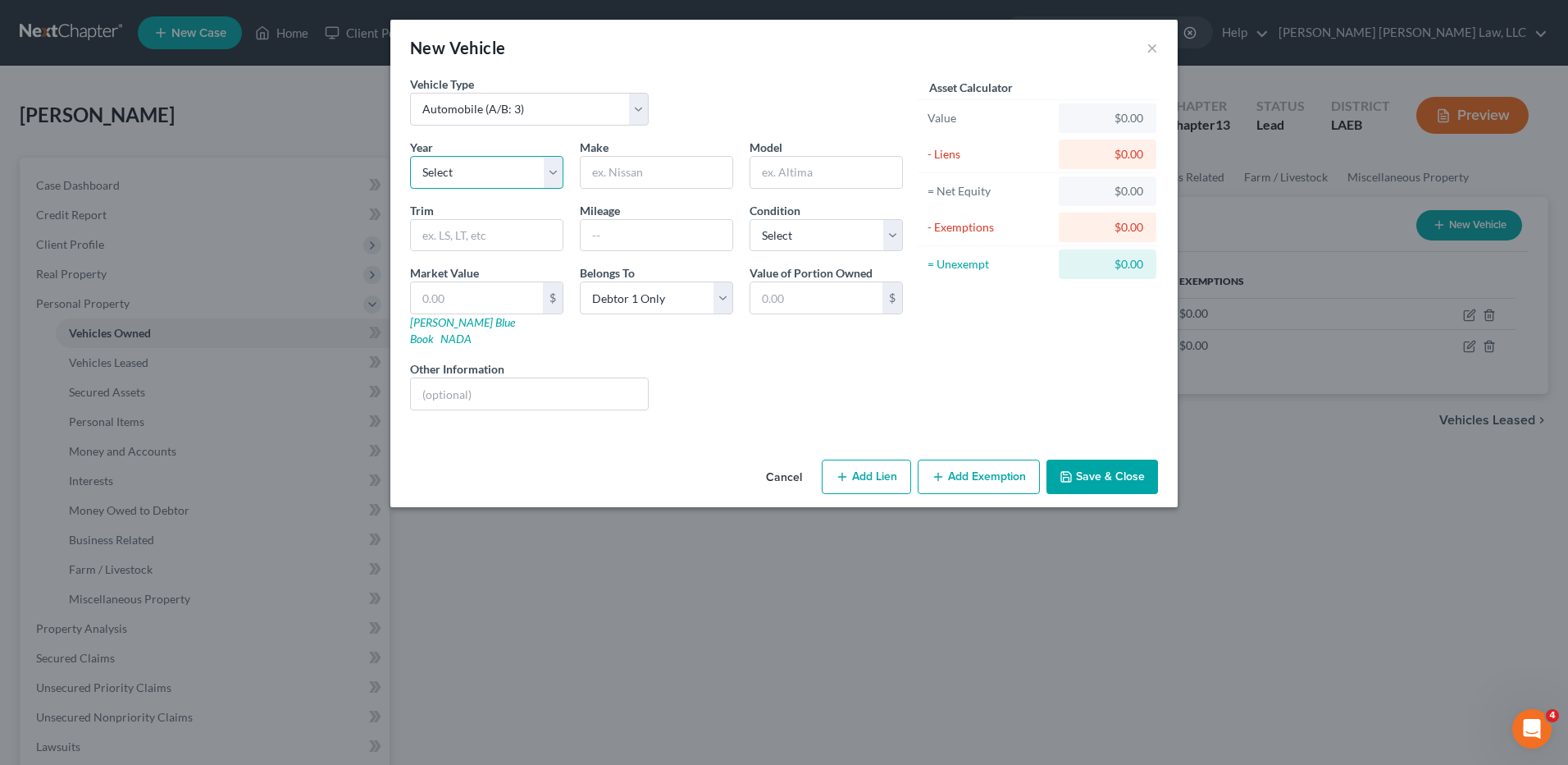
select select "21"
click at [410, 156] on select "Select 2026 2025 2024 2023 2022 2021 2020 2019 2018 2017 2016 2015 2014 2013 20…" at bounding box center [487, 172] width 153 height 33
click at [648, 159] on input "text" at bounding box center [657, 172] width 152 height 31
type input "Chevy"
click at [811, 174] on input "text" at bounding box center [826, 172] width 152 height 31
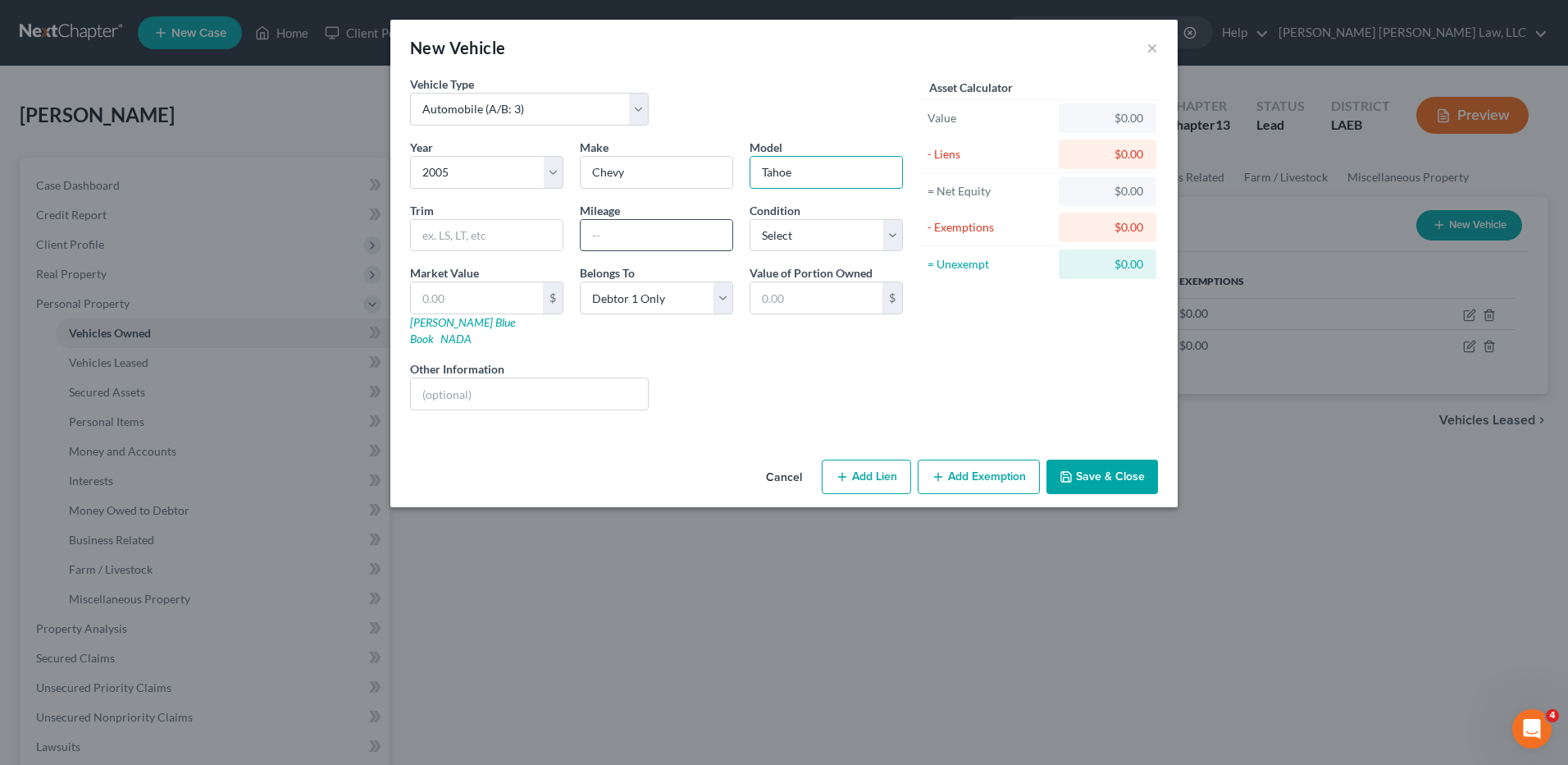
type input "Tahoe"
click at [697, 233] on input "text" at bounding box center [657, 235] width 152 height 31
type input "200,000"
click at [764, 242] on select "Select Excellent Very Good Good Fair Poor" at bounding box center [826, 235] width 153 height 33
select select "3"
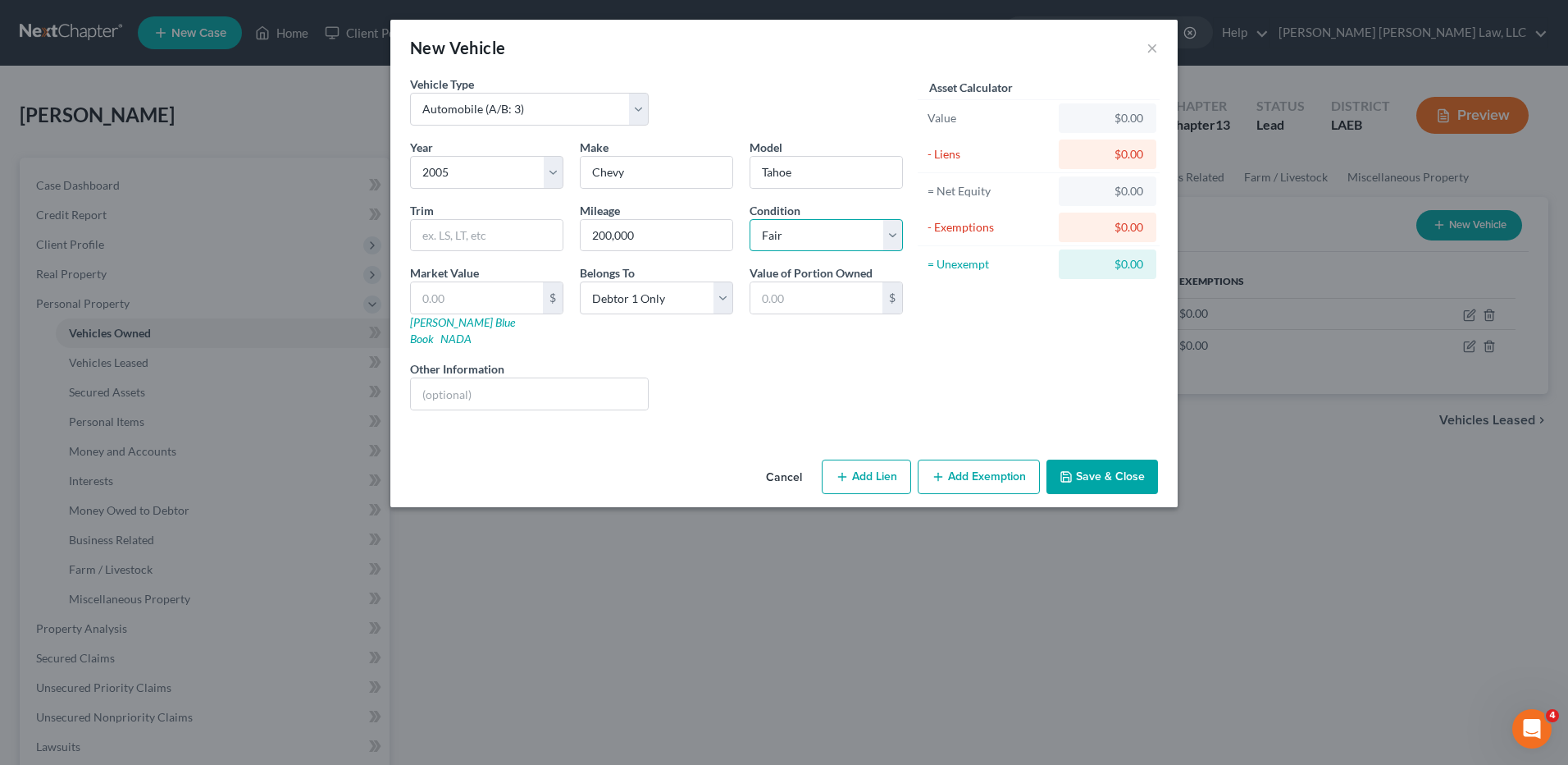
click at [749, 219] on select "Select Excellent Very Good Good Fair Poor" at bounding box center [826, 235] width 153 height 33
click at [1087, 469] on button "Save & Close" at bounding box center [1102, 476] width 111 height 35
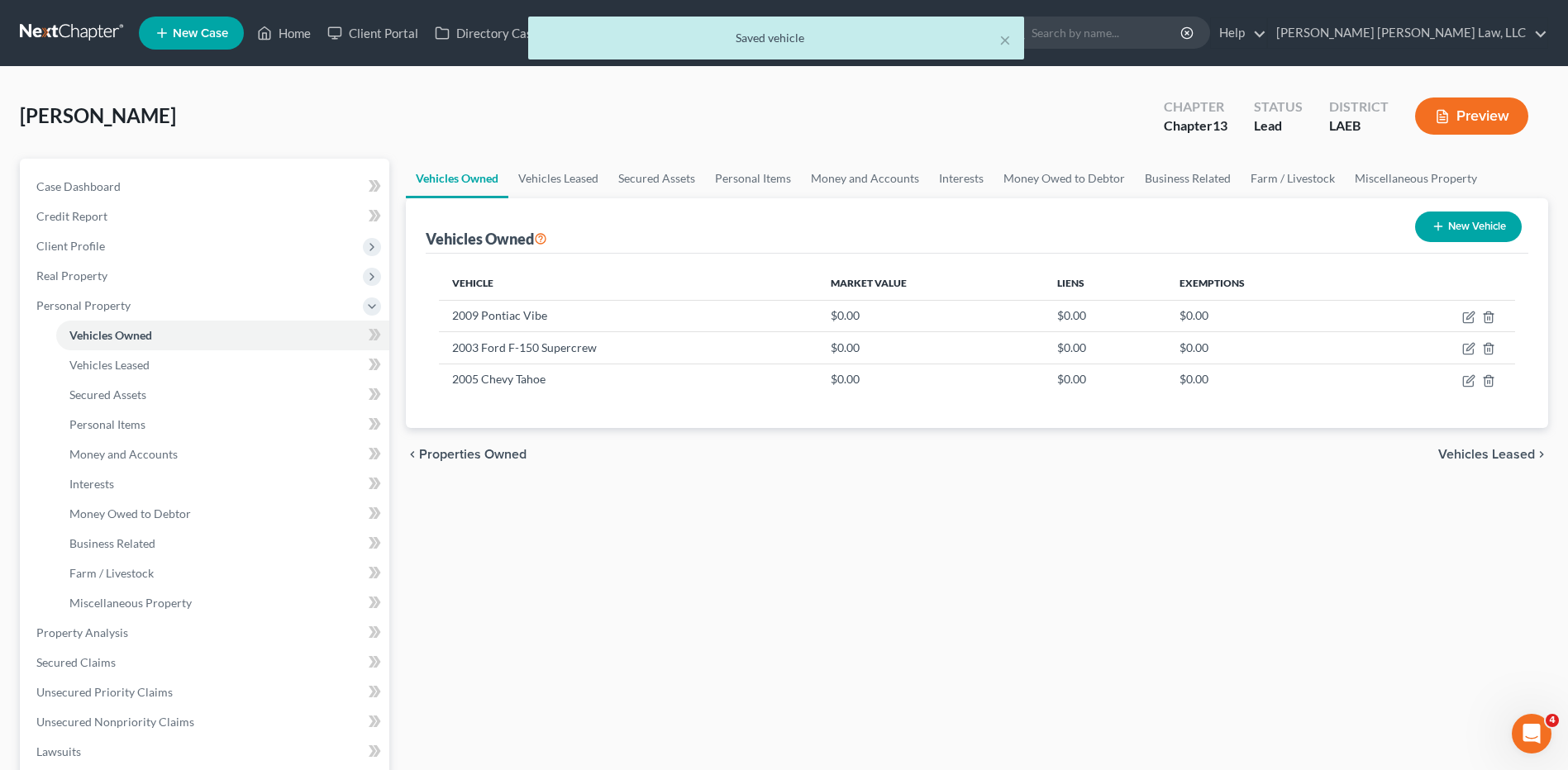
click at [1451, 213] on button "New Vehicle" at bounding box center [1469, 226] width 107 height 31
select select "0"
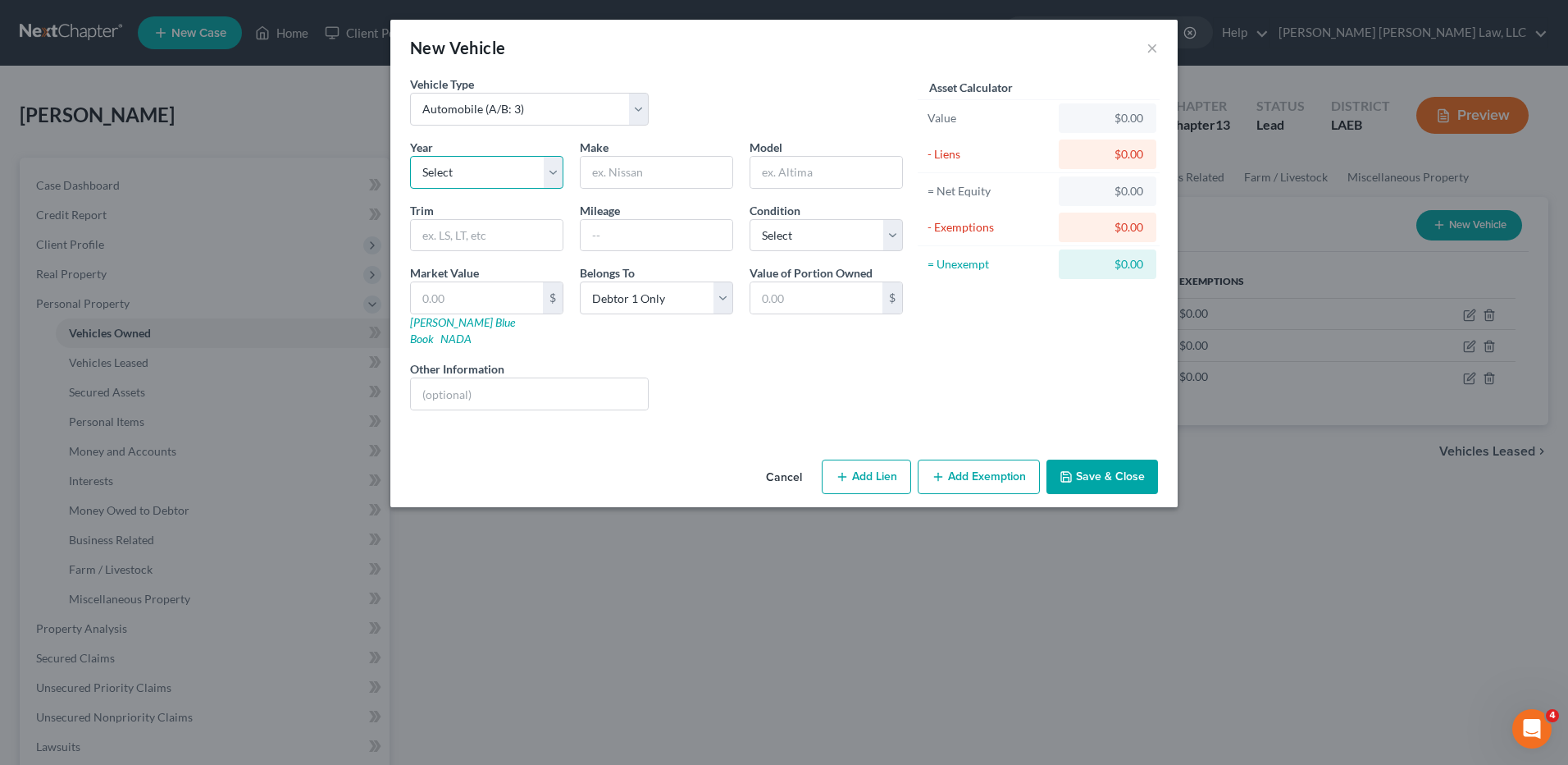
click at [485, 176] on select "Select 2026 2025 2024 2023 2022 2021 2020 2019 2018 2017 2016 2015 2014 2013 20…" at bounding box center [487, 172] width 153 height 33
select select "7"
click at [410, 156] on select "Select 2026 2025 2024 2023 2022 2021 2020 2019 2018 2017 2016 2015 2014 2013 20…" at bounding box center [487, 172] width 153 height 33
click at [642, 174] on input "text" at bounding box center [657, 172] width 152 height 31
type input "Nissan"
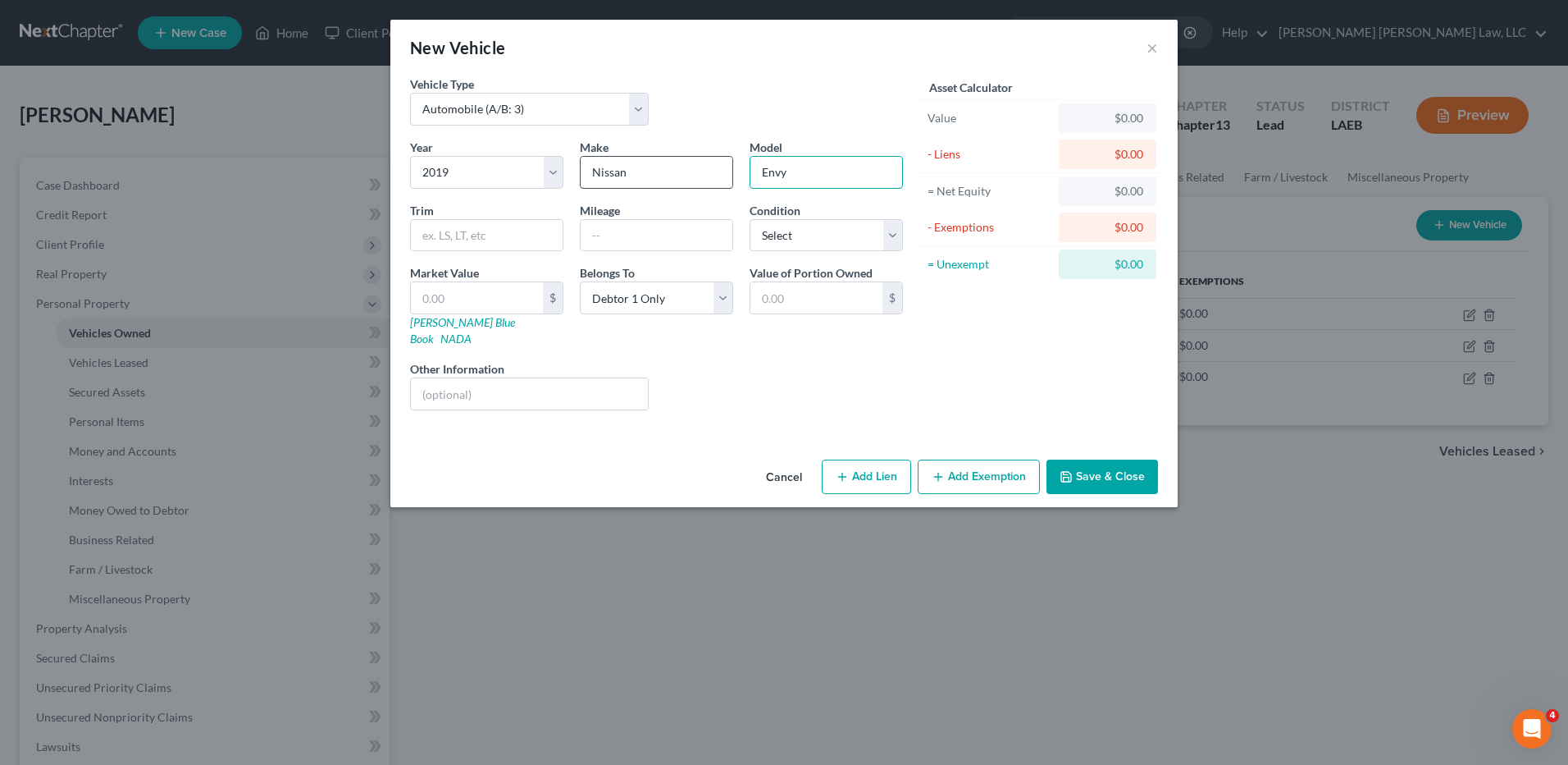
type input "Envy"
type input "178,000"
click at [777, 249] on select "Select Excellent Very Good Good Fair Poor" at bounding box center [826, 235] width 153 height 33
select select "2"
click at [749, 219] on select "Select Excellent Very Good Good Fair Poor" at bounding box center [826, 235] width 153 height 33
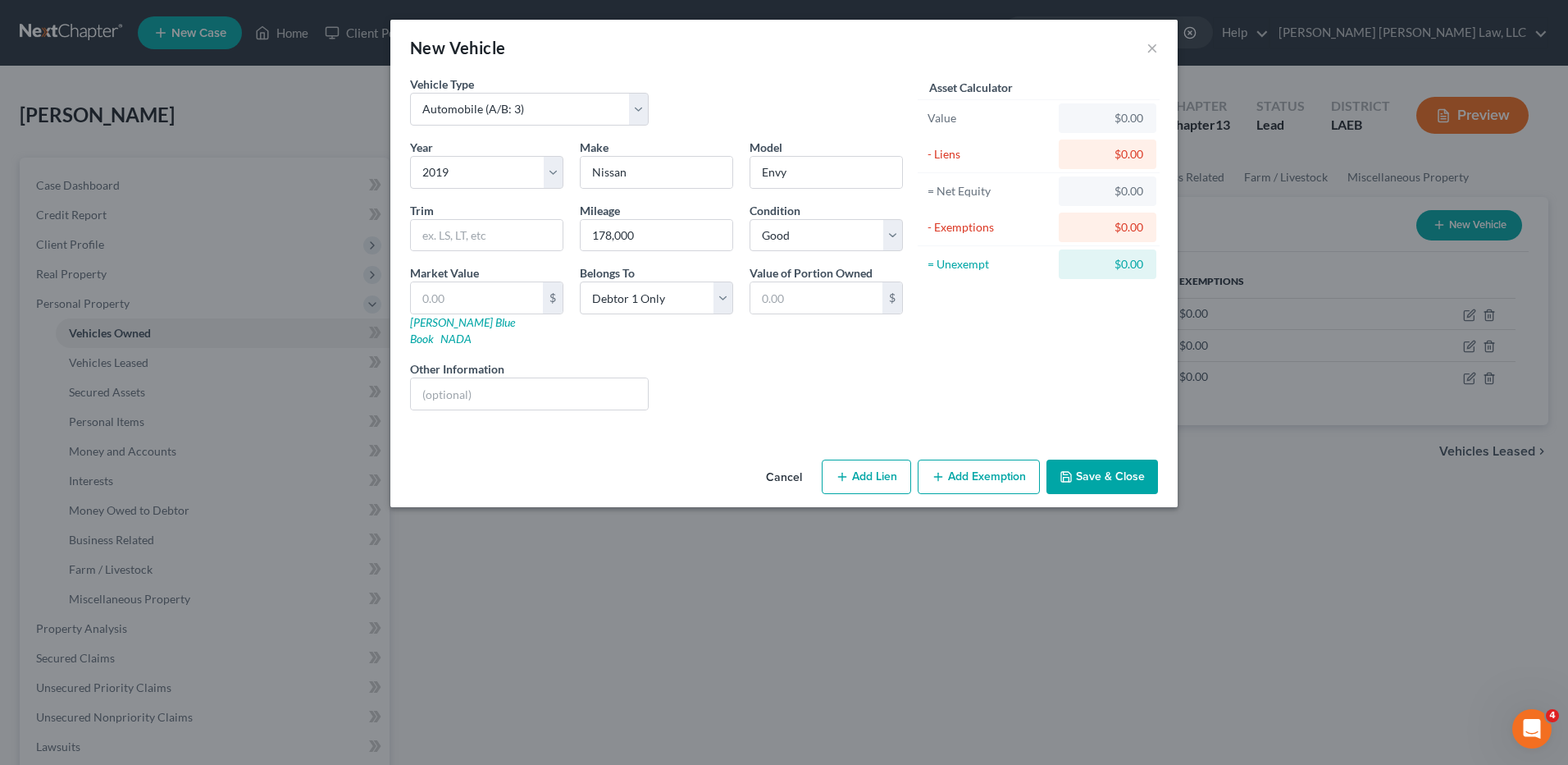
click at [1080, 464] on button "Save & Close" at bounding box center [1102, 476] width 111 height 35
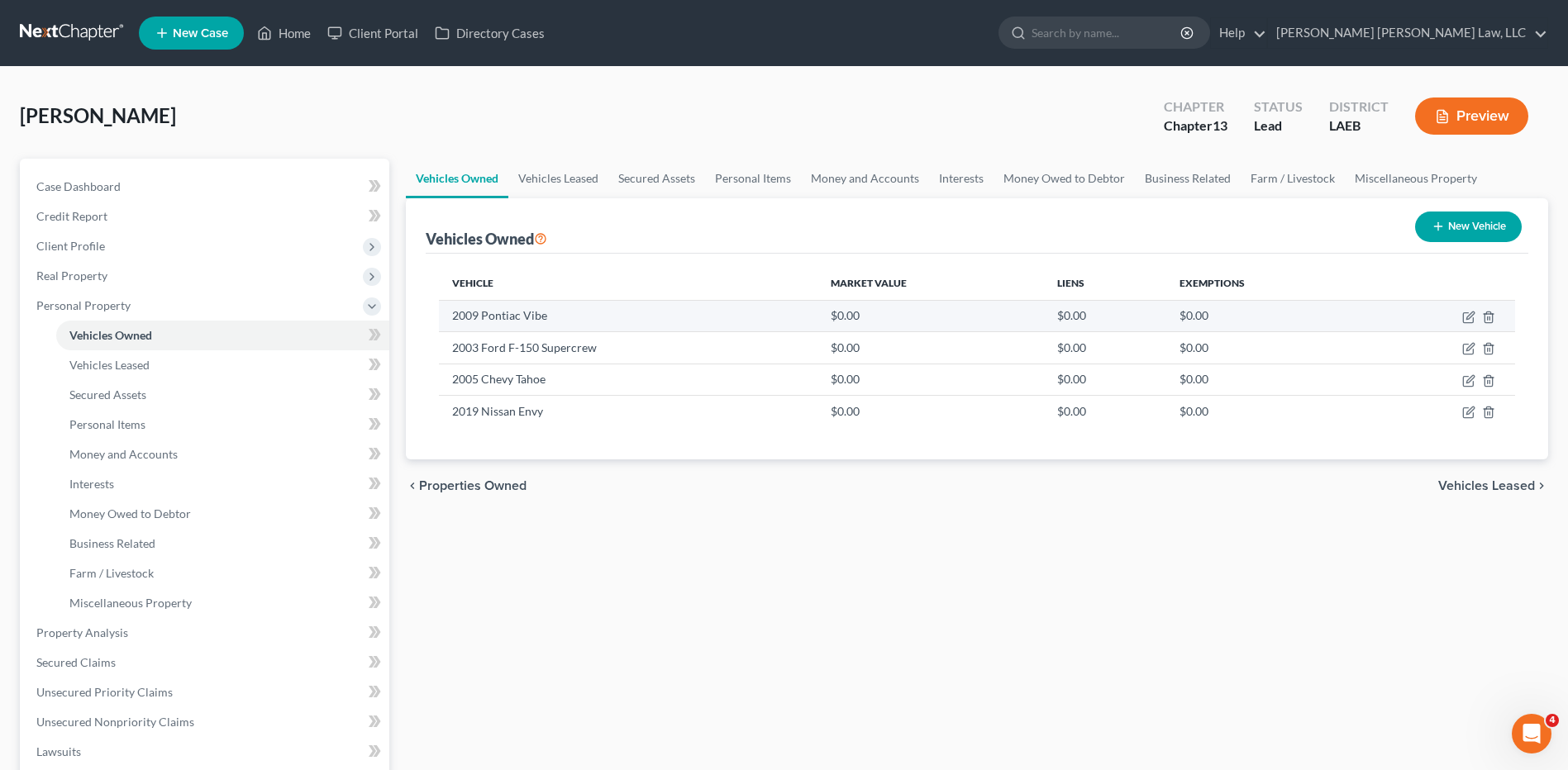
click at [475, 321] on td "2009 Pontiac Vibe" at bounding box center [627, 315] width 378 height 31
click at [1469, 318] on icon "button" at bounding box center [1470, 315] width 8 height 8
select select "0"
select select "17"
select select "4"
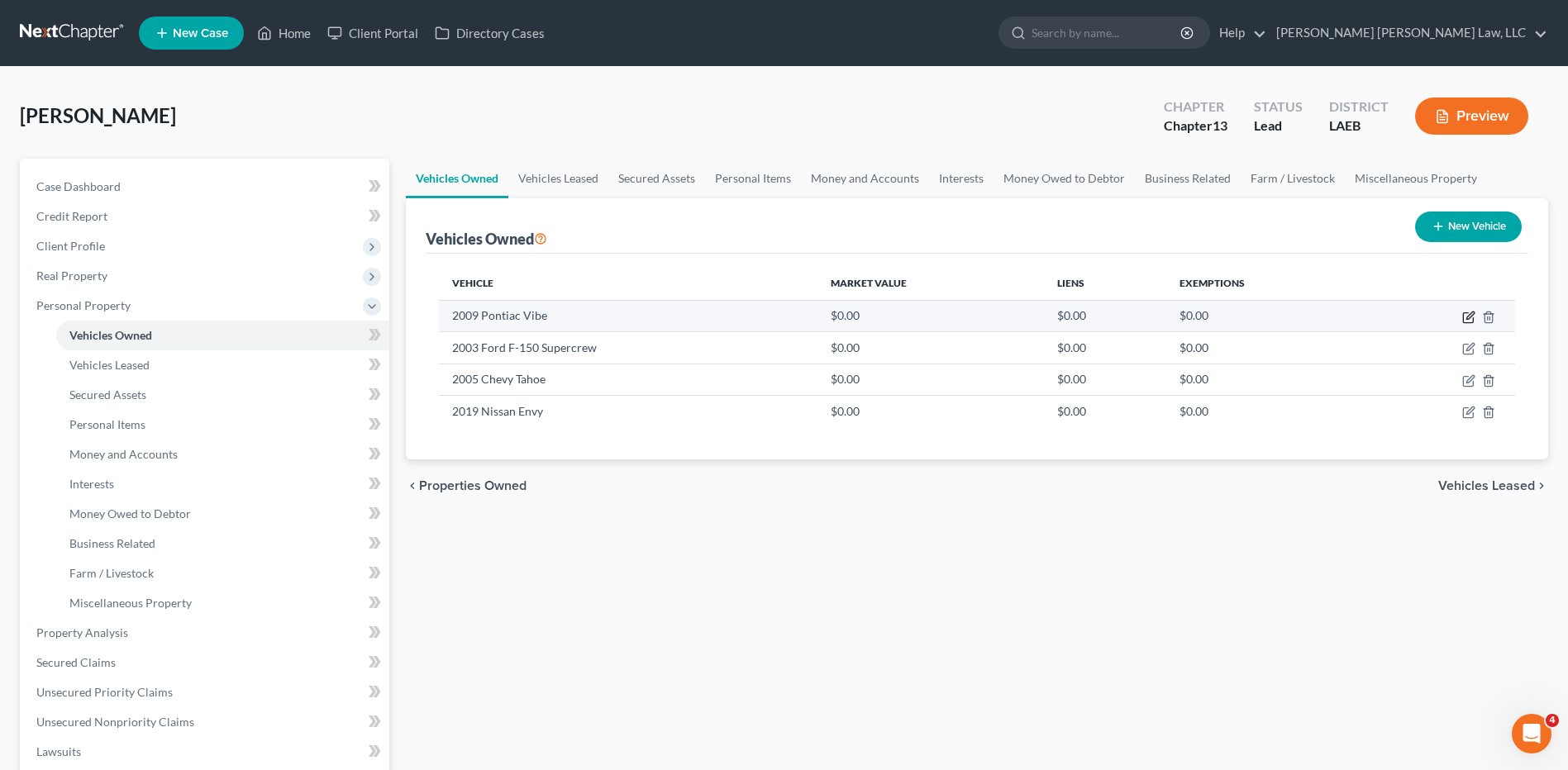
select select "0"
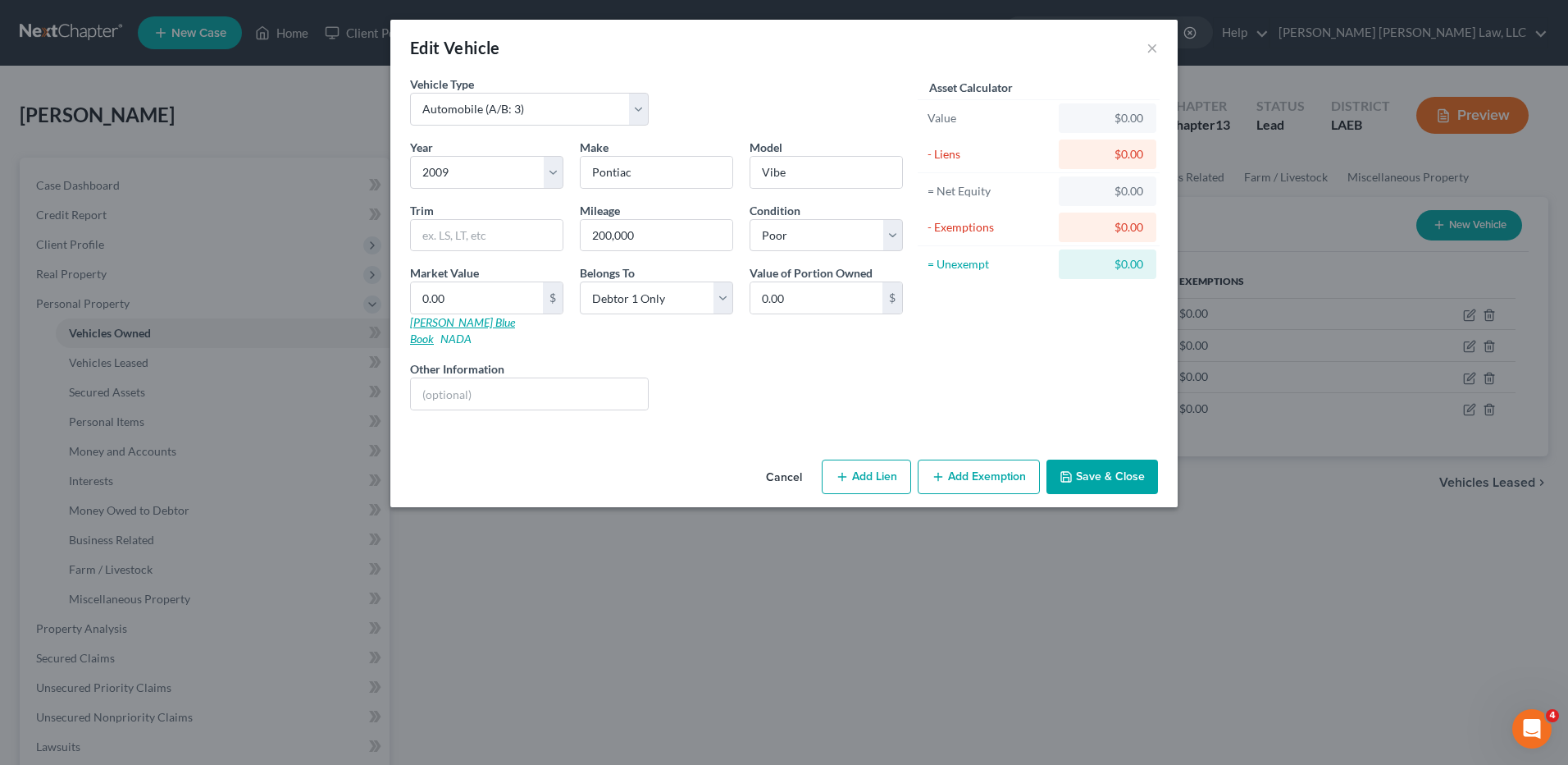
click at [477, 323] on link "[PERSON_NAME] Blue Book" at bounding box center [462, 330] width 105 height 30
click at [1098, 462] on button "Save & Close" at bounding box center [1102, 476] width 111 height 35
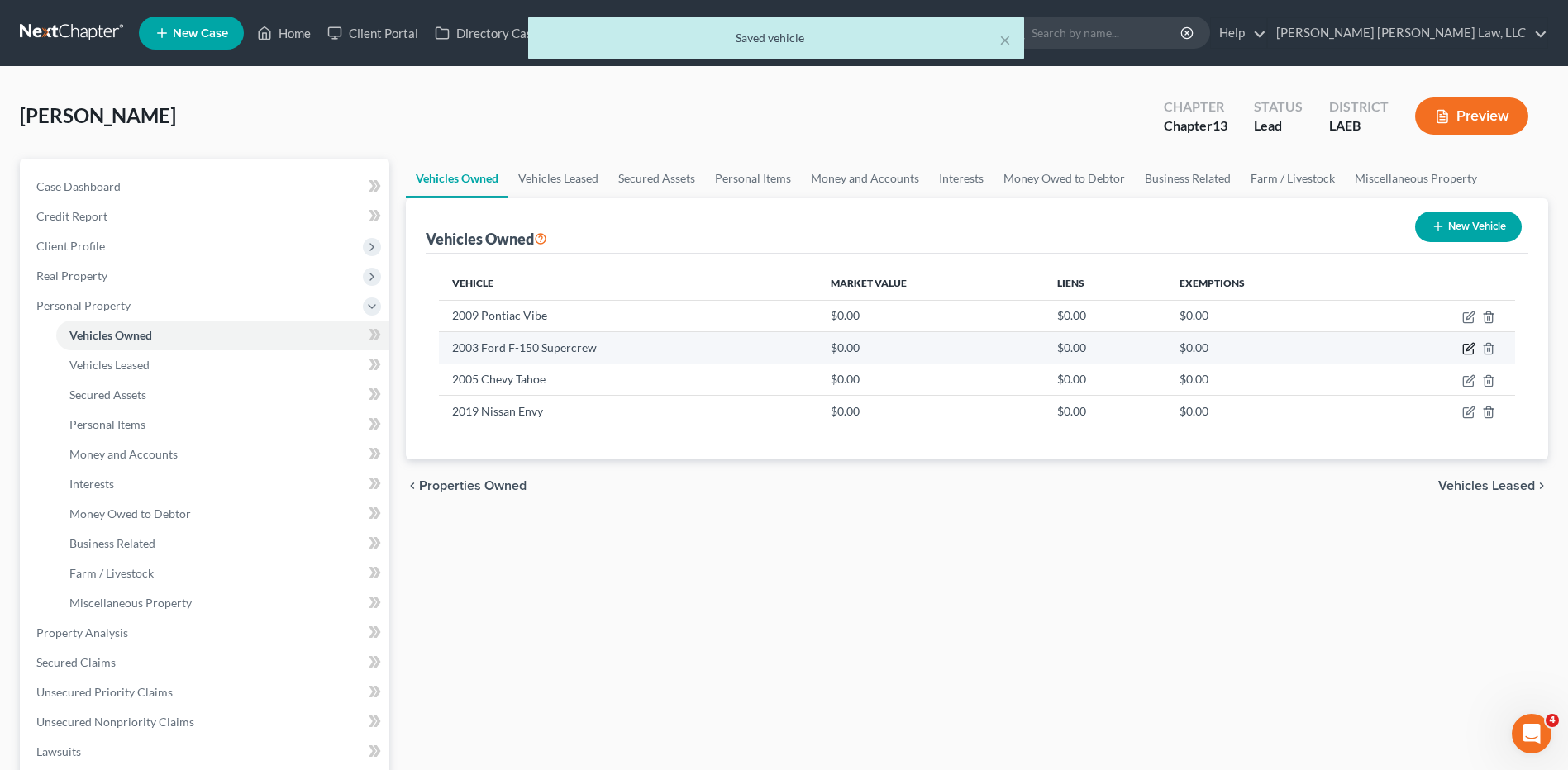
click at [1469, 349] on icon "button" at bounding box center [1469, 349] width 14 height 14
select select "0"
select select "23"
select select "4"
select select "0"
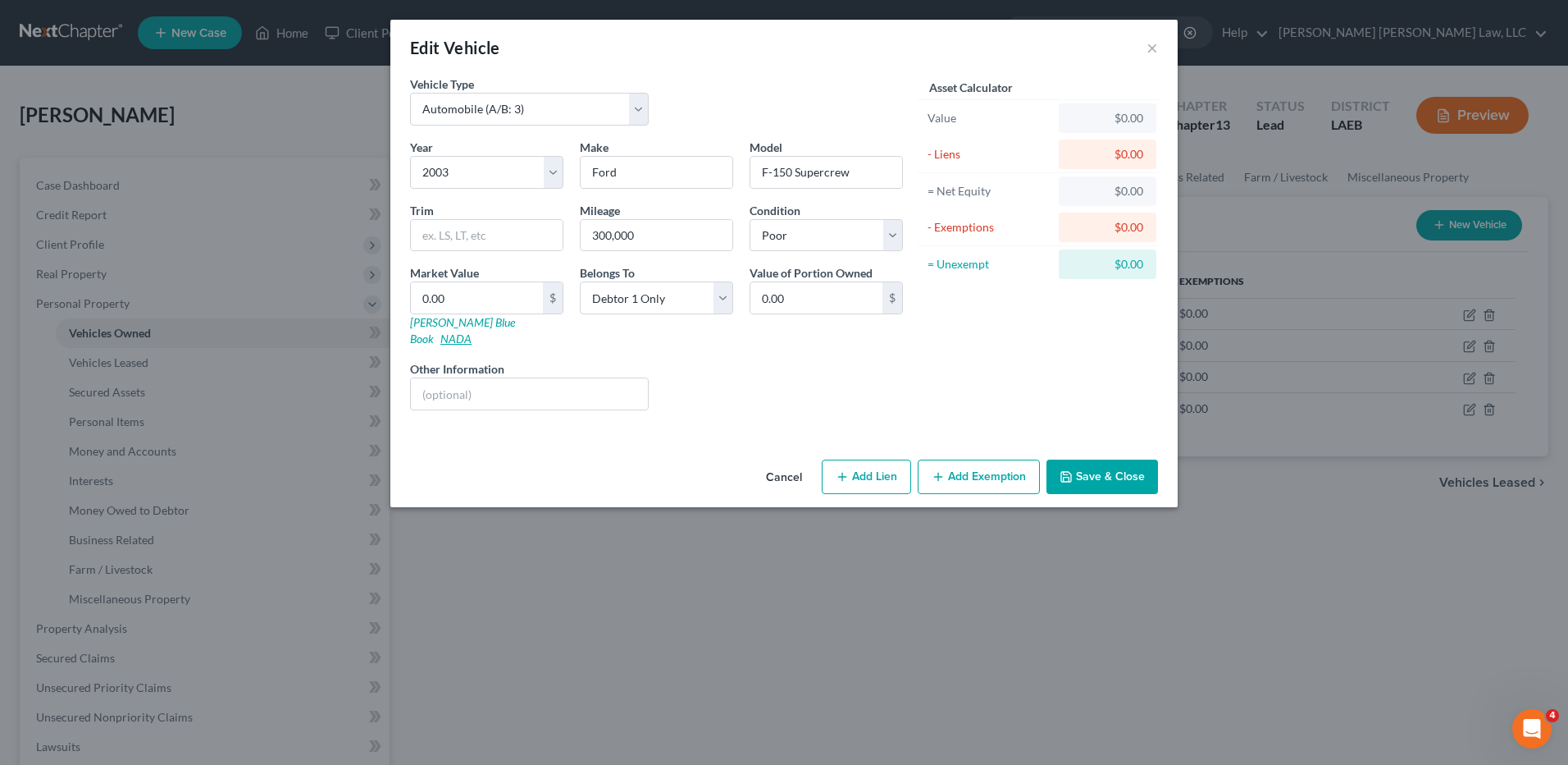
click at [472, 332] on link "NADA" at bounding box center [456, 339] width 31 height 14
click at [435, 320] on link "[PERSON_NAME] Blue Book" at bounding box center [462, 330] width 105 height 30
click at [1091, 467] on button "Save & Close" at bounding box center [1102, 476] width 111 height 35
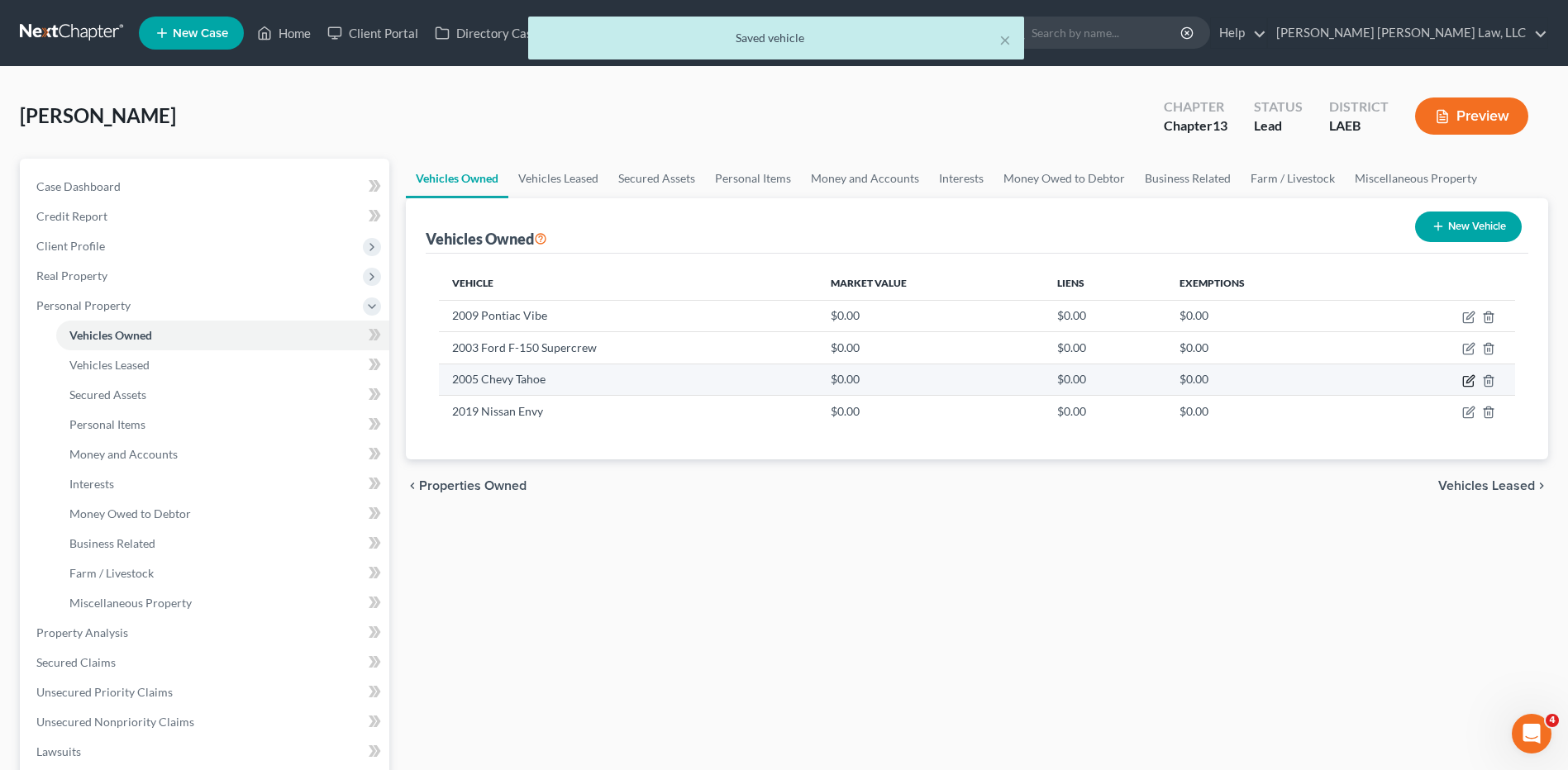
click at [1468, 382] on icon "button" at bounding box center [1469, 381] width 14 height 14
select select "0"
select select "21"
select select "3"
select select "0"
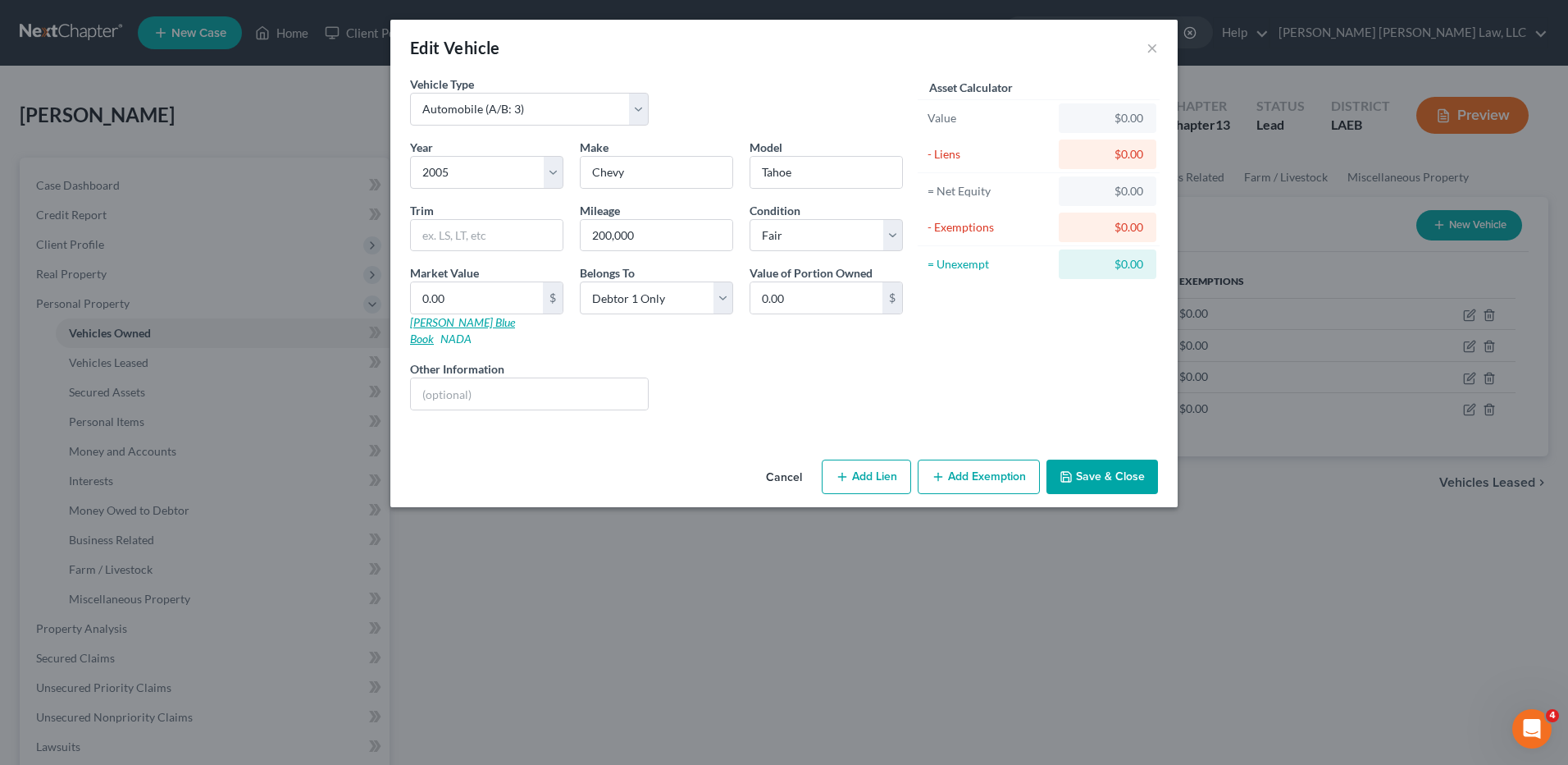
click at [450, 320] on link "[PERSON_NAME] Blue Book" at bounding box center [462, 330] width 105 height 30
click at [1123, 484] on div "Cancel Add Lien Add Lease Add Exemption Save & Close" at bounding box center [784, 480] width 787 height 54
click at [1108, 467] on button "Save & Close" at bounding box center [1102, 476] width 111 height 35
